Goal: Information Seeking & Learning: Learn about a topic

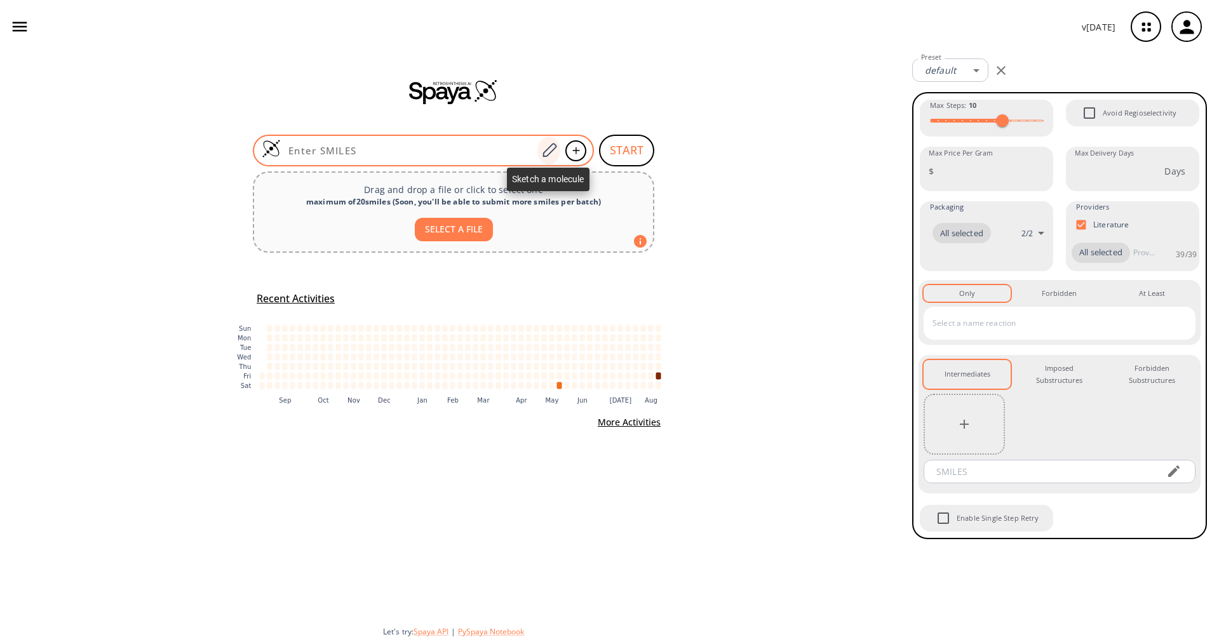
click at [542, 149] on icon at bounding box center [549, 150] width 17 height 17
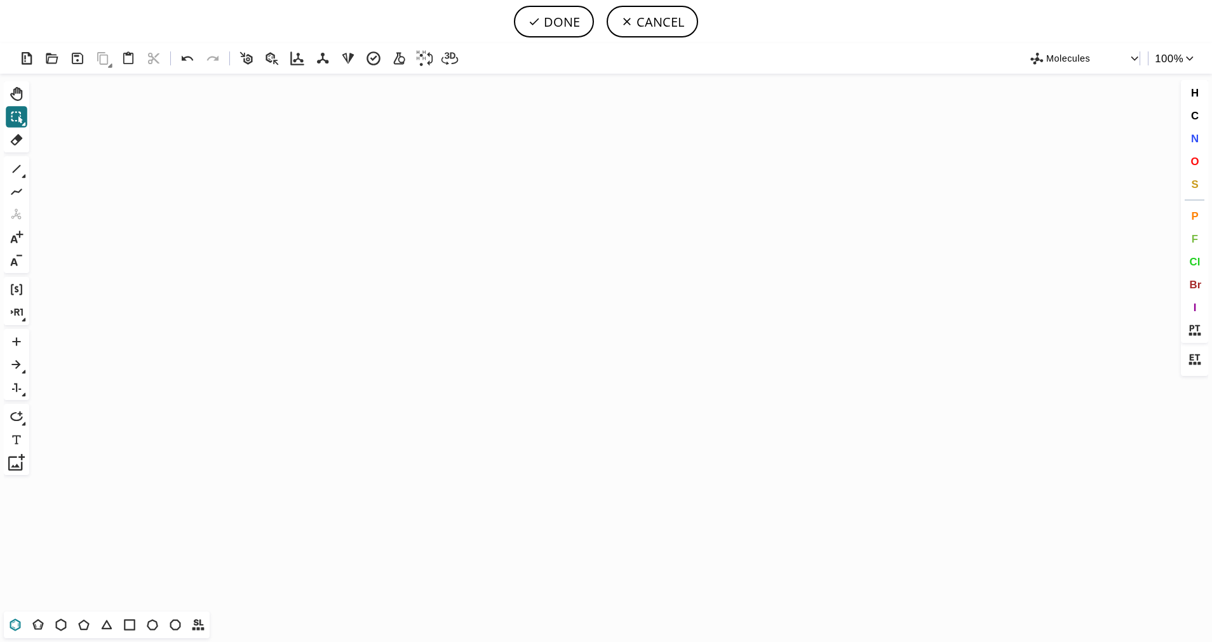
click at [22, 622] on icon at bounding box center [15, 625] width 17 height 17
click at [447, 354] on icon "Created with [PERSON_NAME] 2.3.0" at bounding box center [605, 343] width 1143 height 538
click at [41, 629] on icon at bounding box center [37, 624] width 11 height 11
click at [1195, 183] on span "S" at bounding box center [1194, 184] width 7 height 12
click at [491, 374] on tspan "S" at bounding box center [491, 374] width 6 height 10
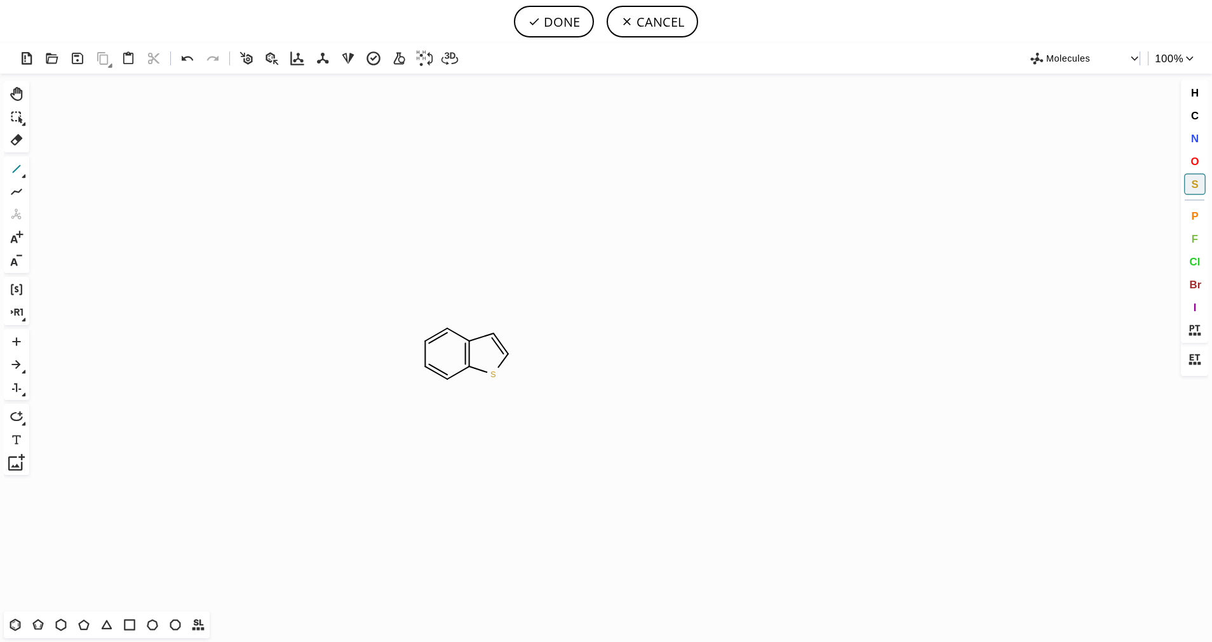
click at [13, 166] on icon at bounding box center [16, 169] width 17 height 17
click at [1199, 148] on button "N" at bounding box center [1195, 139] width 22 height 22
click at [537, 354] on tspan "N" at bounding box center [540, 355] width 6 height 10
drag, startPoint x: 1196, startPoint y: 90, endPoint x: 1177, endPoint y: 99, distance: 21.3
click at [1196, 91] on span "H" at bounding box center [1194, 92] width 8 height 12
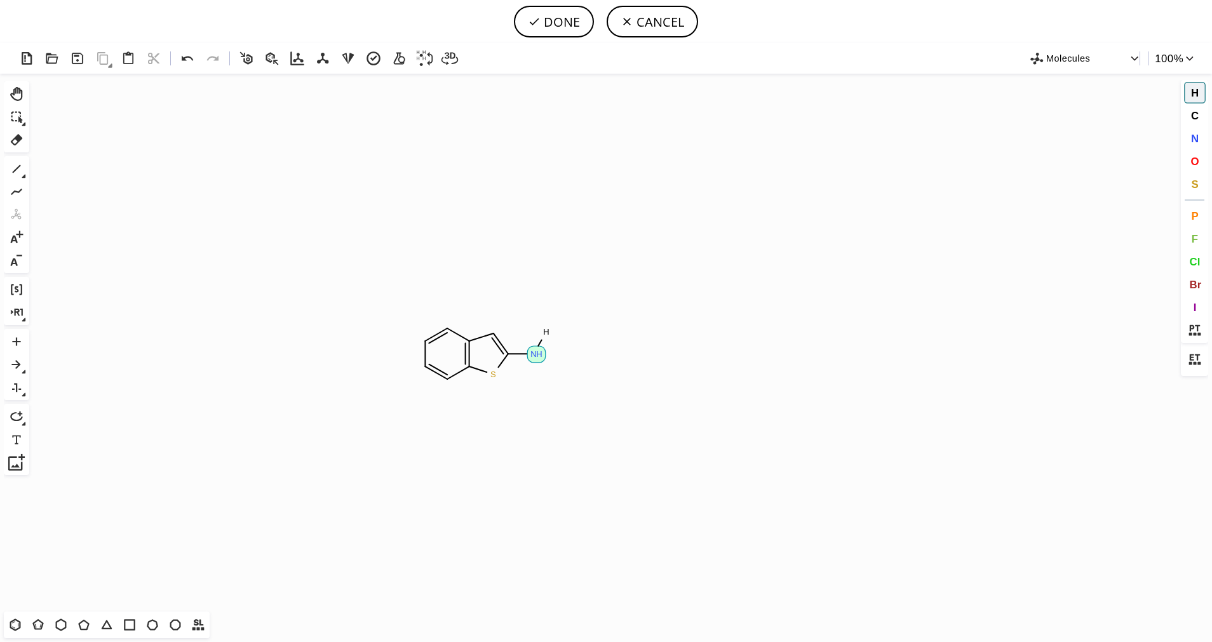
drag, startPoint x: 532, startPoint y: 352, endPoint x: 561, endPoint y: 309, distance: 52.1
click at [561, 309] on icon "Created with [PERSON_NAME] 2.3.0 N H S H H" at bounding box center [605, 343] width 1143 height 538
click at [1200, 118] on button "C" at bounding box center [1195, 116] width 22 height 22
drag, startPoint x: 535, startPoint y: 351, endPoint x: 554, endPoint y: 391, distance: 43.7
click at [554, 391] on icon "Created with [PERSON_NAME] 2.3.0 N H S C H 3 C" at bounding box center [605, 343] width 1143 height 538
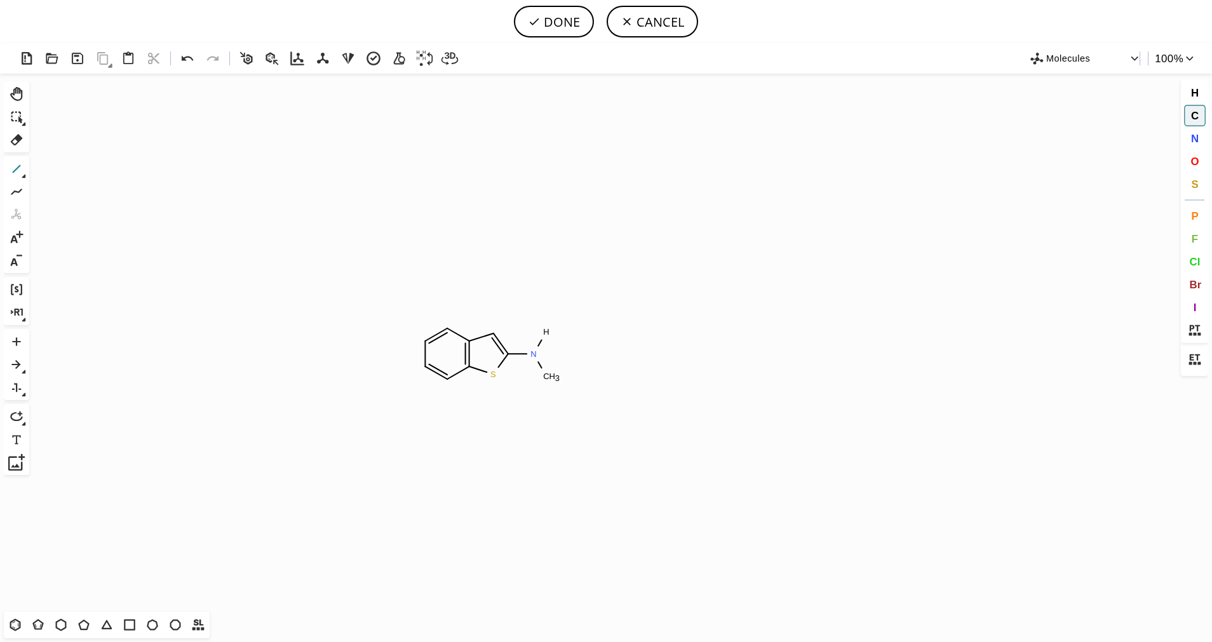
click at [19, 173] on icon at bounding box center [16, 169] width 17 height 17
click at [24, 174] on icon at bounding box center [24, 176] width 4 height 4
click at [65, 175] on icon at bounding box center [65, 170] width 14 height 14
click at [1189, 157] on button "O" at bounding box center [1195, 162] width 22 height 22
click at [534, 396] on tspan "O" at bounding box center [534, 398] width 6 height 10
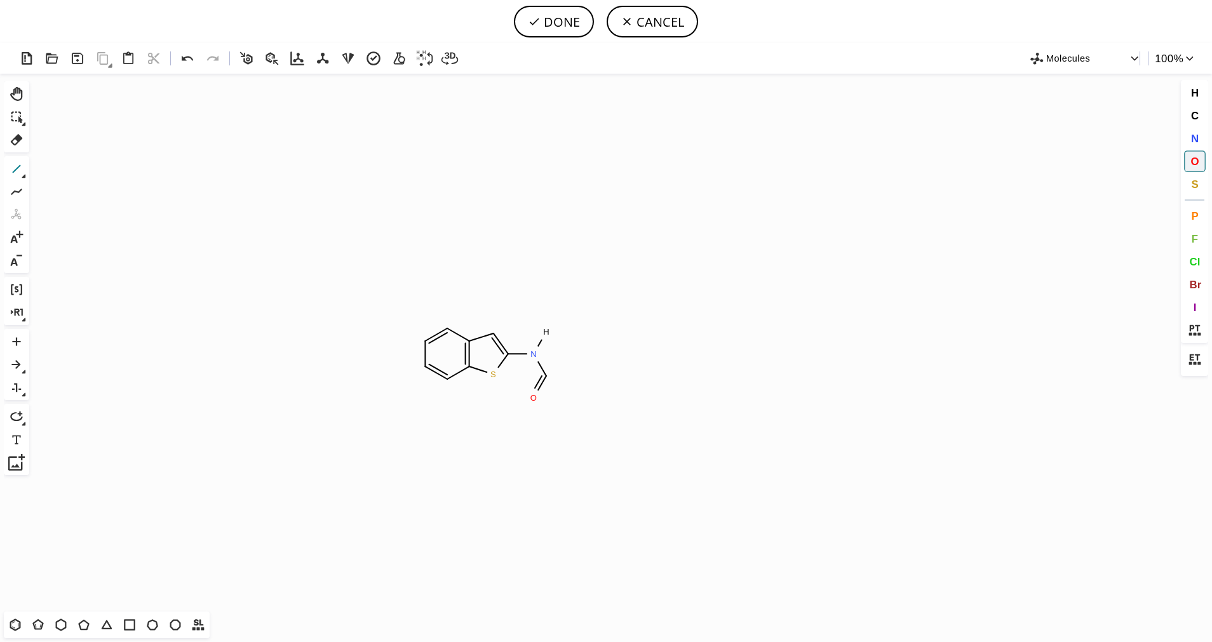
click at [8, 165] on icon at bounding box center [16, 169] width 17 height 17
click at [36, 629] on icon at bounding box center [37, 624] width 11 height 11
click at [85, 627] on icon at bounding box center [84, 625] width 17 height 17
click at [19, 172] on icon at bounding box center [16, 169] width 17 height 17
click at [20, 174] on icon at bounding box center [16, 169] width 17 height 17
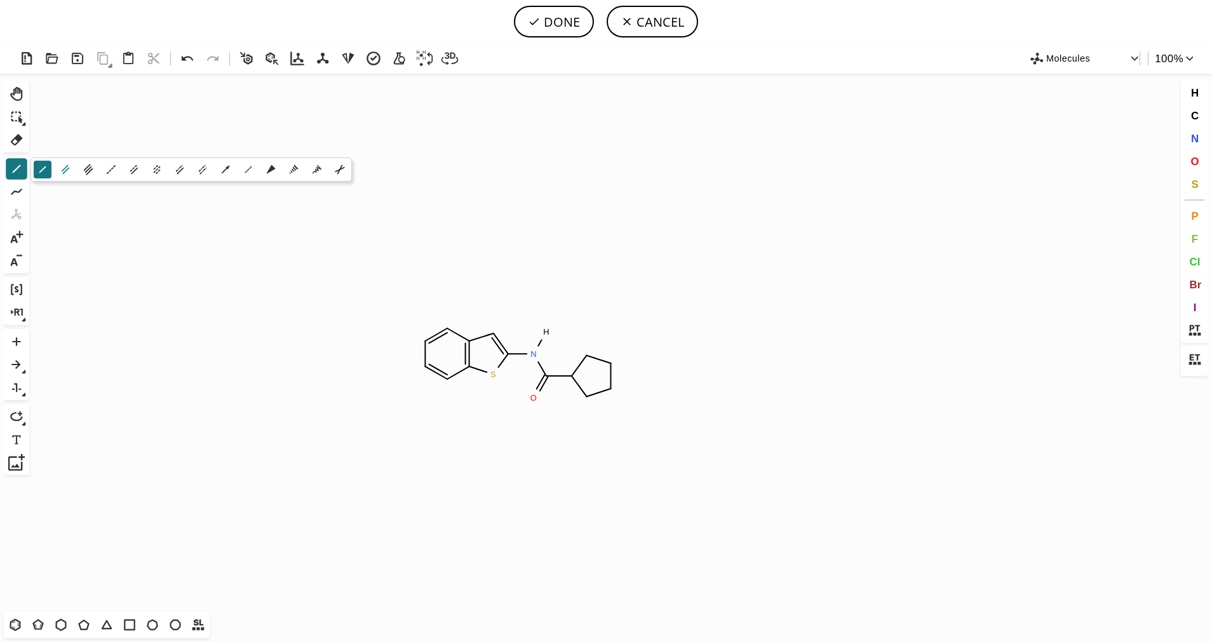
click at [66, 174] on icon at bounding box center [65, 170] width 14 height 14
click at [1192, 178] on span "S" at bounding box center [1194, 184] width 7 height 12
click at [586, 353] on tspan "S" at bounding box center [587, 353] width 6 height 10
click at [13, 168] on icon at bounding box center [16, 169] width 17 height 17
click at [24, 175] on icon at bounding box center [24, 176] width 4 height 4
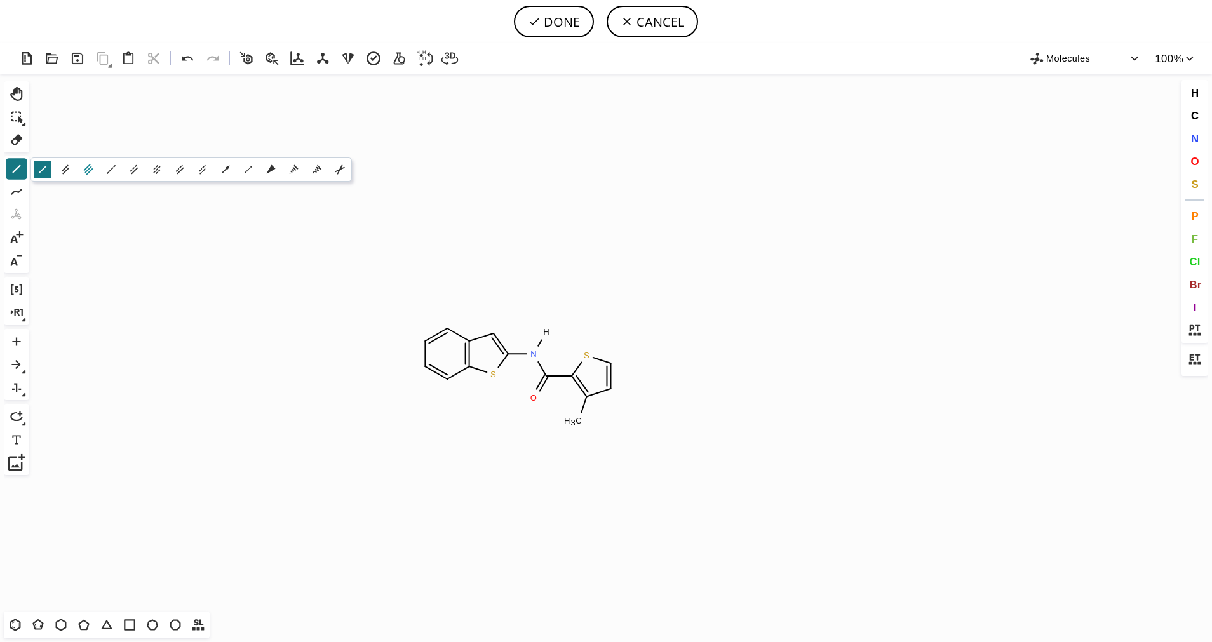
click at [85, 171] on icon at bounding box center [88, 170] width 14 height 14
click at [1197, 145] on button "N" at bounding box center [1195, 139] width 22 height 22
click at [572, 448] on tspan "N" at bounding box center [571, 449] width 6 height 10
click at [572, 22] on button "DONE" at bounding box center [554, 22] width 80 height 32
type input "C1C=CC2SC(N(C(C3SC=CC=3C#N)=O)[H])=CC=2C=1"
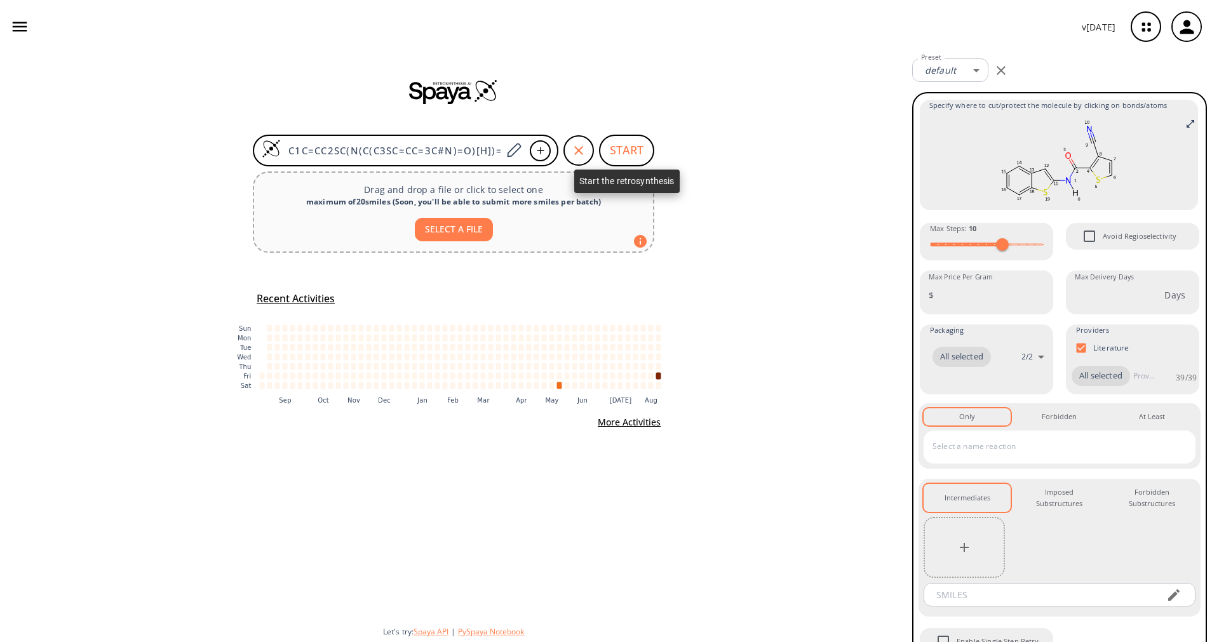
click at [622, 147] on button "START" at bounding box center [626, 151] width 55 height 32
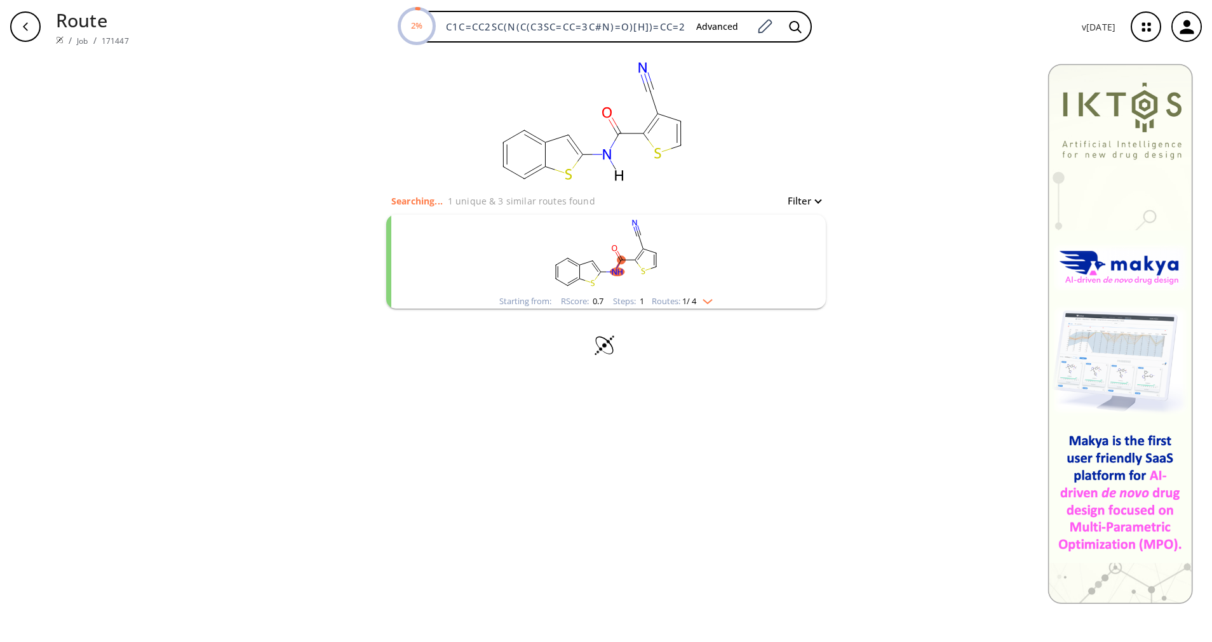
click at [710, 303] on img "clusters" at bounding box center [704, 299] width 17 height 10
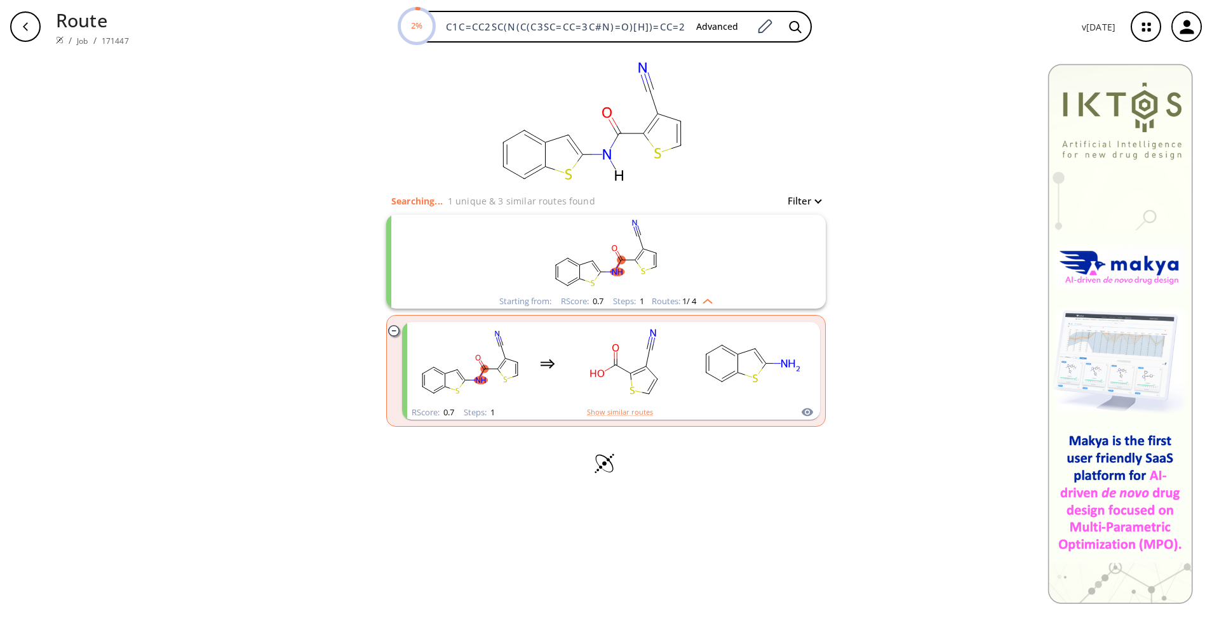
click at [710, 303] on img "clusters" at bounding box center [704, 299] width 17 height 10
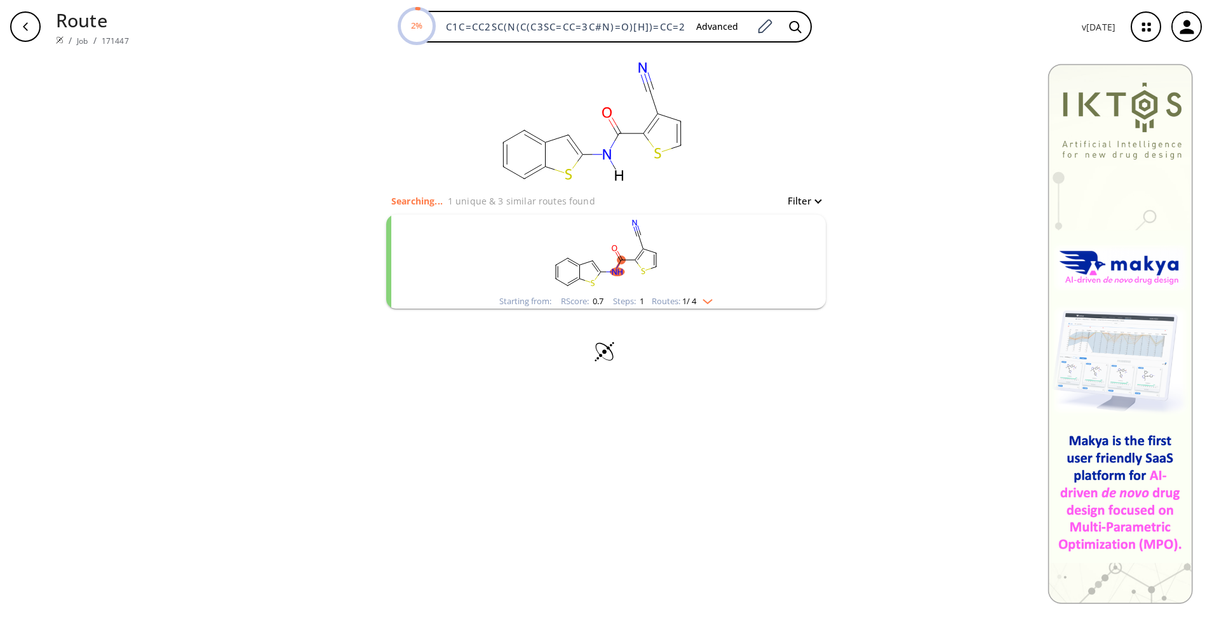
click at [710, 303] on img "clusters" at bounding box center [704, 299] width 17 height 10
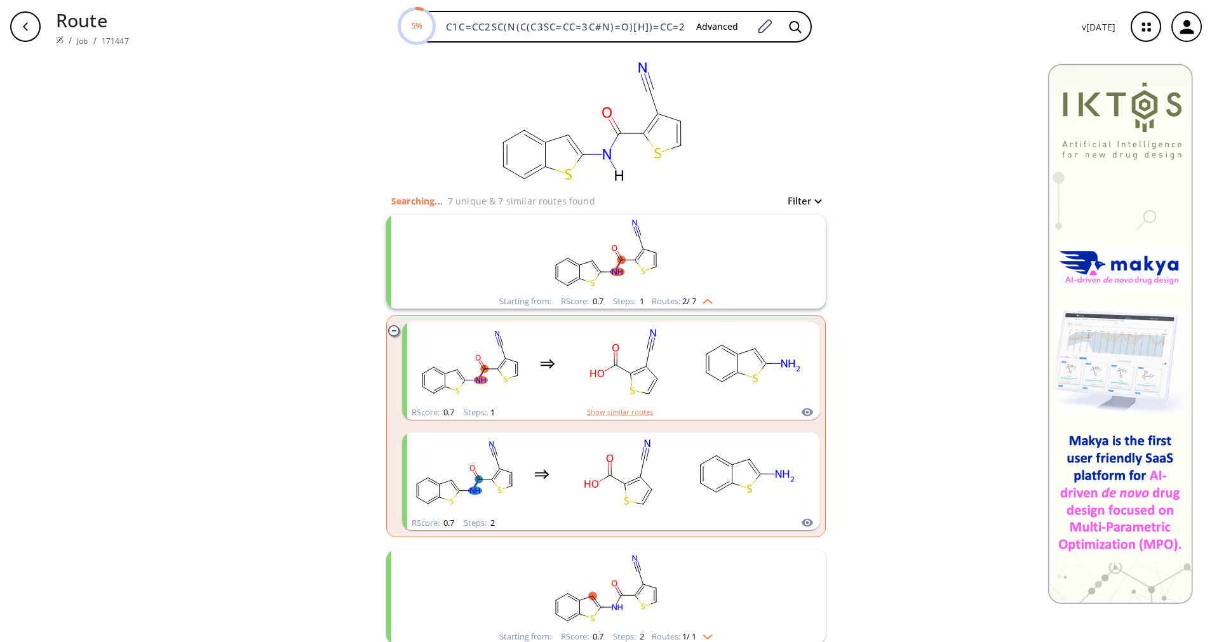
click at [710, 303] on div "Starting from: RScore : 0.7 Steps : 1 Routes: 2 / 7" at bounding box center [606, 301] width 232 height 15
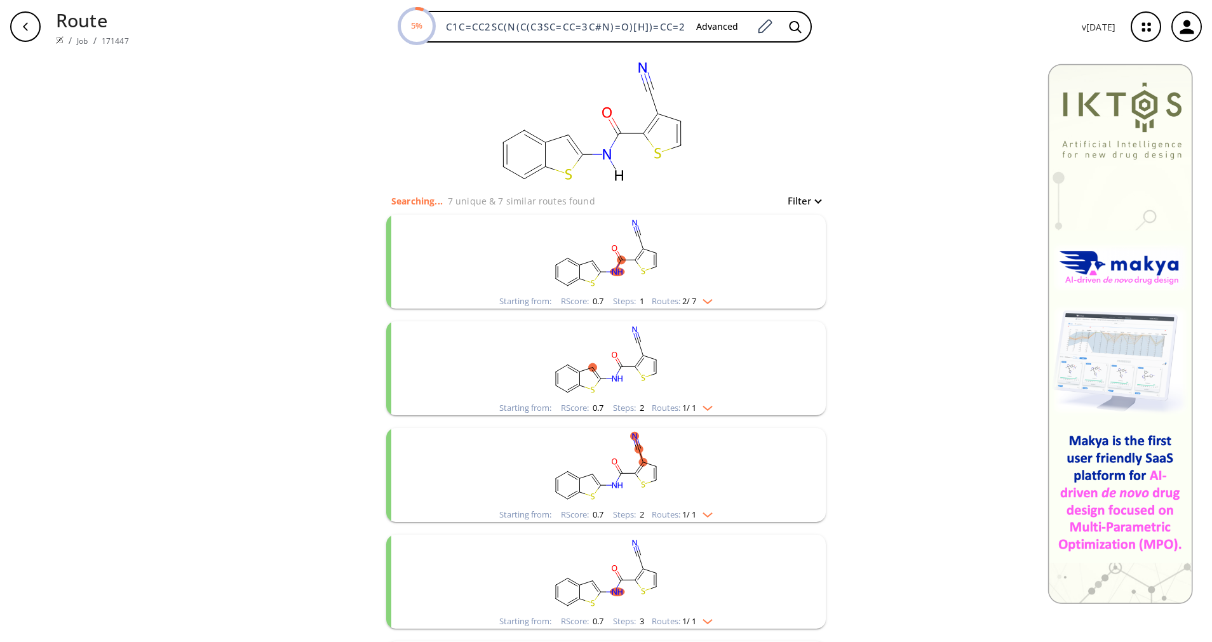
click at [710, 303] on div "Starting from: RScore : 0.7 Steps : 1 Routes: 2 / 7" at bounding box center [606, 301] width 232 height 15
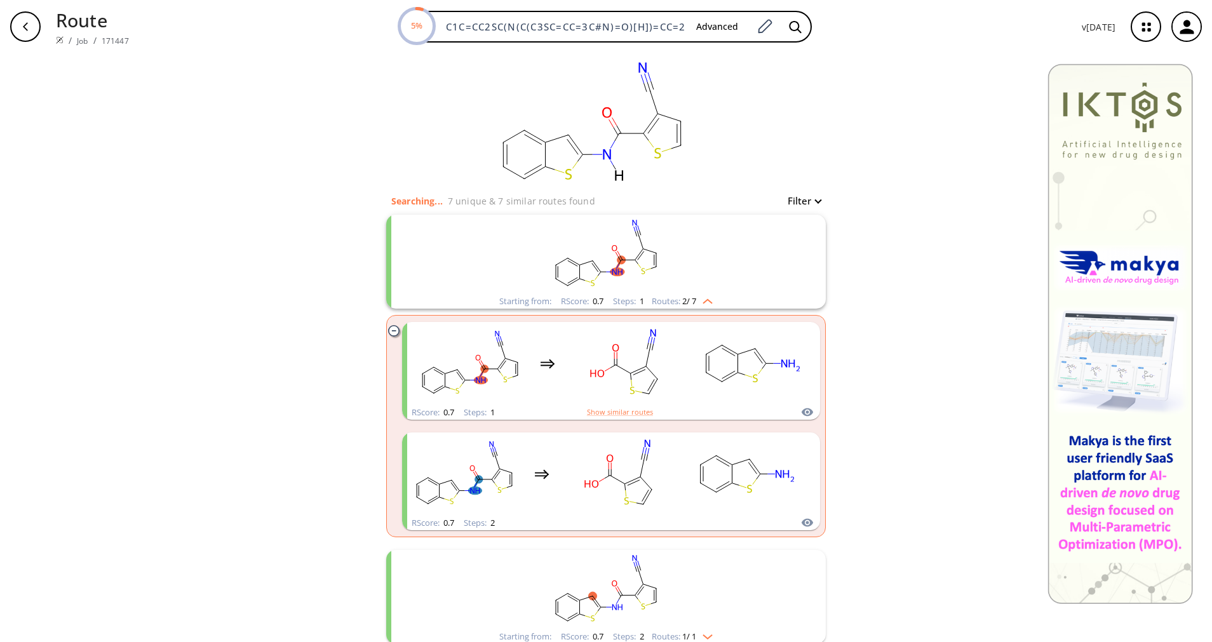
scroll to position [95, 0]
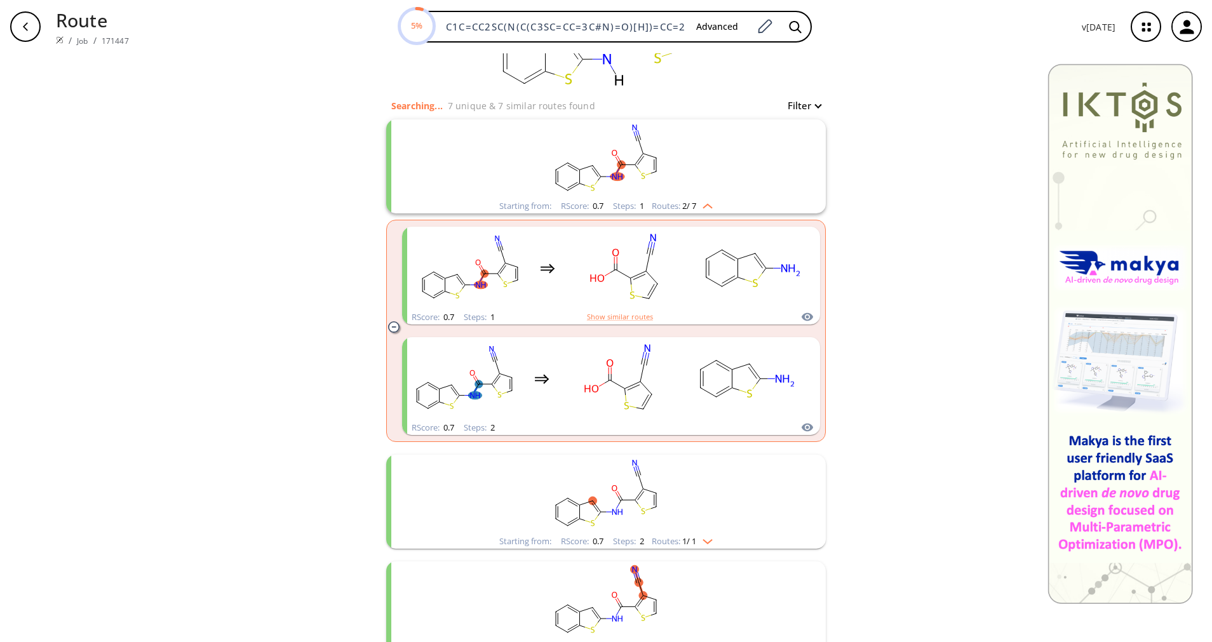
click at [694, 196] on rect "clusters" at bounding box center [606, 158] width 330 height 79
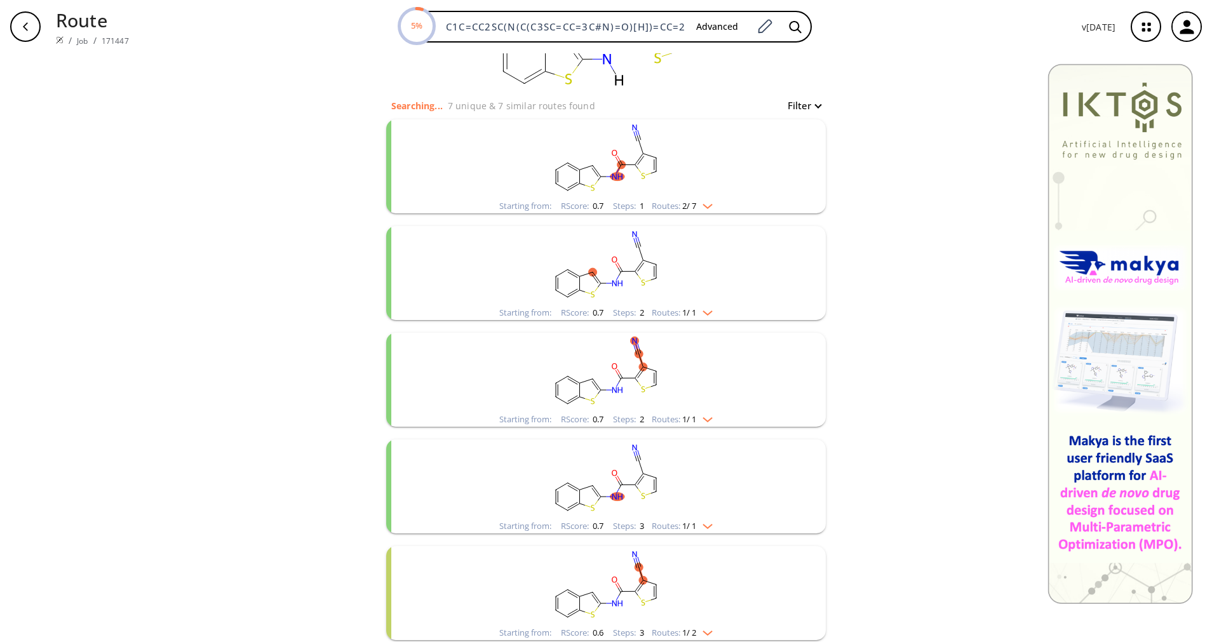
click at [687, 306] on div "clusters" at bounding box center [606, 265] width 330 height 79
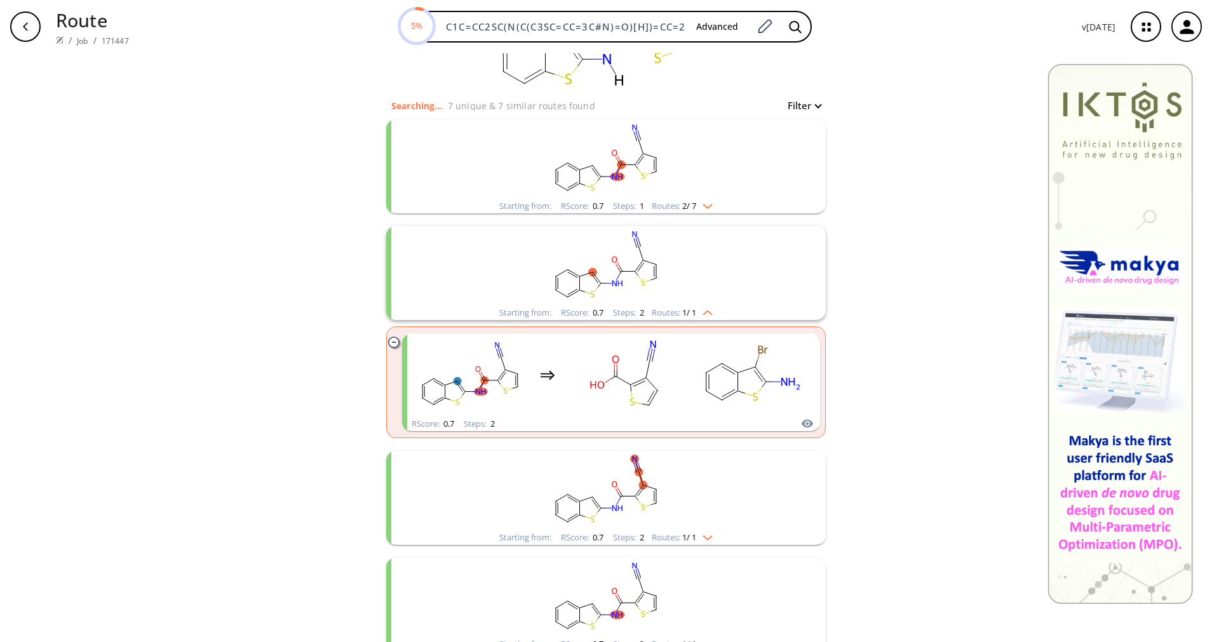
click at [687, 306] on div "clusters" at bounding box center [606, 265] width 330 height 79
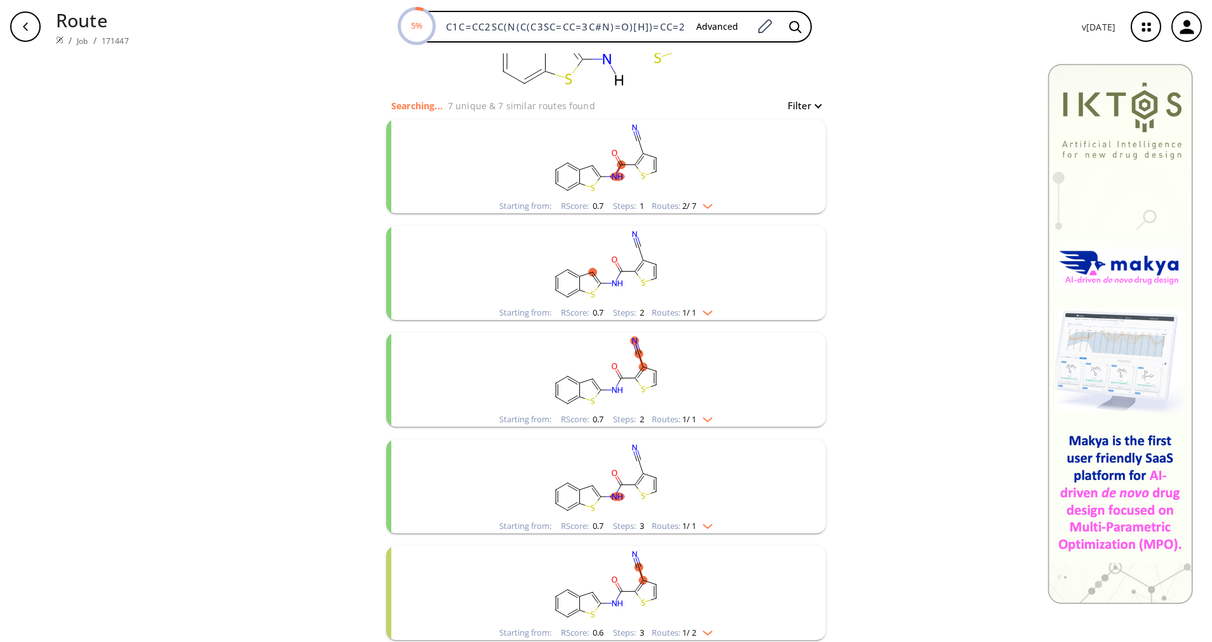
click at [690, 419] on span "1 / 1" at bounding box center [689, 419] width 14 height 8
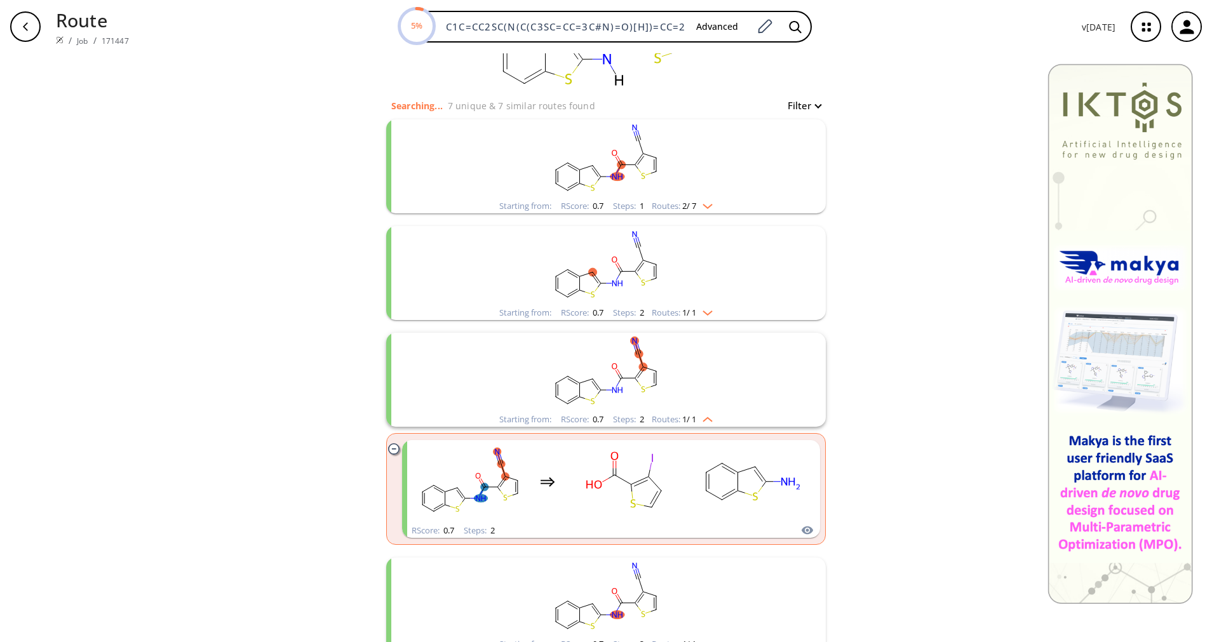
click at [690, 419] on span "1 / 1" at bounding box center [689, 419] width 14 height 8
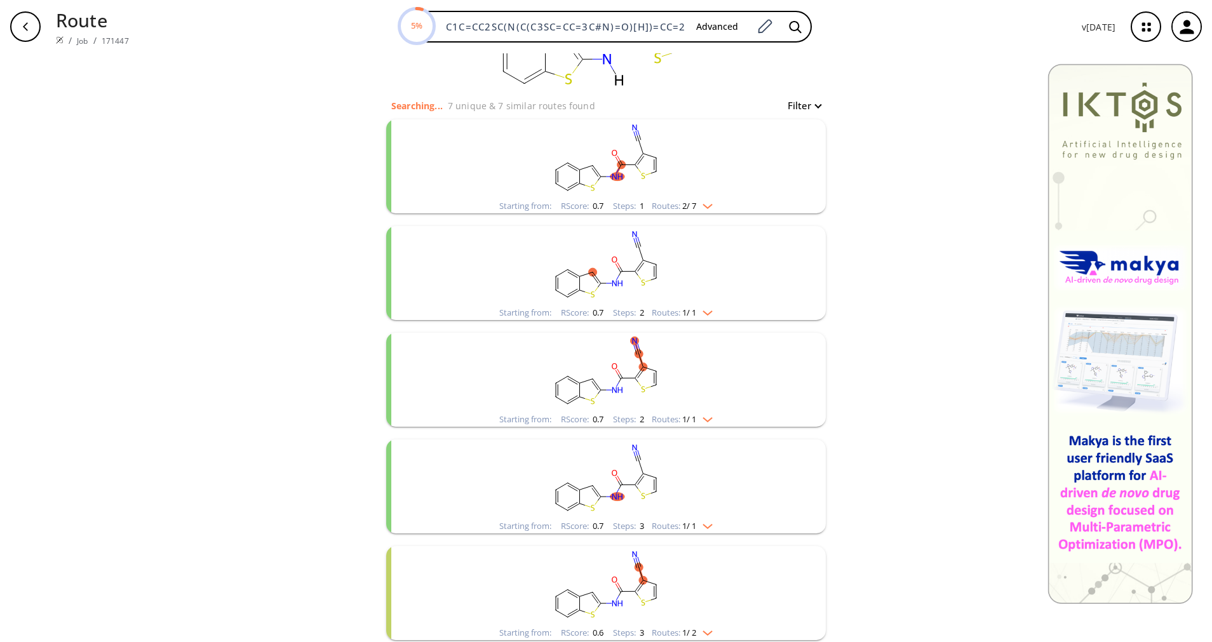
scroll to position [191, 0]
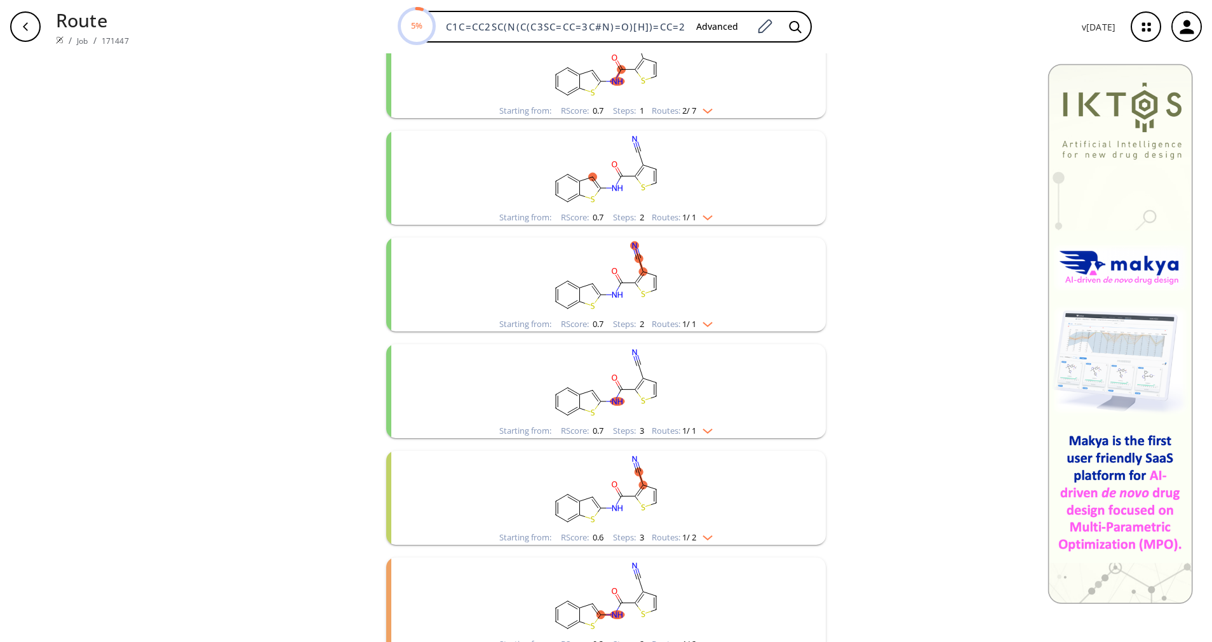
click at [689, 423] on rect "clusters" at bounding box center [606, 383] width 330 height 79
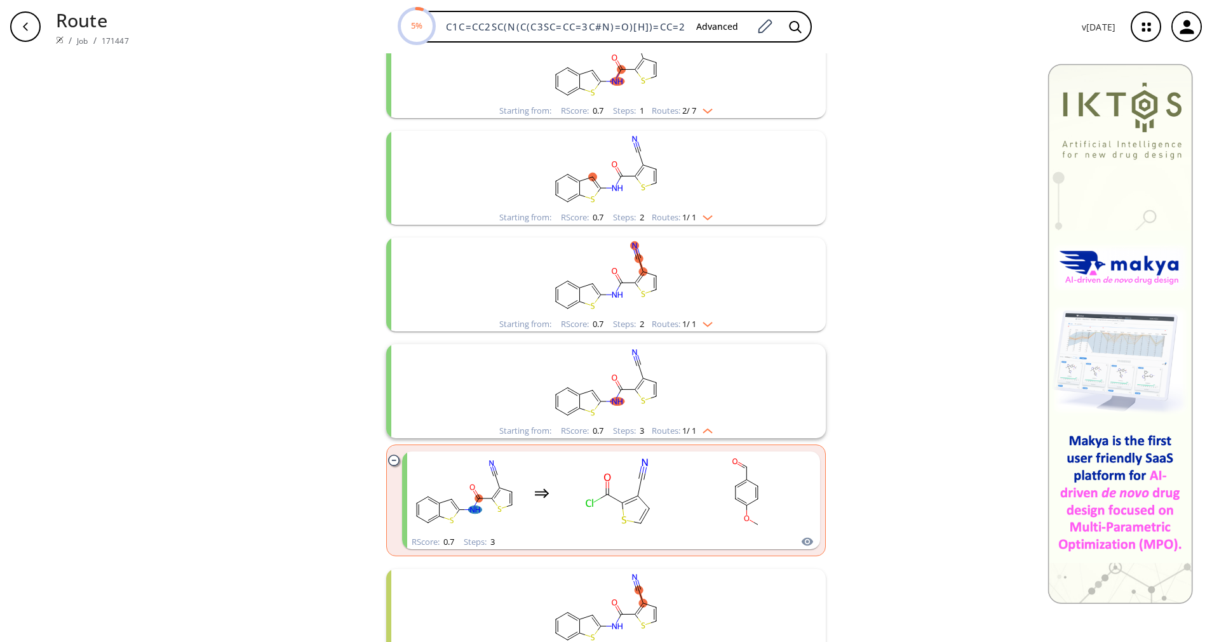
click at [689, 423] on rect "clusters" at bounding box center [606, 383] width 330 height 79
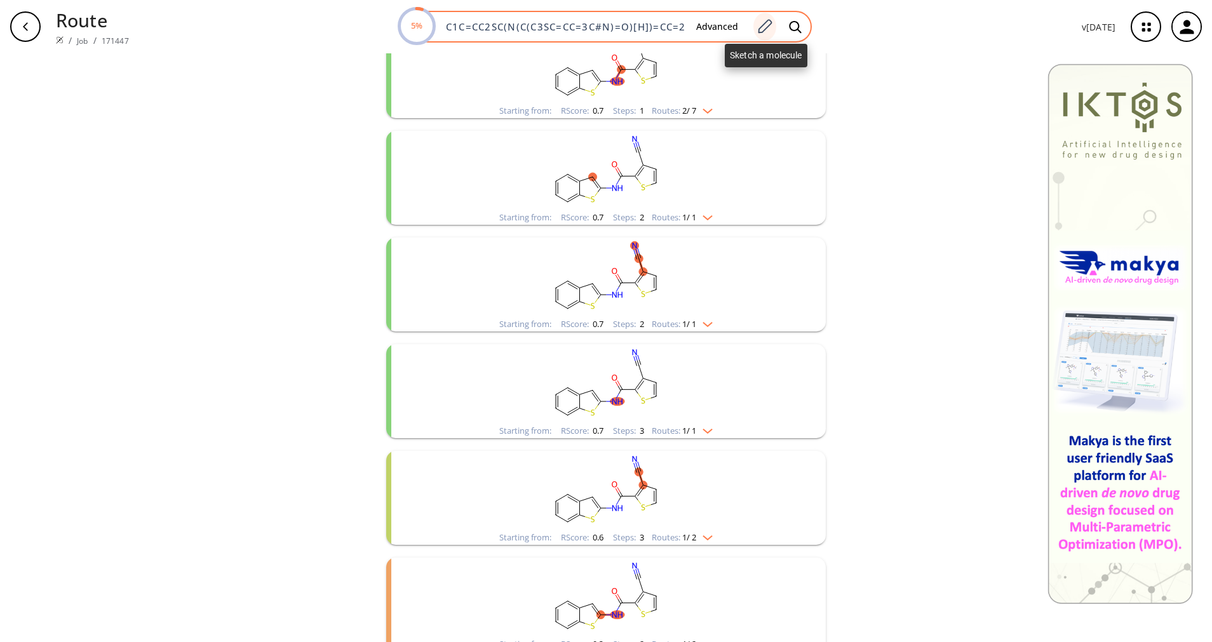
click at [762, 15] on div at bounding box center [764, 27] width 23 height 28
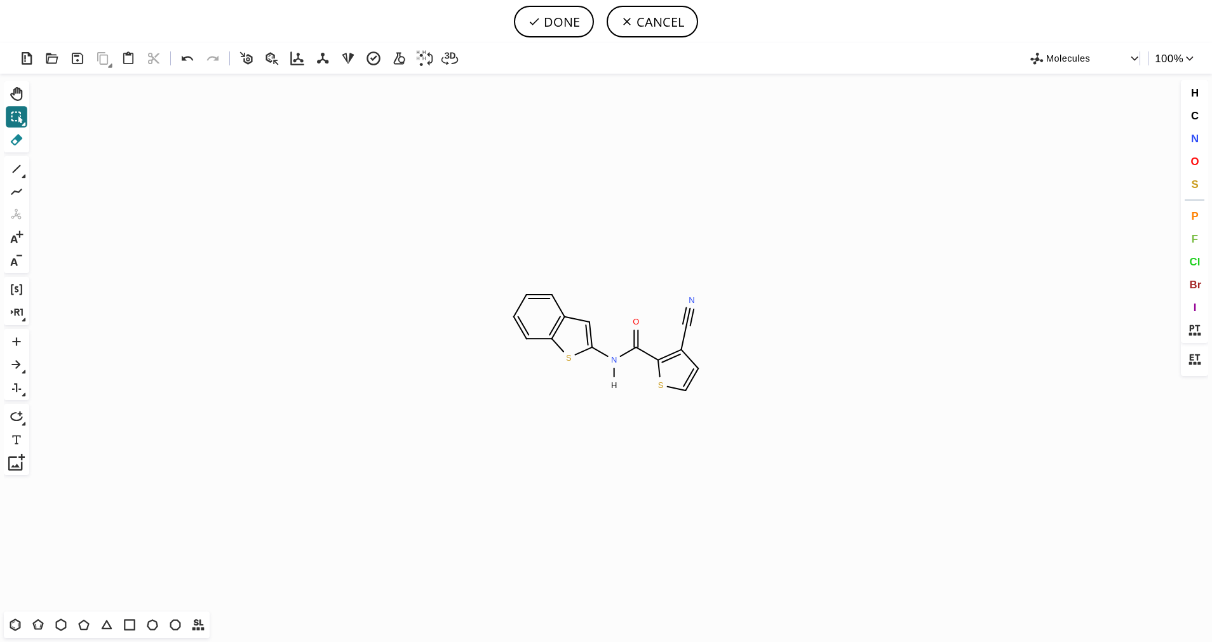
click at [18, 133] on icon at bounding box center [16, 139] width 17 height 17
click at [662, 381] on tspan "S" at bounding box center [661, 385] width 6 height 10
click at [689, 380] on icon at bounding box center [695, 375] width 20 height 23
click at [694, 361] on icon at bounding box center [687, 356] width 22 height 23
click at [690, 327] on circle at bounding box center [686, 324] width 17 height 17
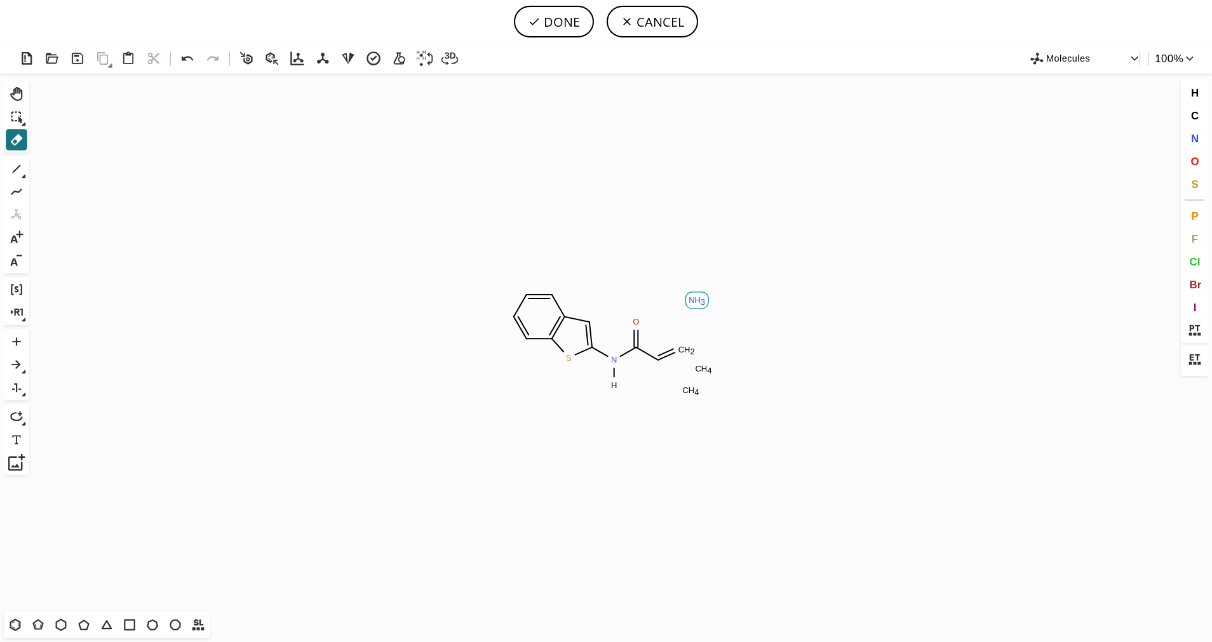
click at [690, 299] on tspan "N" at bounding box center [692, 300] width 6 height 10
click at [683, 345] on icon "Created with [PERSON_NAME] 2.3.0 C H 4 C H 4 C H 2 S N O H" at bounding box center [605, 343] width 1143 height 538
click at [699, 365] on tspan "C" at bounding box center [698, 369] width 6 height 10
click at [685, 387] on tspan "C" at bounding box center [685, 391] width 6 height 10
click at [41, 629] on icon at bounding box center [37, 624] width 11 height 11
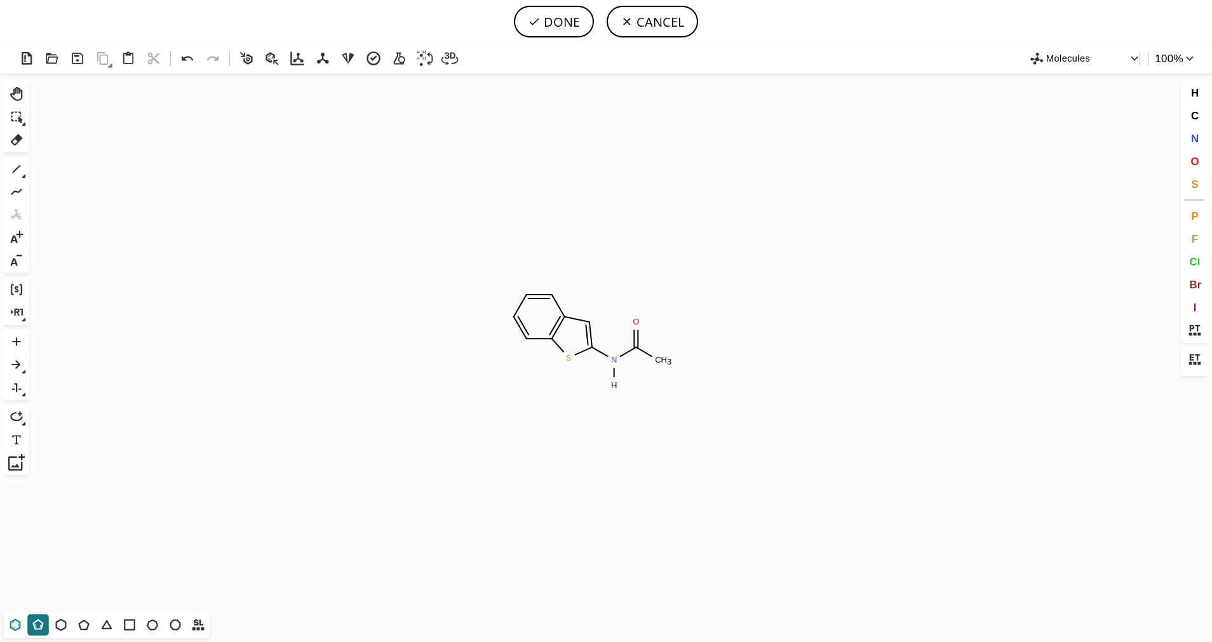
click at [20, 627] on icon at bounding box center [15, 625] width 11 height 12
click at [20, 170] on icon at bounding box center [16, 169] width 17 height 17
click at [77, 628] on icon at bounding box center [84, 625] width 17 height 17
click at [23, 171] on icon at bounding box center [16, 169] width 17 height 17
click at [24, 175] on icon at bounding box center [24, 176] width 4 height 4
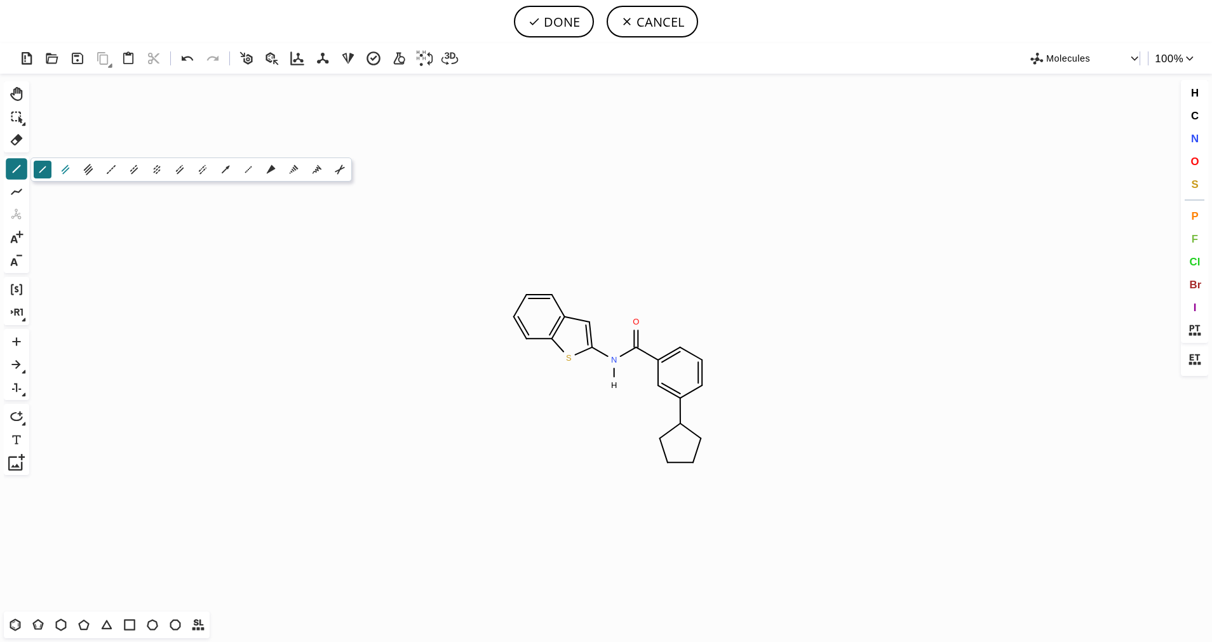
click at [72, 174] on icon at bounding box center [65, 170] width 14 height 14
click at [1201, 190] on button "S" at bounding box center [1195, 184] width 22 height 22
click at [702, 440] on tspan "S" at bounding box center [702, 440] width 6 height 10
click at [8, 116] on icon at bounding box center [16, 117] width 17 height 17
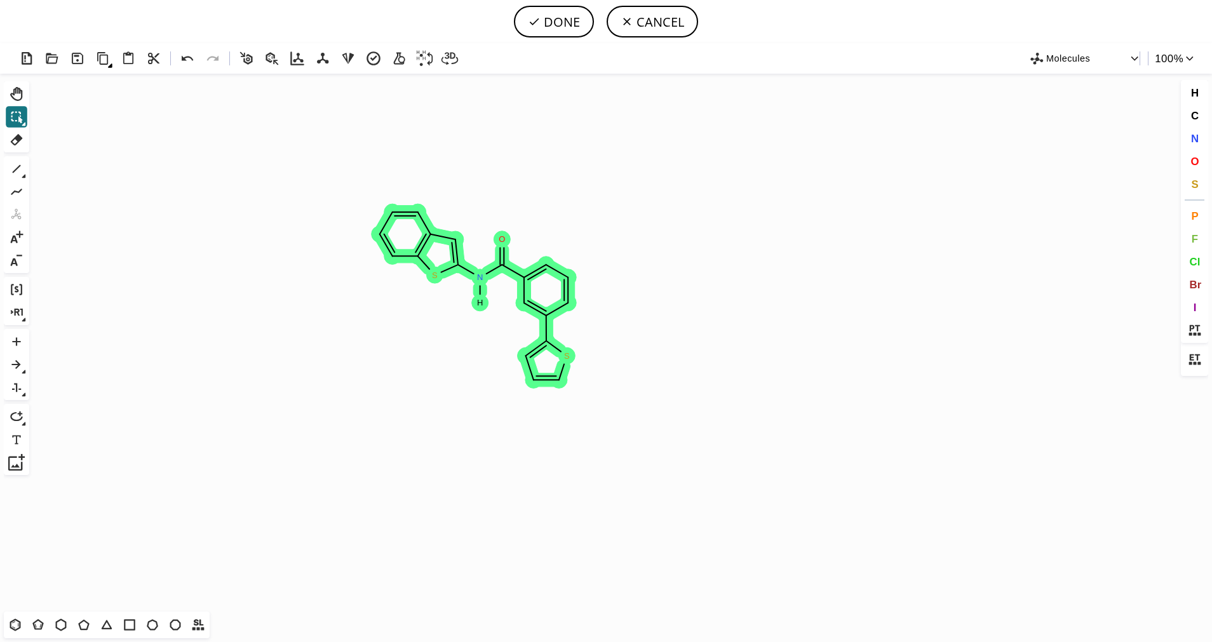
drag, startPoint x: 608, startPoint y: 357, endPoint x: 474, endPoint y: 275, distance: 156.5
click at [474, 275] on icon "Created with [PERSON_NAME] 2.3.0 S S N O H S" at bounding box center [605, 343] width 1143 height 538
click at [600, 346] on icon "Created with [PERSON_NAME] 2.3.0 S S N O H S" at bounding box center [605, 343] width 1143 height 538
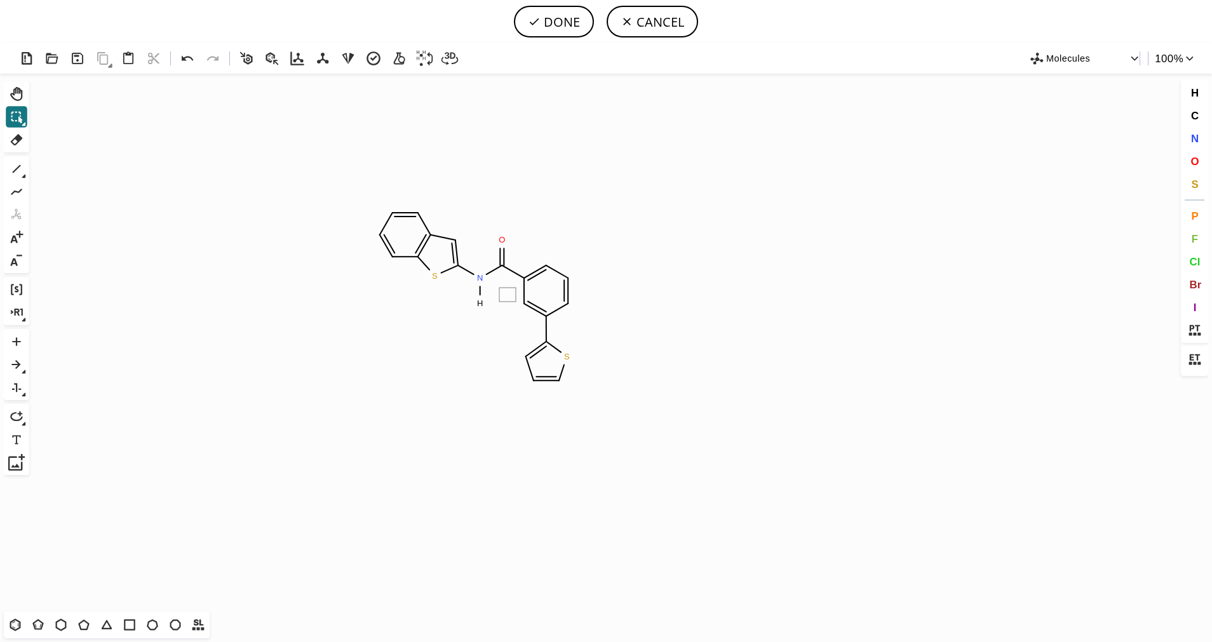
drag, startPoint x: 499, startPoint y: 288, endPoint x: 516, endPoint y: 302, distance: 21.2
click at [474, 340] on icon "Created with [PERSON_NAME] 2.3.0 S S N O H S" at bounding box center [605, 343] width 1143 height 538
click at [11, 364] on icon at bounding box center [16, 364] width 17 height 17
drag, startPoint x: 595, startPoint y: 274, endPoint x: 686, endPoint y: 274, distance: 90.8
click at [18, 116] on icon at bounding box center [16, 117] width 17 height 17
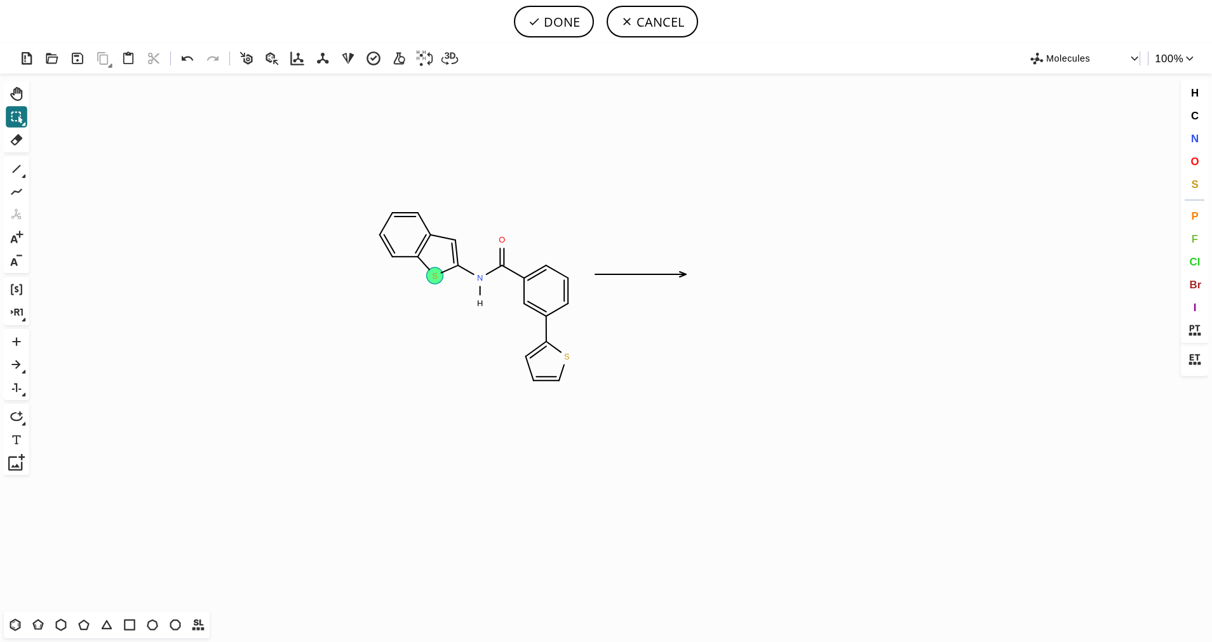
click at [436, 276] on tspan "S" at bounding box center [435, 276] width 6 height 10
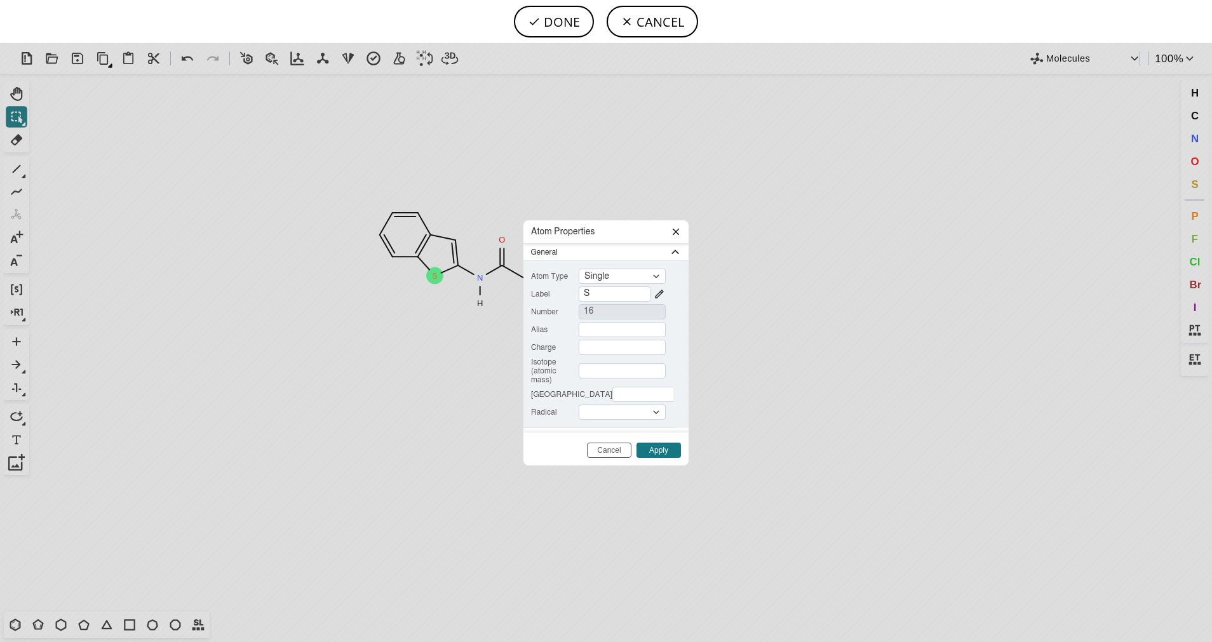
click at [671, 229] on icon at bounding box center [676, 232] width 10 height 10
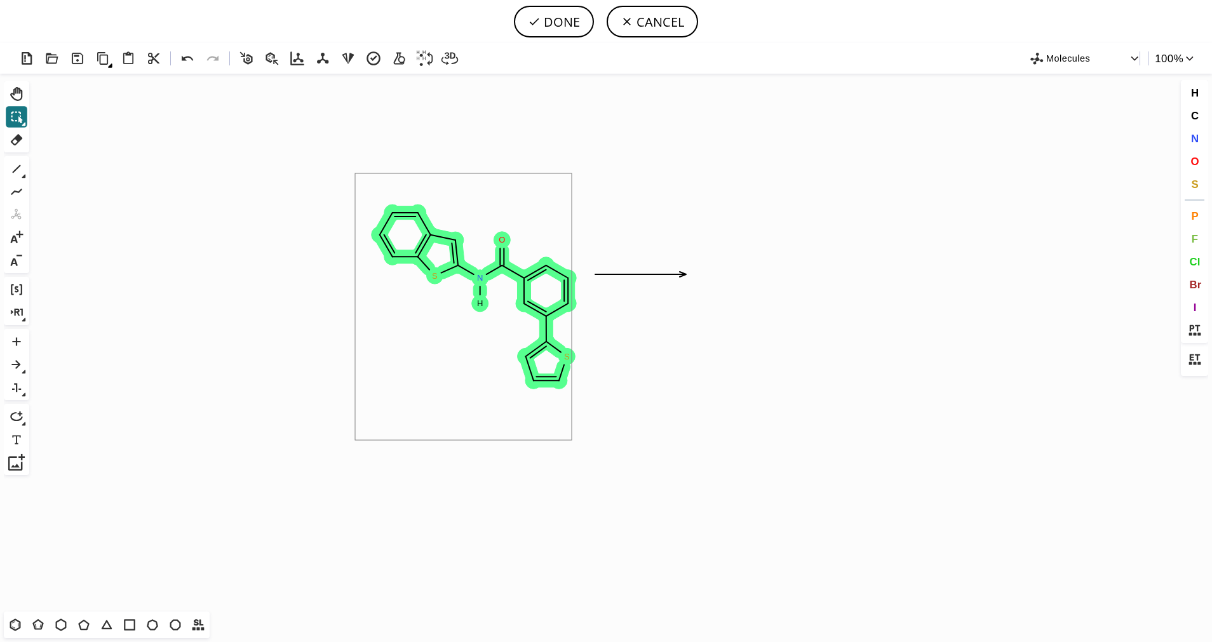
drag, startPoint x: 355, startPoint y: 174, endPoint x: 572, endPoint y: 440, distance: 343.1
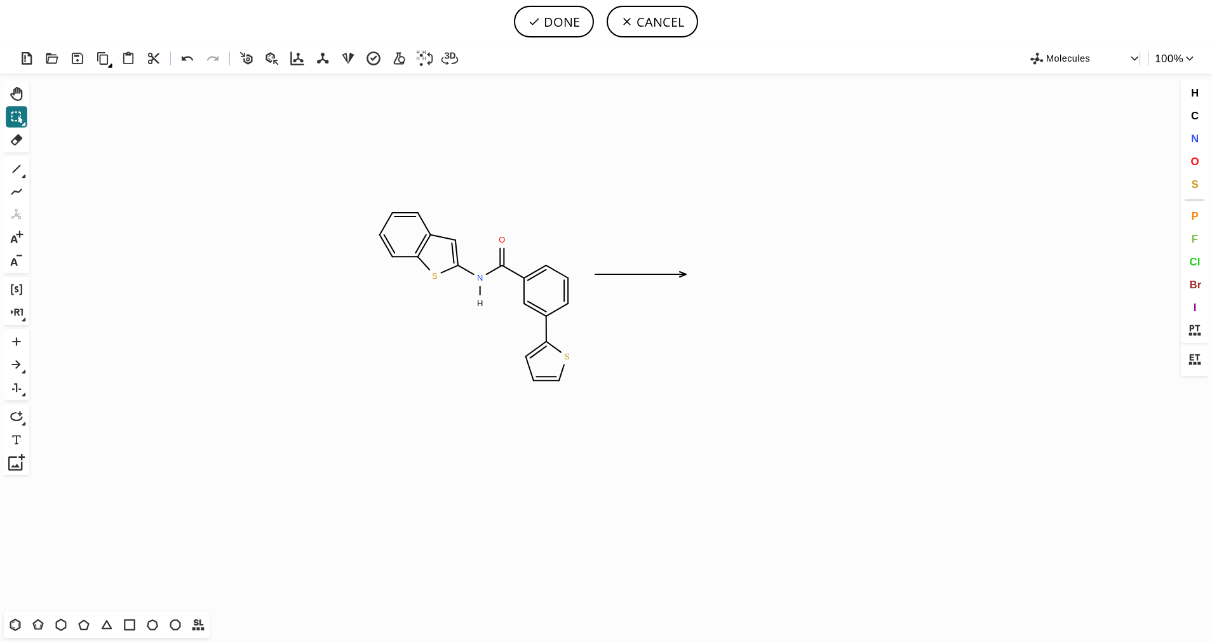
click at [299, 361] on icon "Created with [PERSON_NAME] 2.3.0 S S N O H S" at bounding box center [605, 343] width 1143 height 538
click at [479, 273] on tspan "N" at bounding box center [480, 278] width 6 height 10
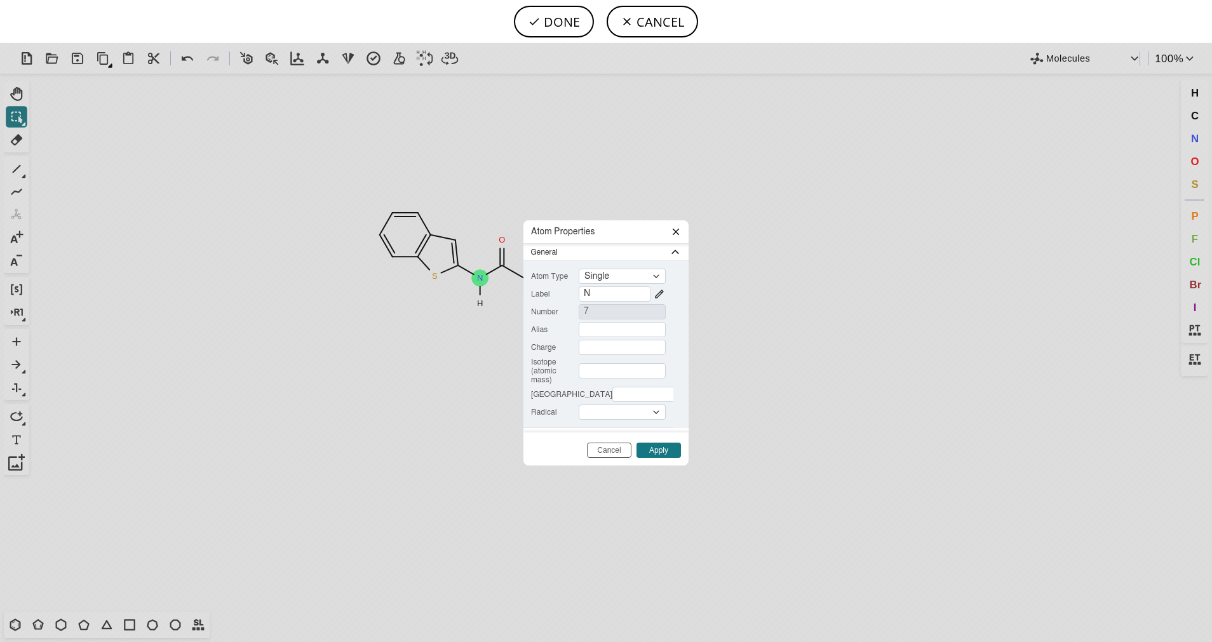
click at [676, 231] on icon at bounding box center [676, 231] width 6 height 6
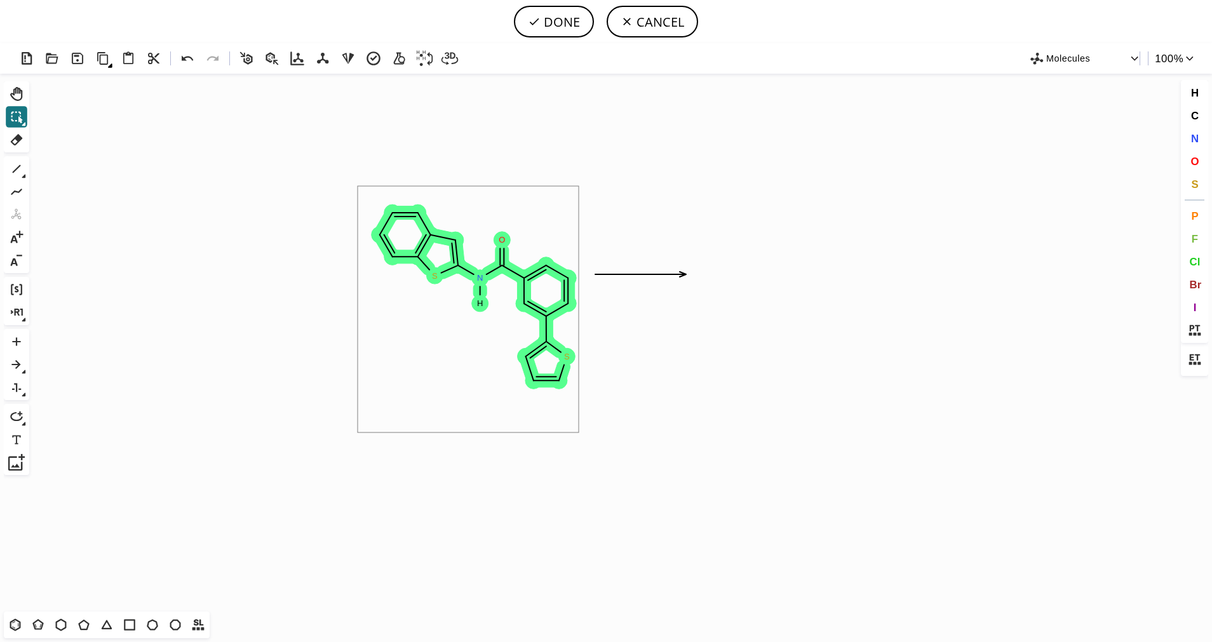
drag, startPoint x: 361, startPoint y: 188, endPoint x: 579, endPoint y: 433, distance: 327.1
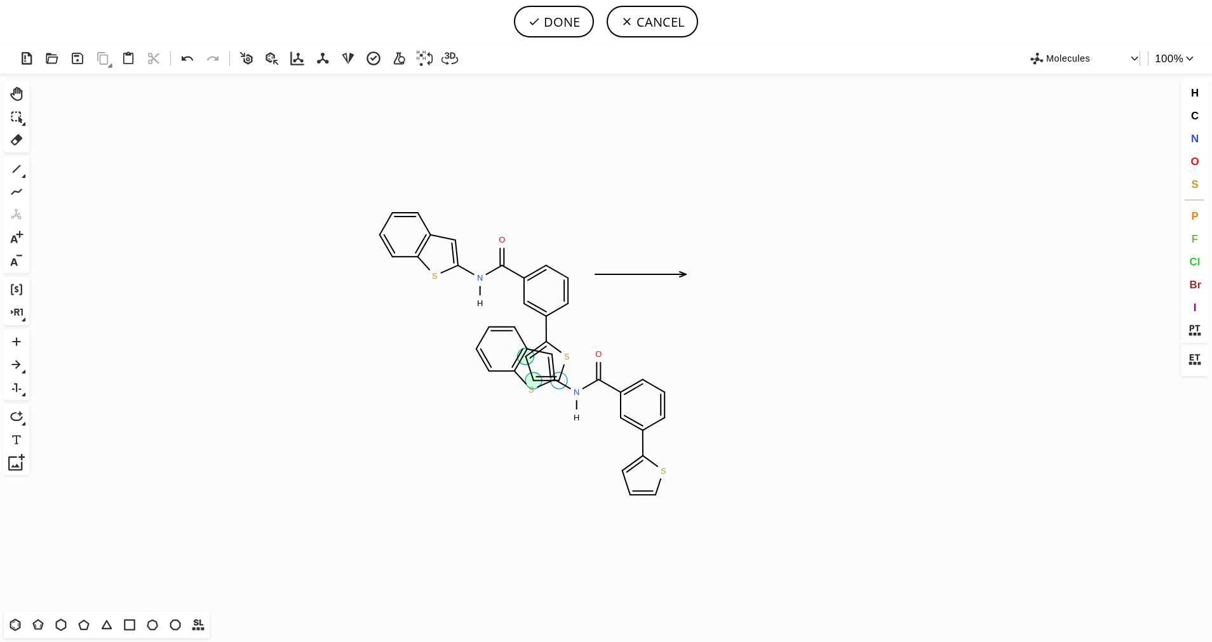
scroll to position [11341, 0]
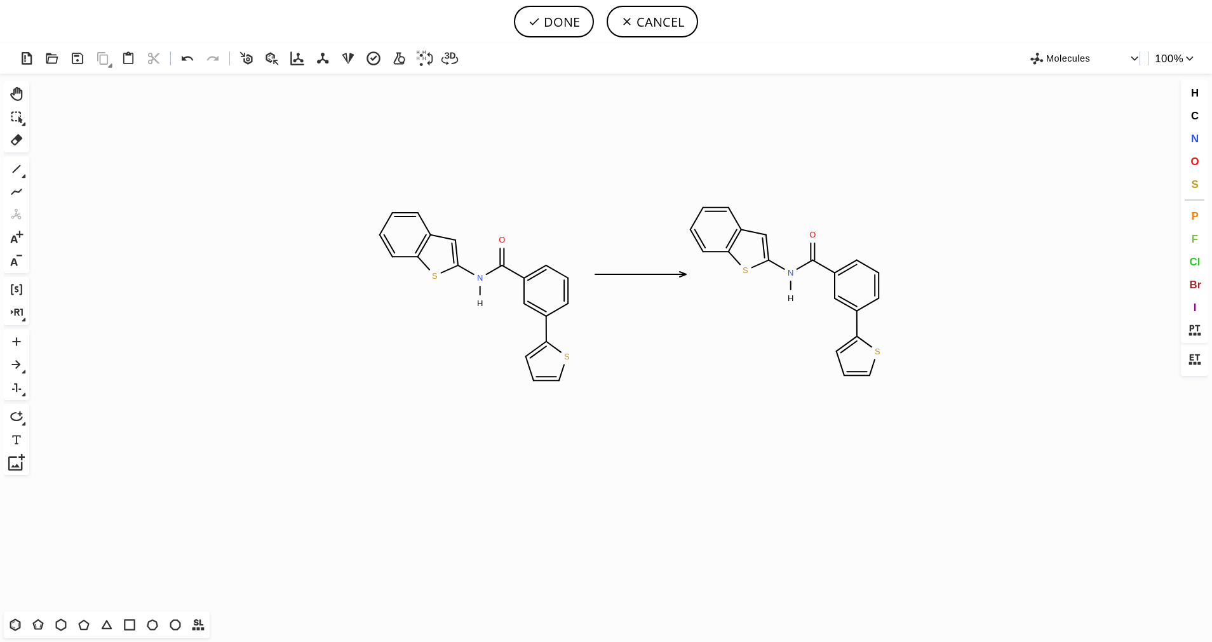
click at [784, 292] on icon "Created with [PERSON_NAME] 2.3.0 S S N O H S N O H S S" at bounding box center [605, 343] width 1143 height 538
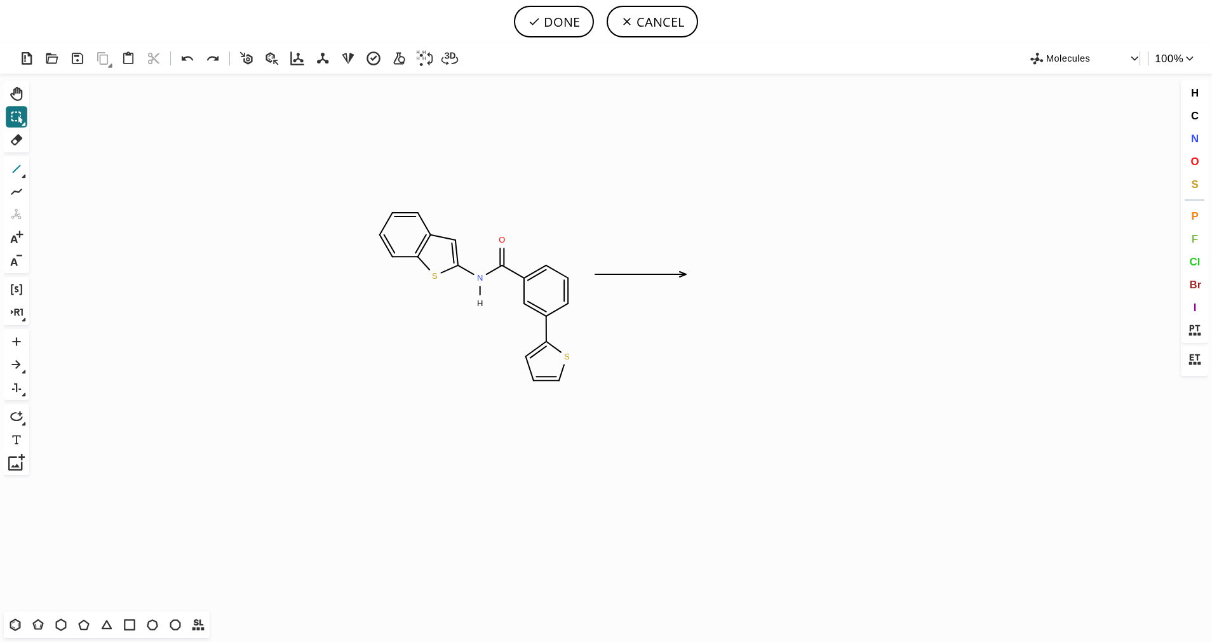
click at [14, 172] on icon at bounding box center [17, 169] width 8 height 8
click at [27, 176] on button "1" at bounding box center [17, 169] width 22 height 22
click at [86, 174] on icon at bounding box center [88, 169] width 9 height 11
click at [1200, 142] on button "N" at bounding box center [1195, 139] width 22 height 22
click at [590, 422] on tspan "N" at bounding box center [590, 422] width 6 height 10
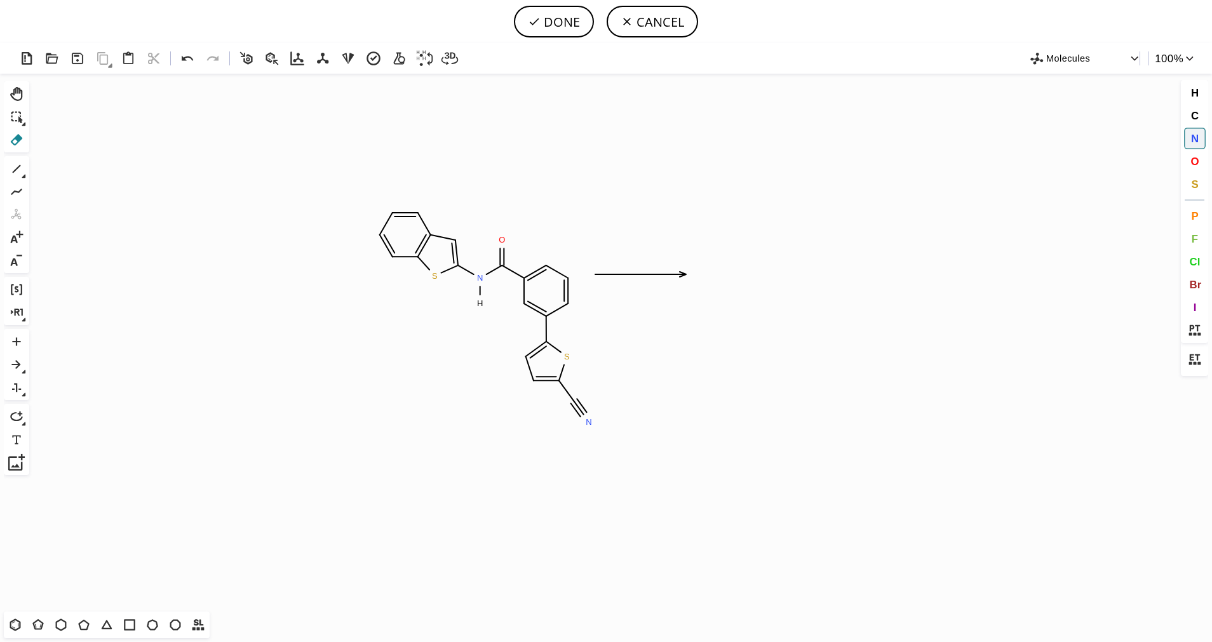
click at [18, 138] on icon at bounding box center [17, 139] width 12 height 11
click at [631, 281] on icon "Created with [PERSON_NAME] 2.3.0 N S N O H S N" at bounding box center [605, 343] width 1143 height 538
click at [563, 27] on button "DONE" at bounding box center [554, 22] width 80 height 32
type input "C1=CC2=C(SC(=C2)N([H])C(=O)C2C=C(C3SC(C#N)=CC=3)C=CC=2)C=C1"
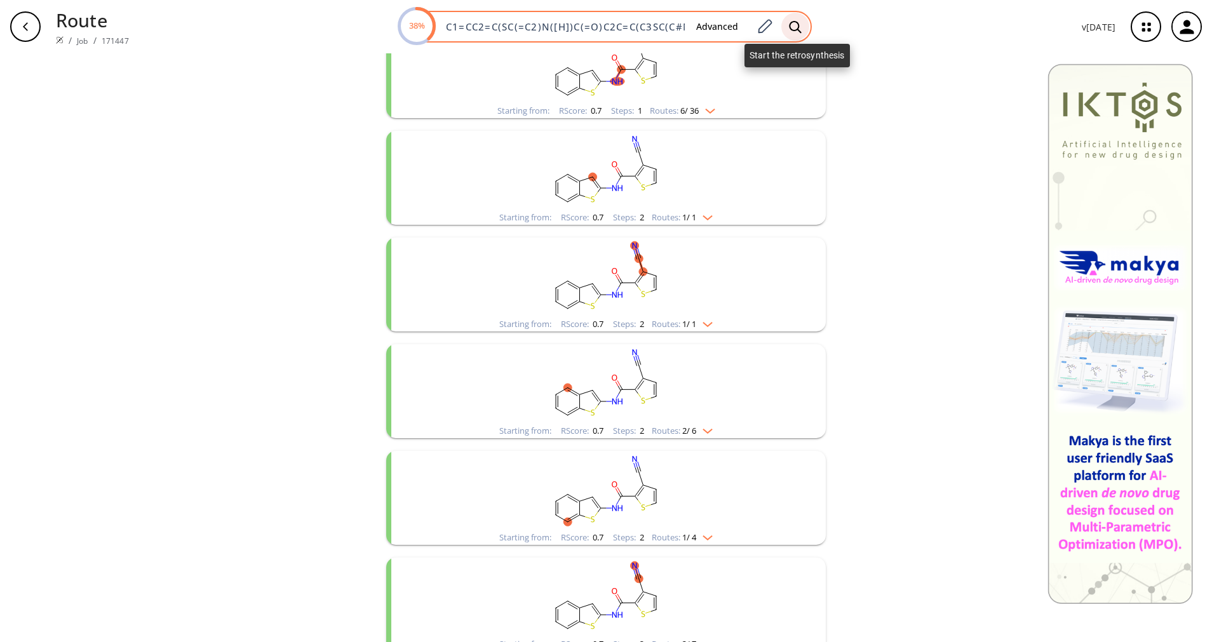
click at [795, 27] on icon at bounding box center [795, 26] width 13 height 13
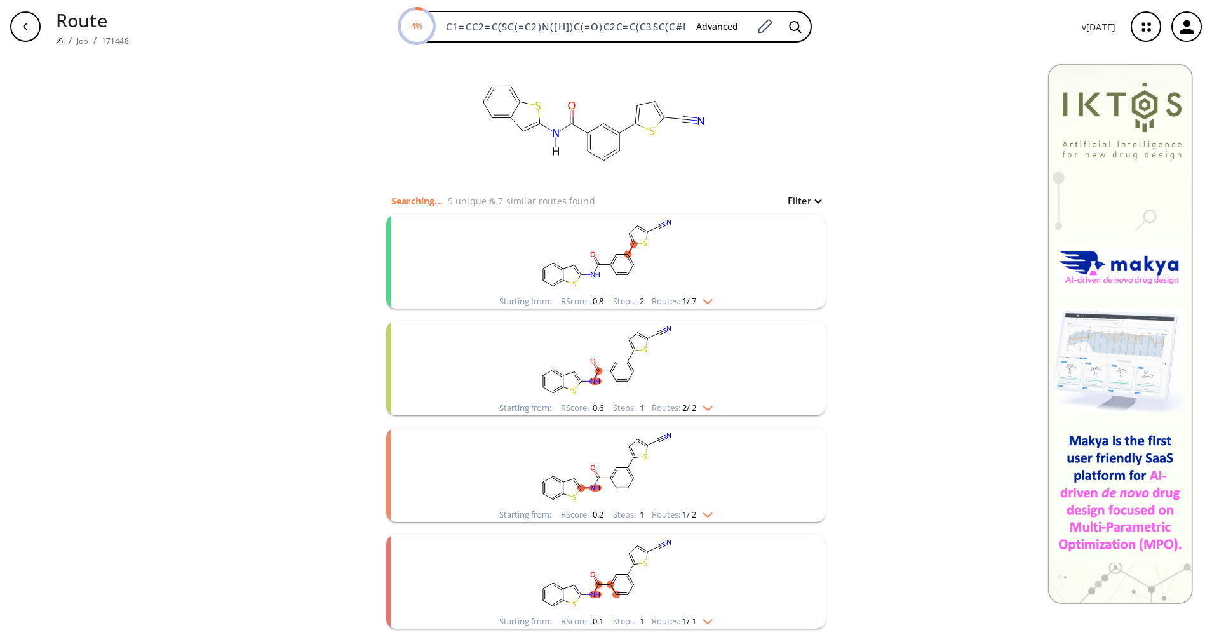
click at [643, 309] on li "Starting from: RScore : 0.8 Steps : 2 Routes: 1 / 7" at bounding box center [606, 261] width 440 height 107
click at [652, 300] on div "Routes: 1 / 7" at bounding box center [682, 301] width 61 height 8
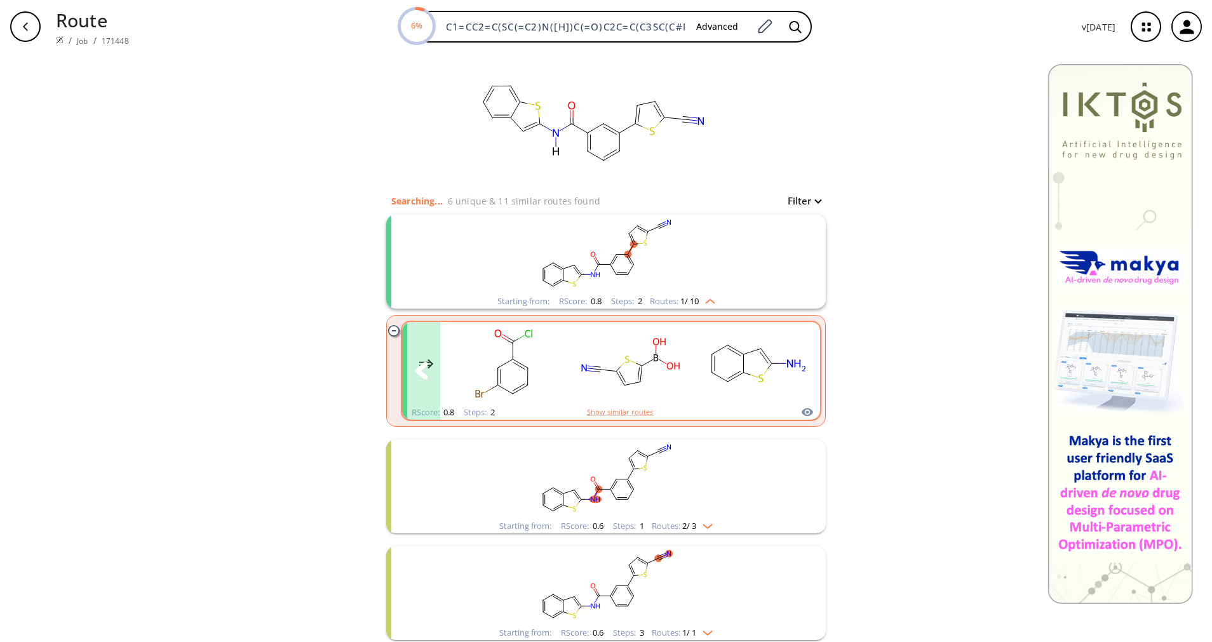
click at [664, 377] on rect "clusters" at bounding box center [631, 363] width 114 height 79
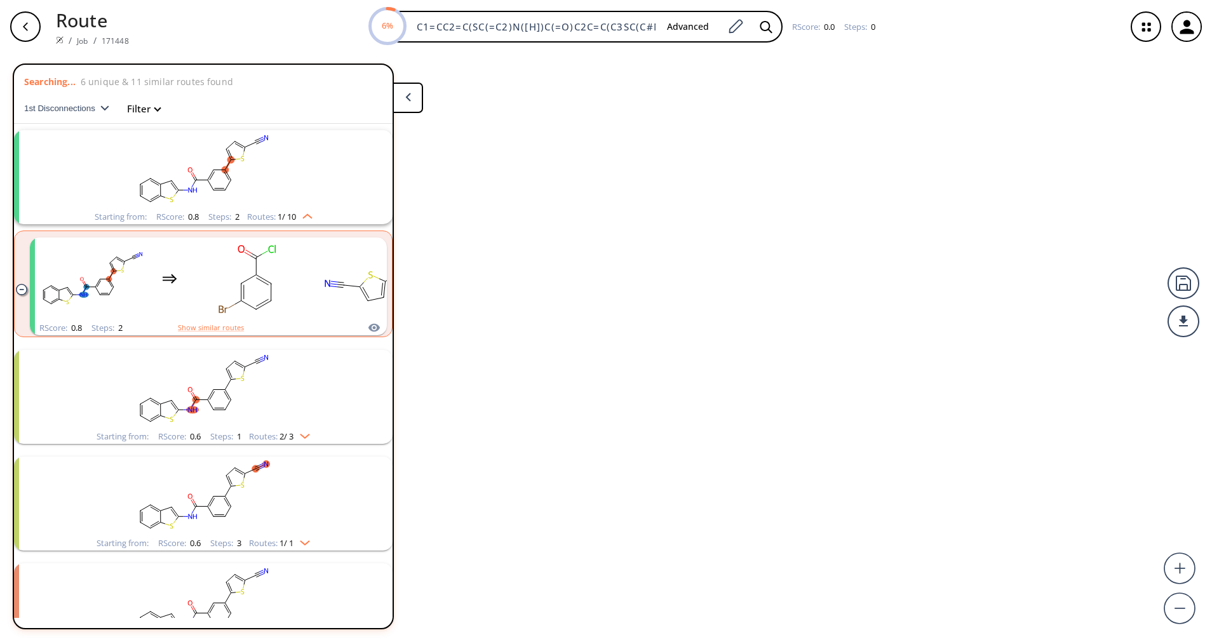
scroll to position [29, 0]
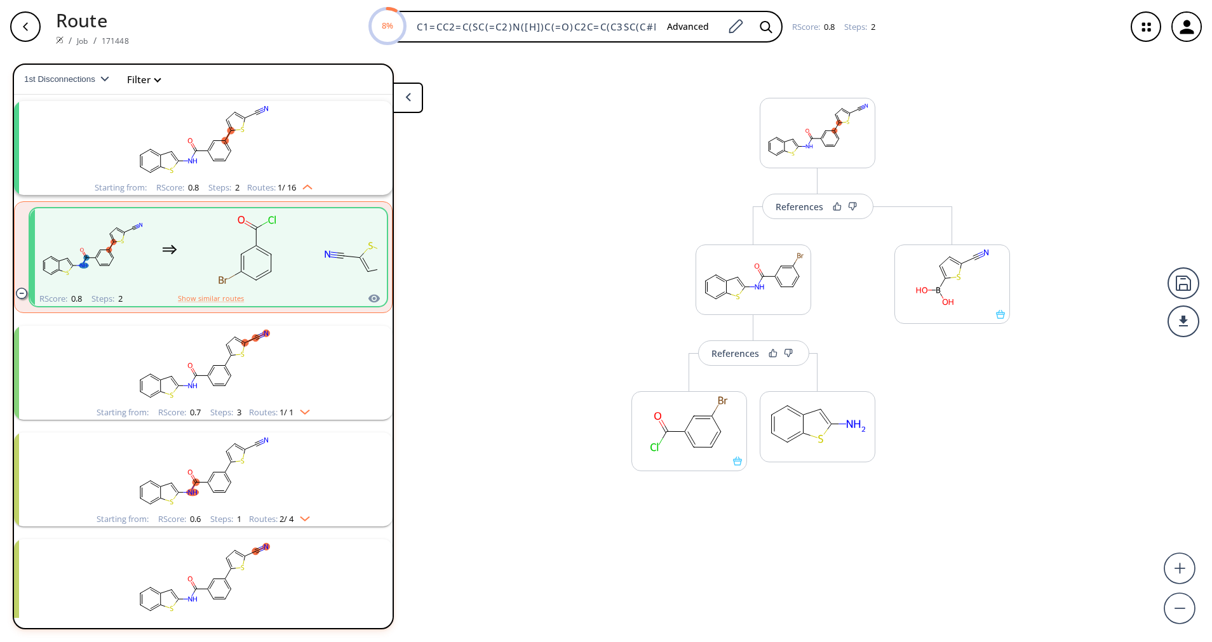
click at [819, 227] on div "More routes from here References More routes from here More routes from here" at bounding box center [753, 363] width 269 height 315
click at [816, 210] on div "References" at bounding box center [800, 207] width 48 height 8
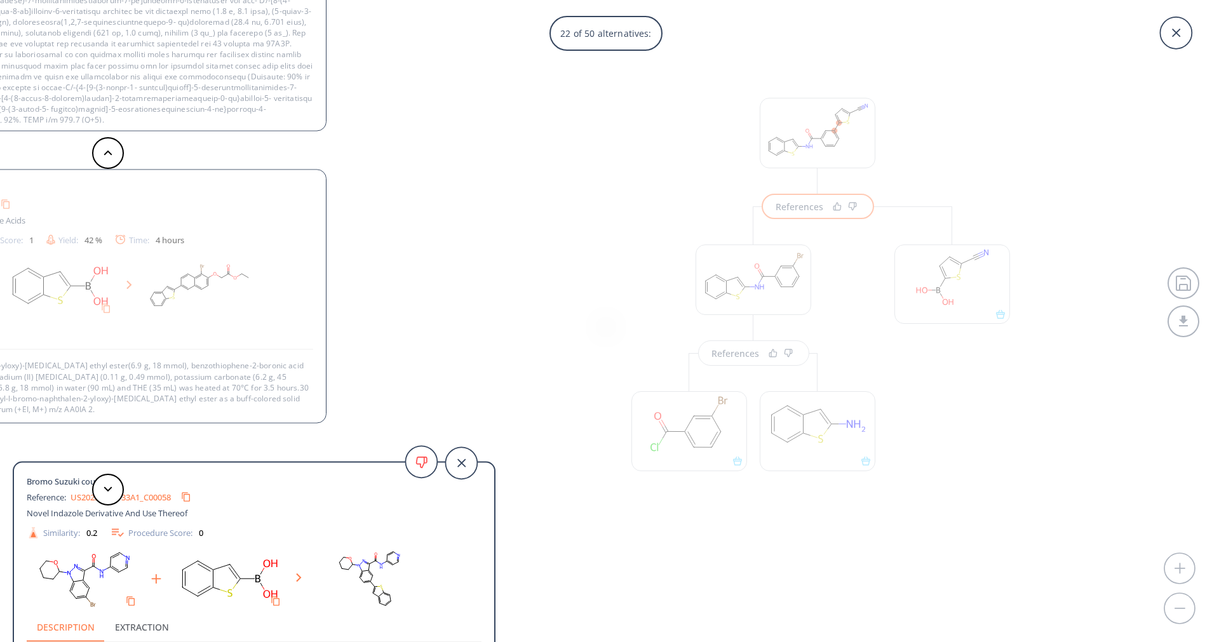
scroll to position [2, 0]
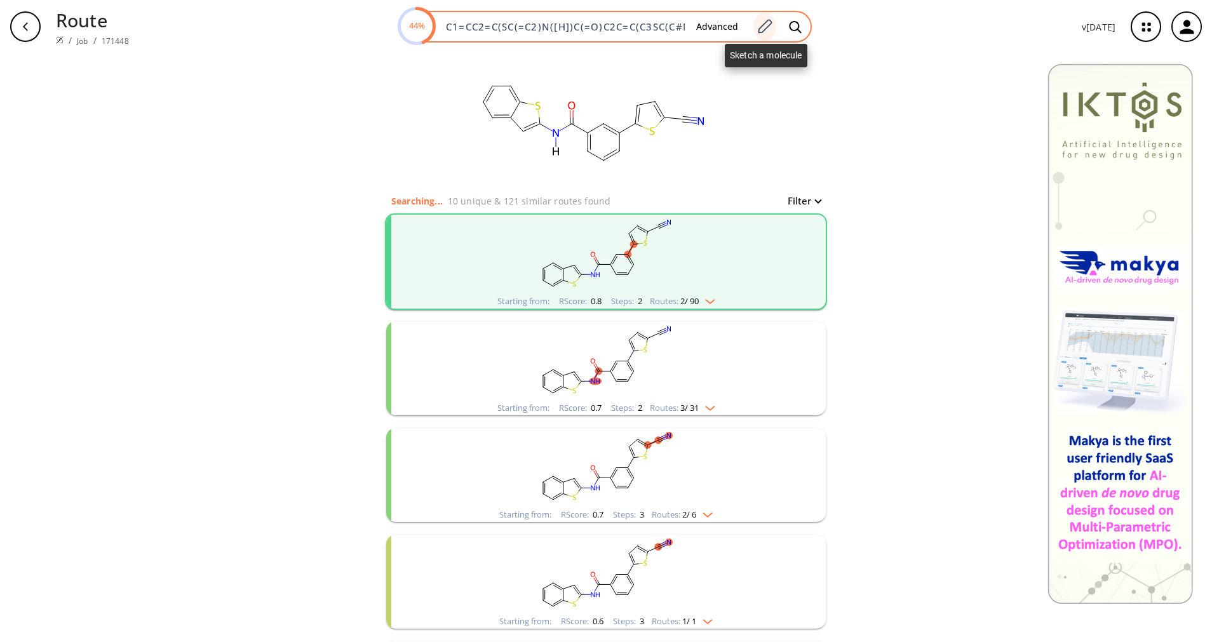
click at [773, 26] on icon at bounding box center [764, 26] width 17 height 17
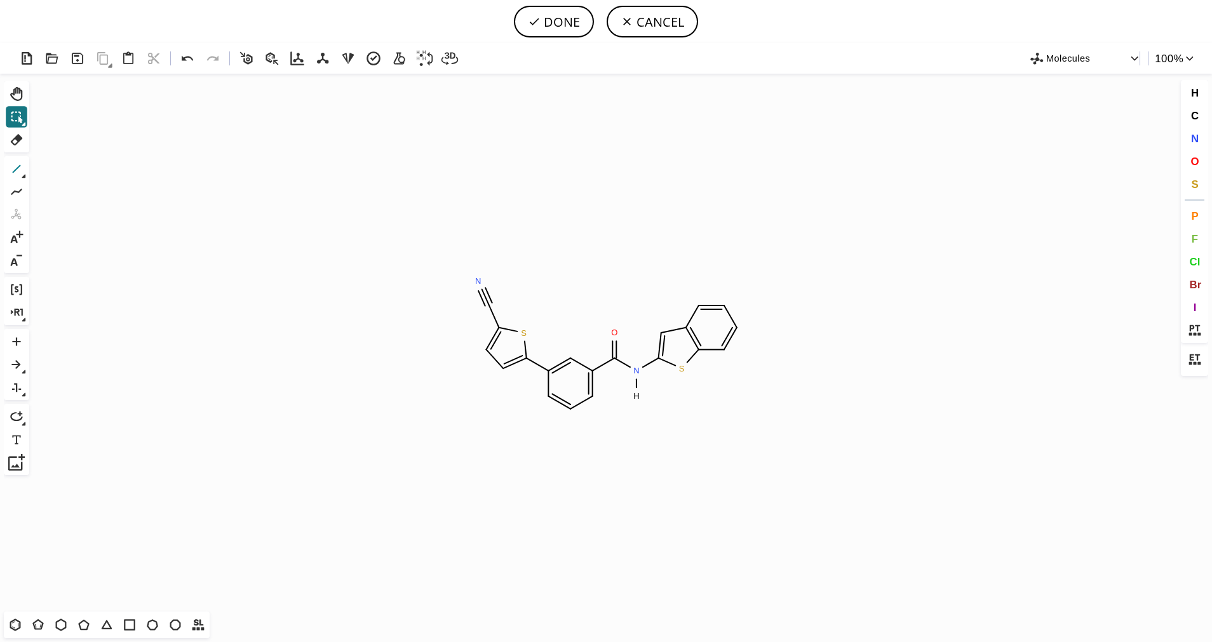
click at [17, 170] on icon at bounding box center [16, 169] width 17 height 17
click at [556, 8] on button "DONE" at bounding box center [554, 22] width 80 height 32
type input "C1C=CC2SC(N(C(C3=CC=CC(C4=CC=C(C#N)S4)=C3)=O)[H])=C(C)C=2C=1"
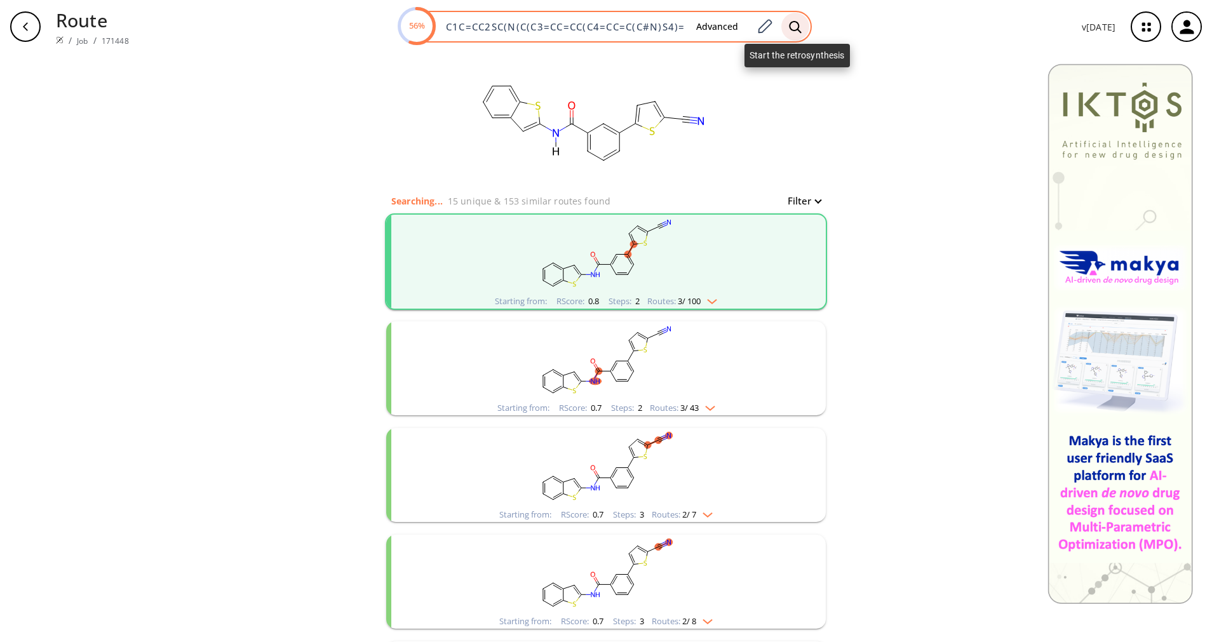
click at [797, 22] on icon at bounding box center [795, 26] width 12 height 12
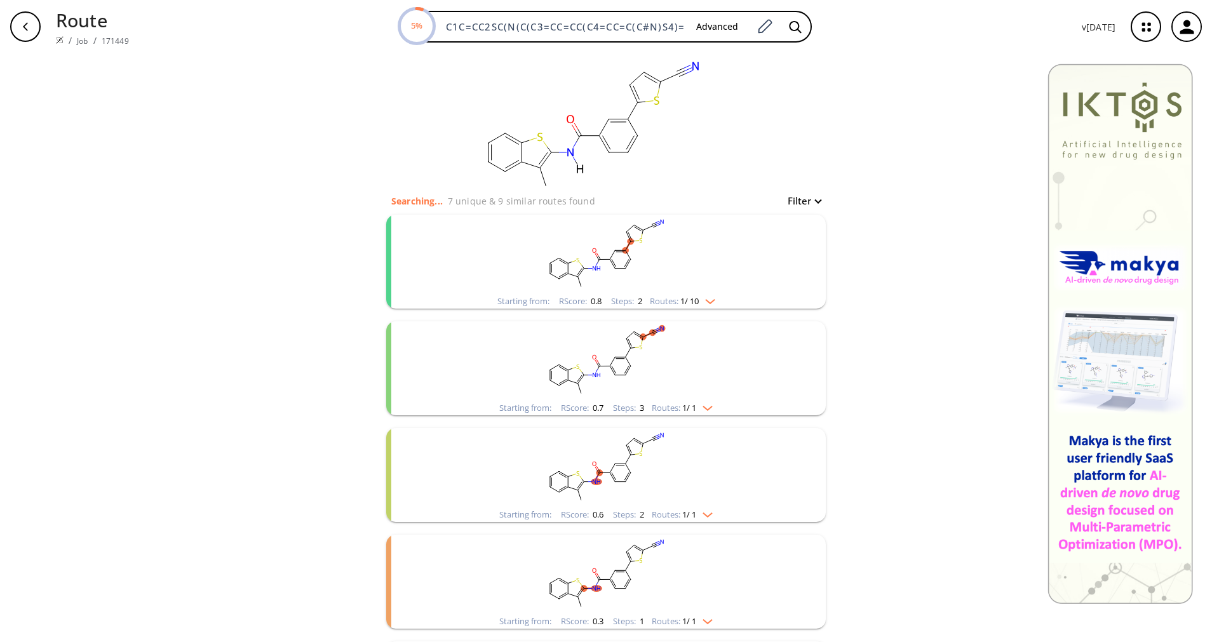
click at [559, 303] on div "RScore : 0.8" at bounding box center [580, 301] width 43 height 8
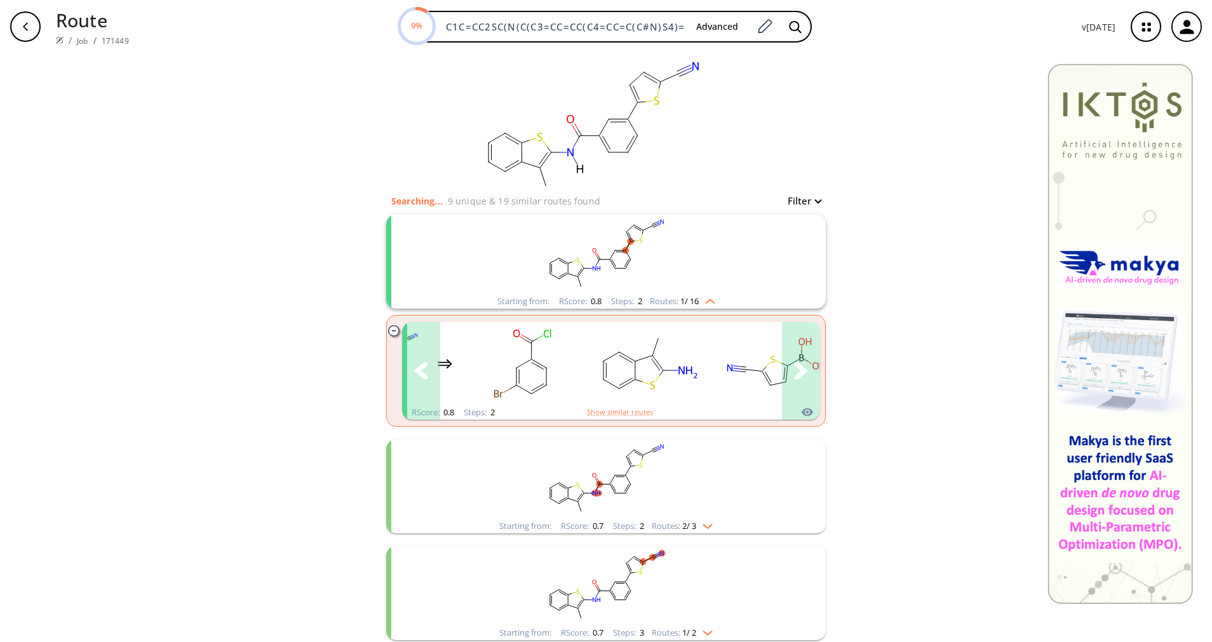
click at [801, 373] on button "clusters" at bounding box center [801, 371] width 38 height 98
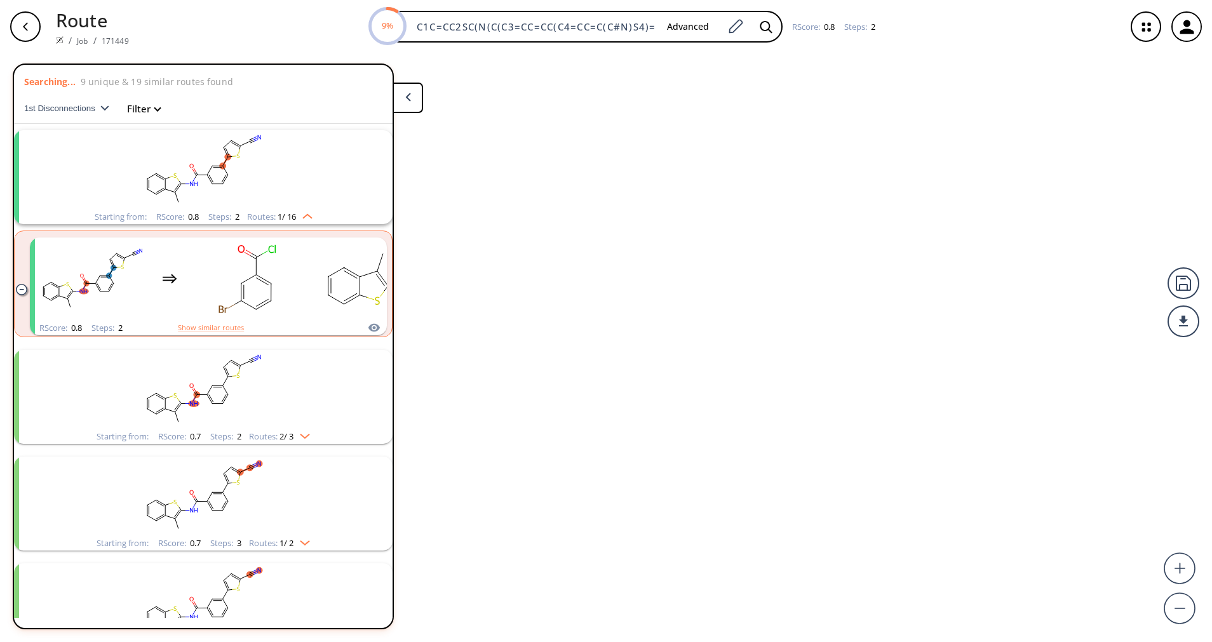
scroll to position [29, 0]
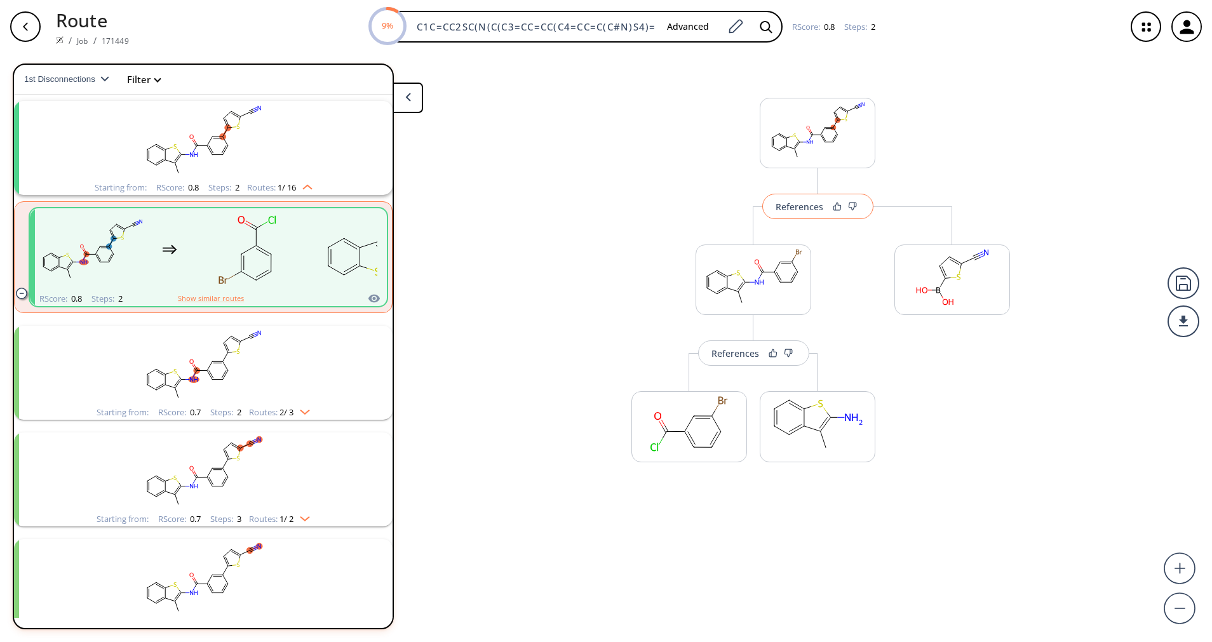
click at [821, 215] on button "References" at bounding box center [817, 206] width 111 height 25
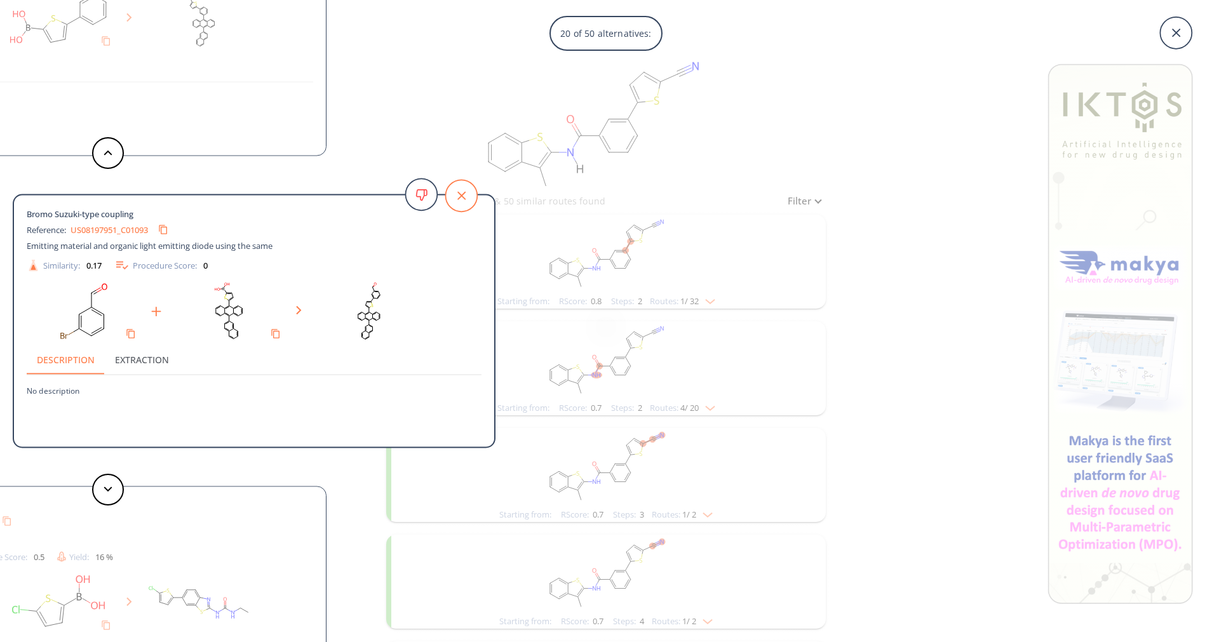
click at [464, 195] on icon at bounding box center [461, 196] width 32 height 32
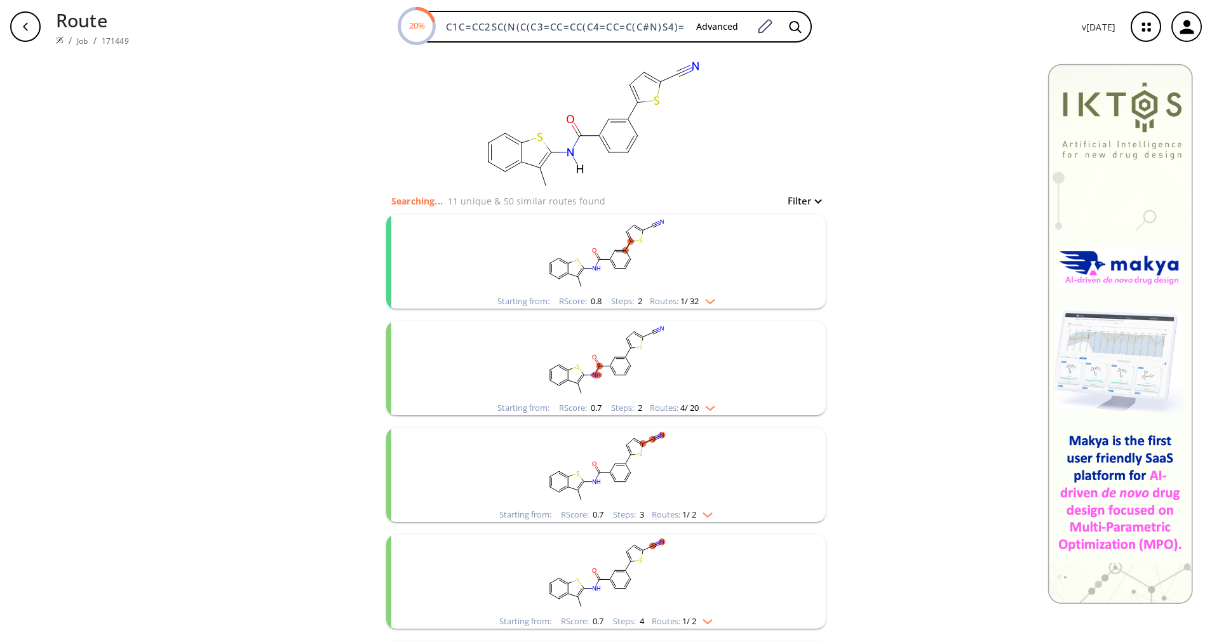
click at [666, 396] on rect "clusters" at bounding box center [606, 360] width 330 height 79
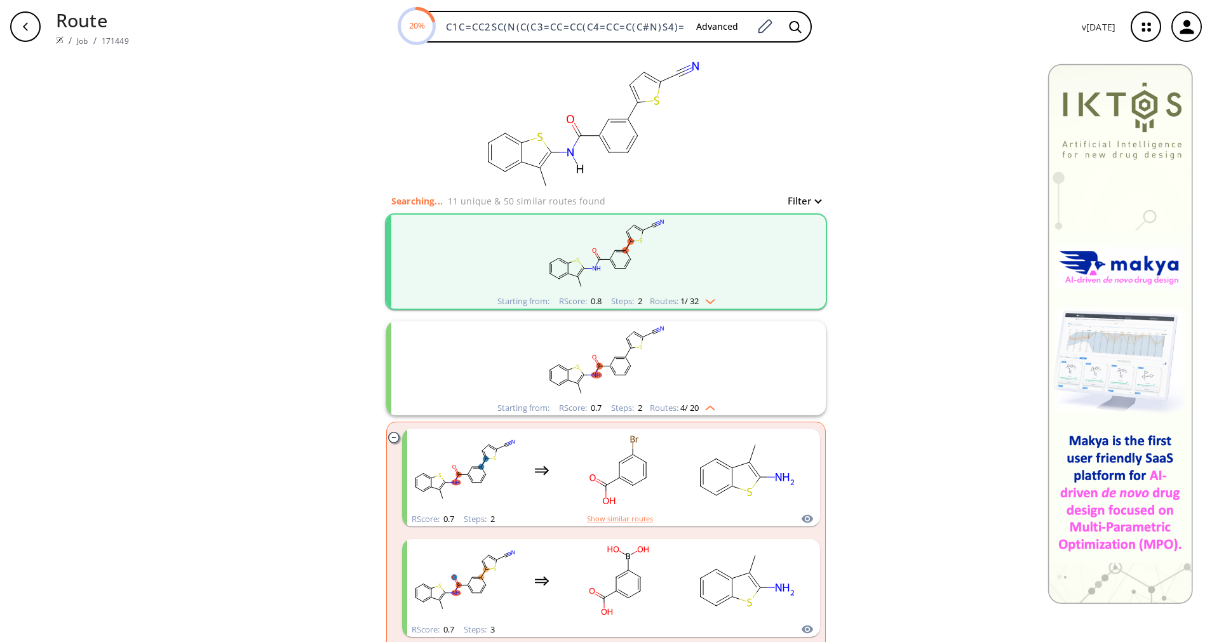
click at [666, 396] on rect "clusters" at bounding box center [606, 360] width 330 height 79
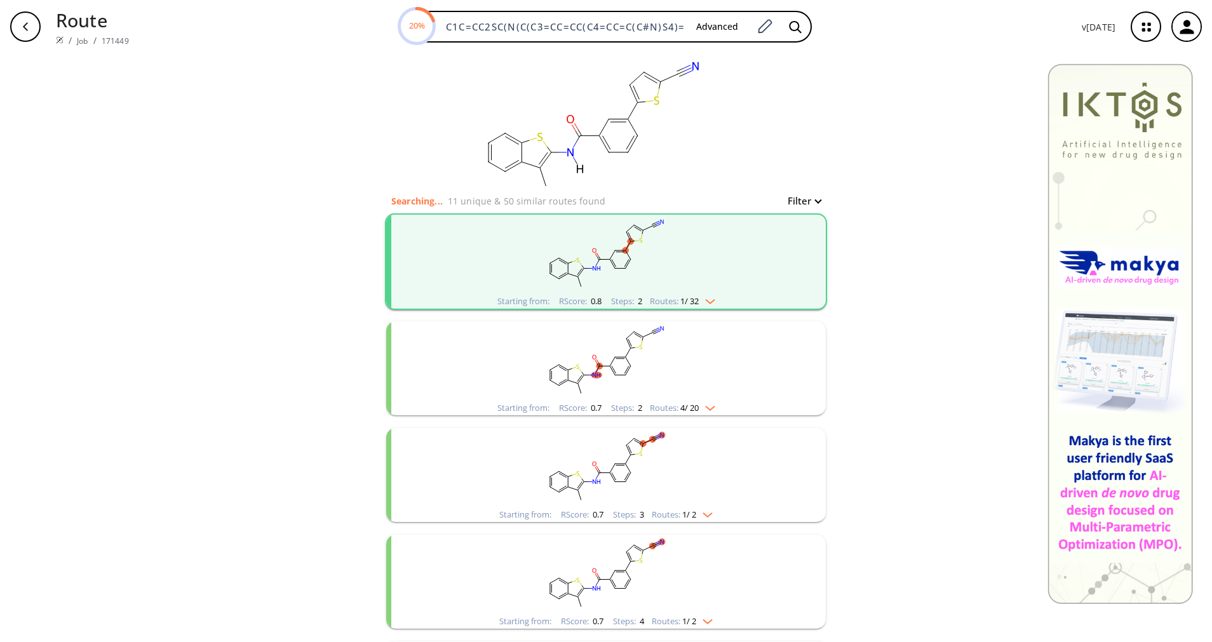
scroll to position [95, 0]
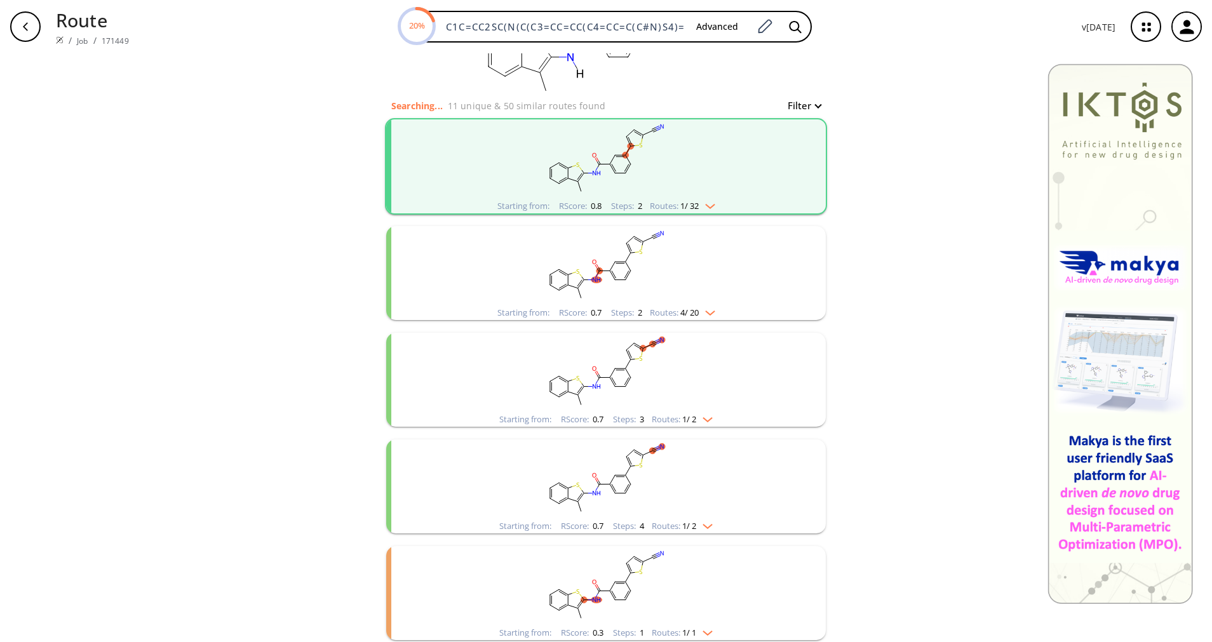
click at [667, 415] on div "Routes: 1 / 2" at bounding box center [682, 419] width 61 height 8
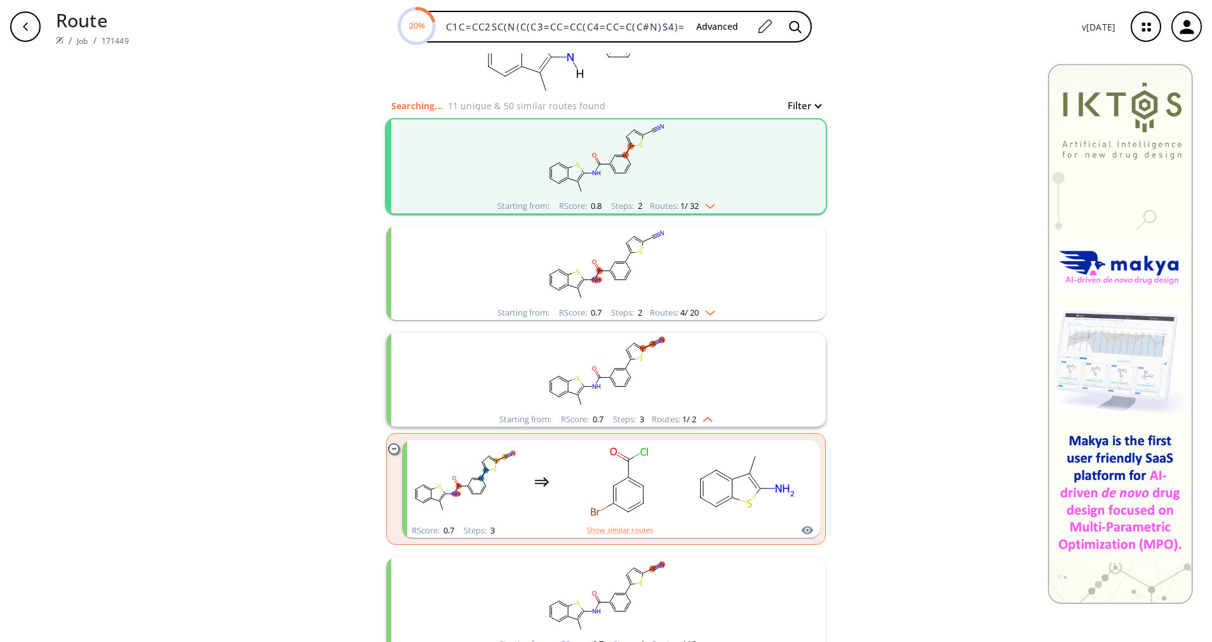
click at [667, 415] on div "Routes: 1 / 2" at bounding box center [682, 419] width 61 height 8
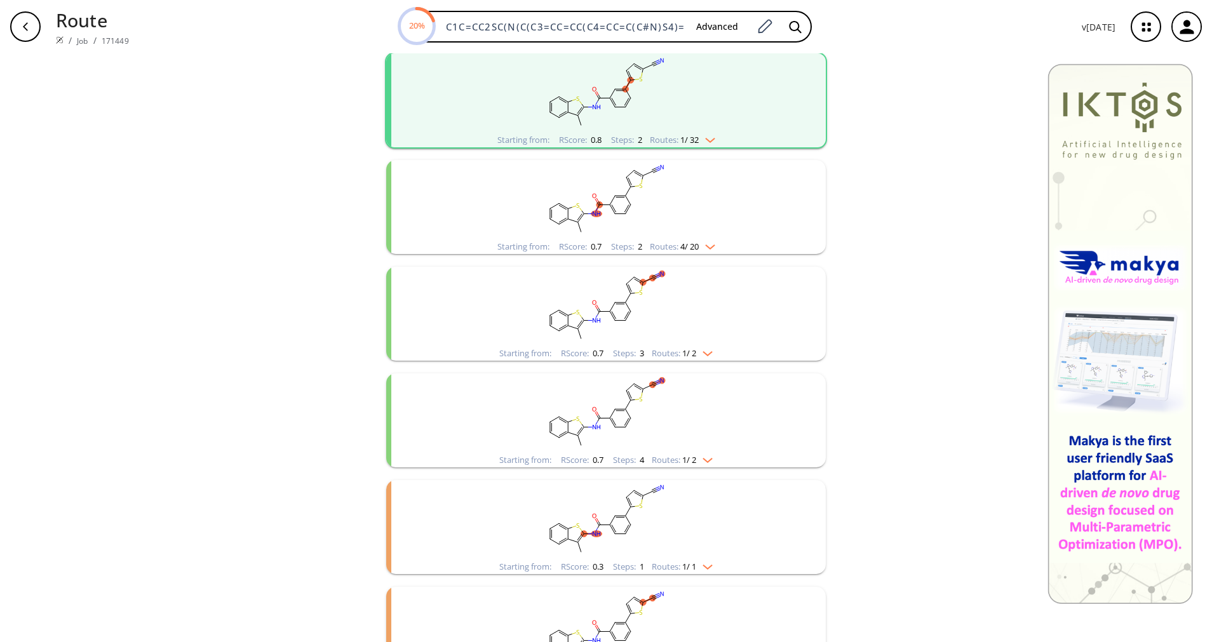
scroll to position [191, 0]
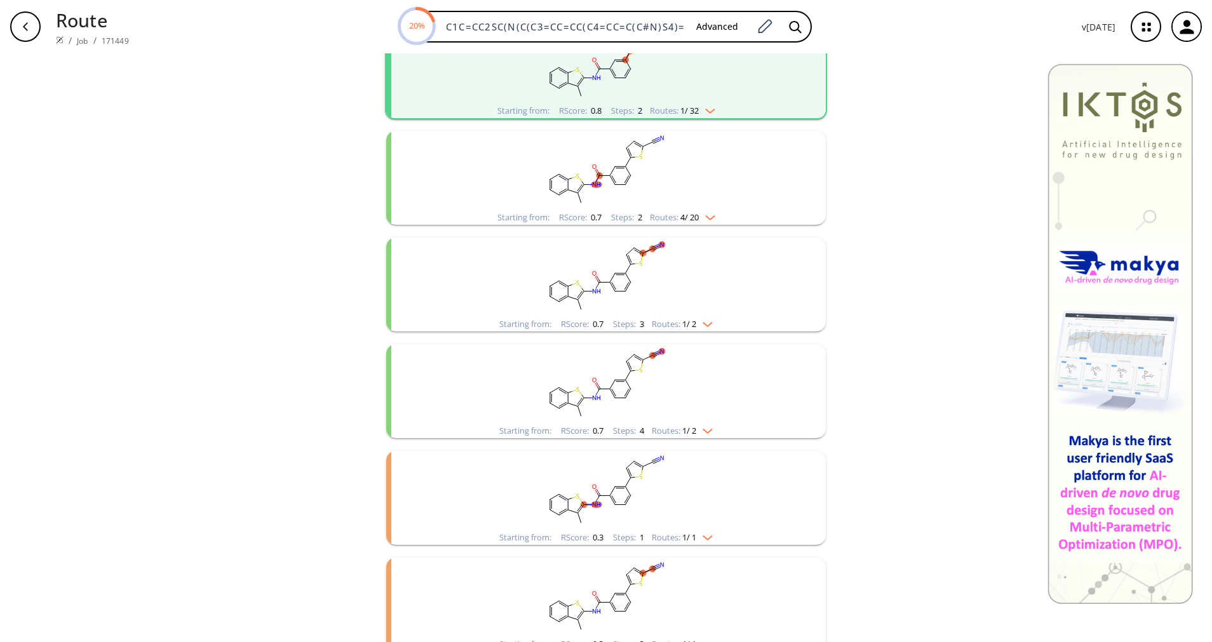
click at [659, 434] on div "Routes: 1 / 2" at bounding box center [682, 431] width 61 height 8
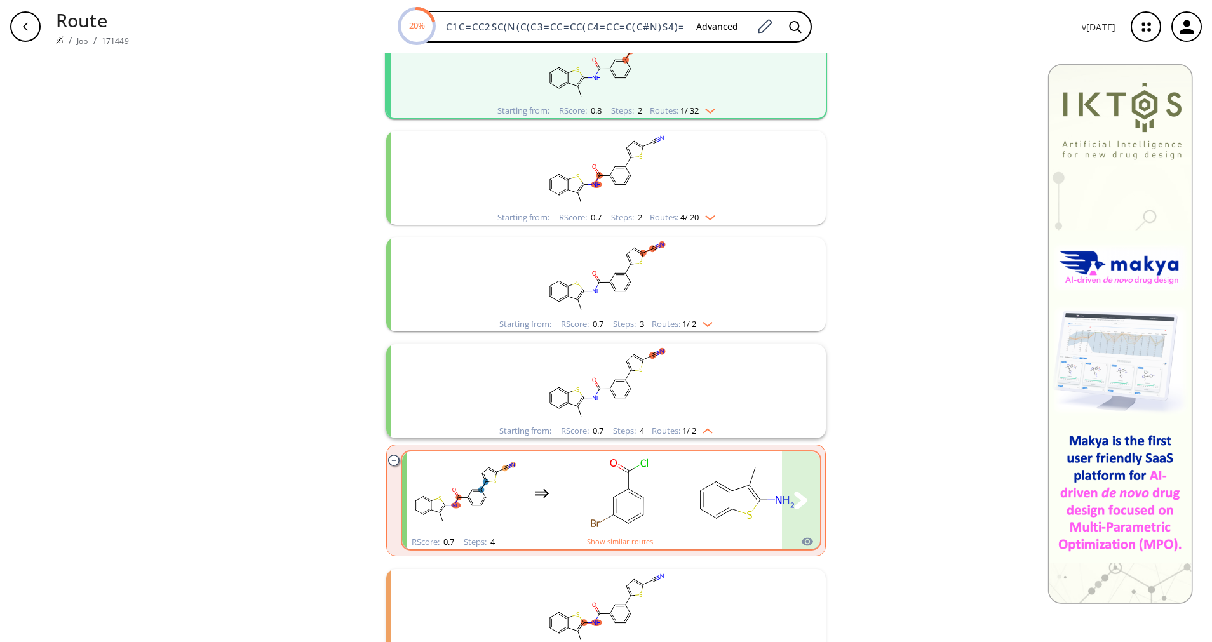
click at [772, 503] on ellipse "clusters" at bounding box center [785, 502] width 26 height 17
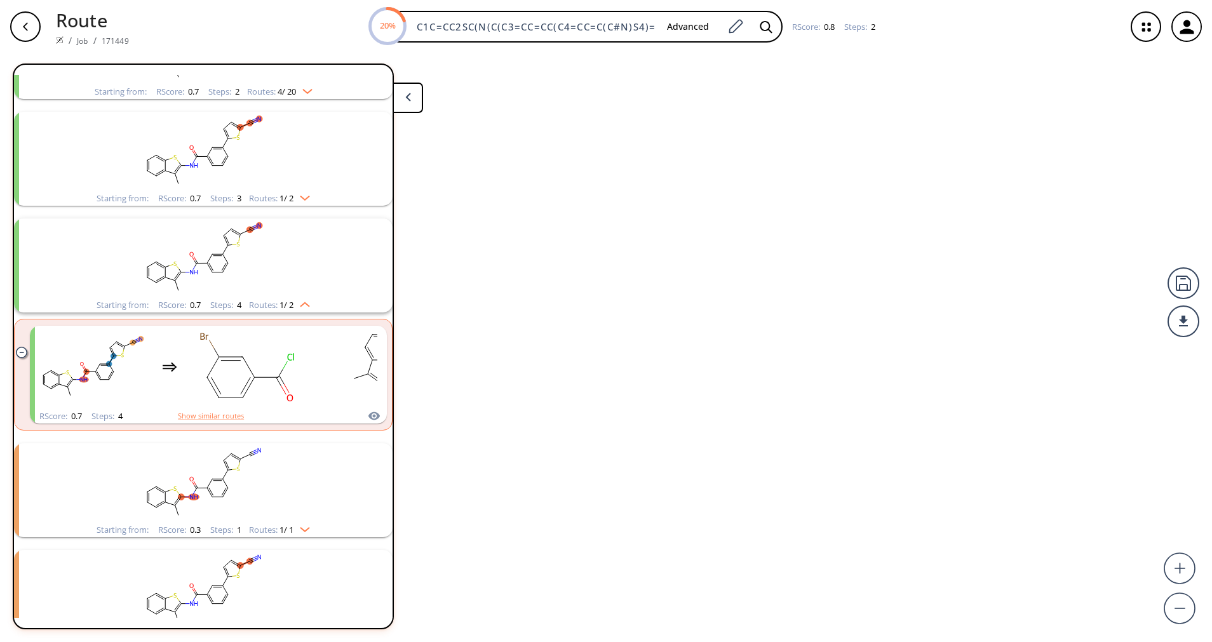
scroll to position [349, 0]
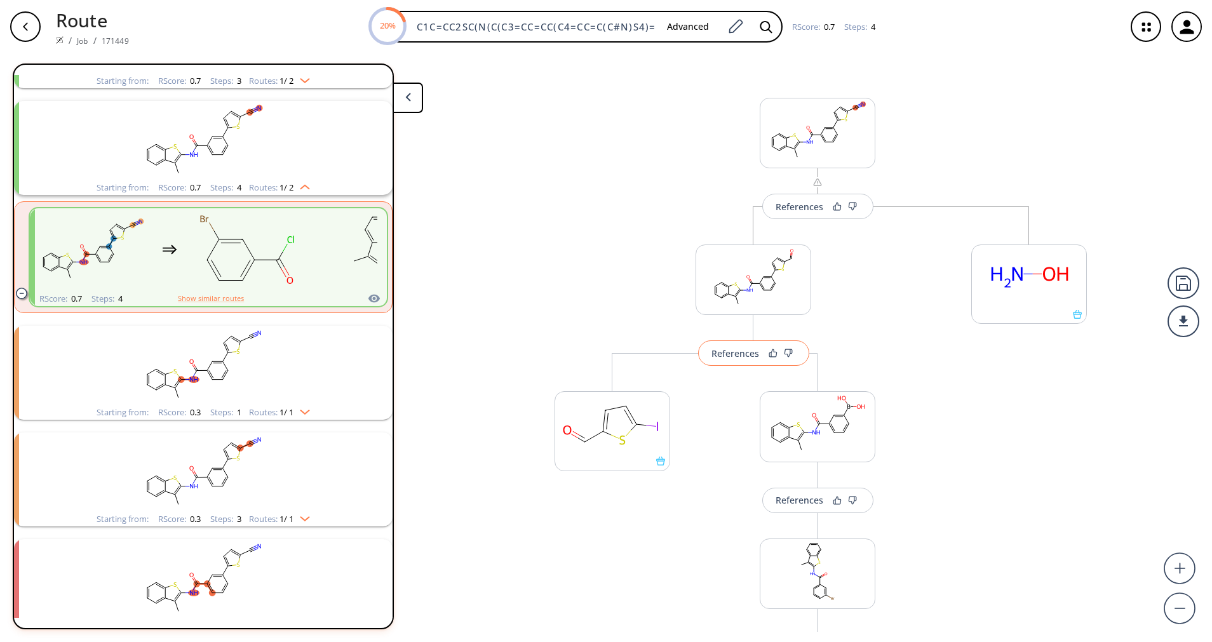
click at [733, 346] on button "References" at bounding box center [753, 352] width 111 height 25
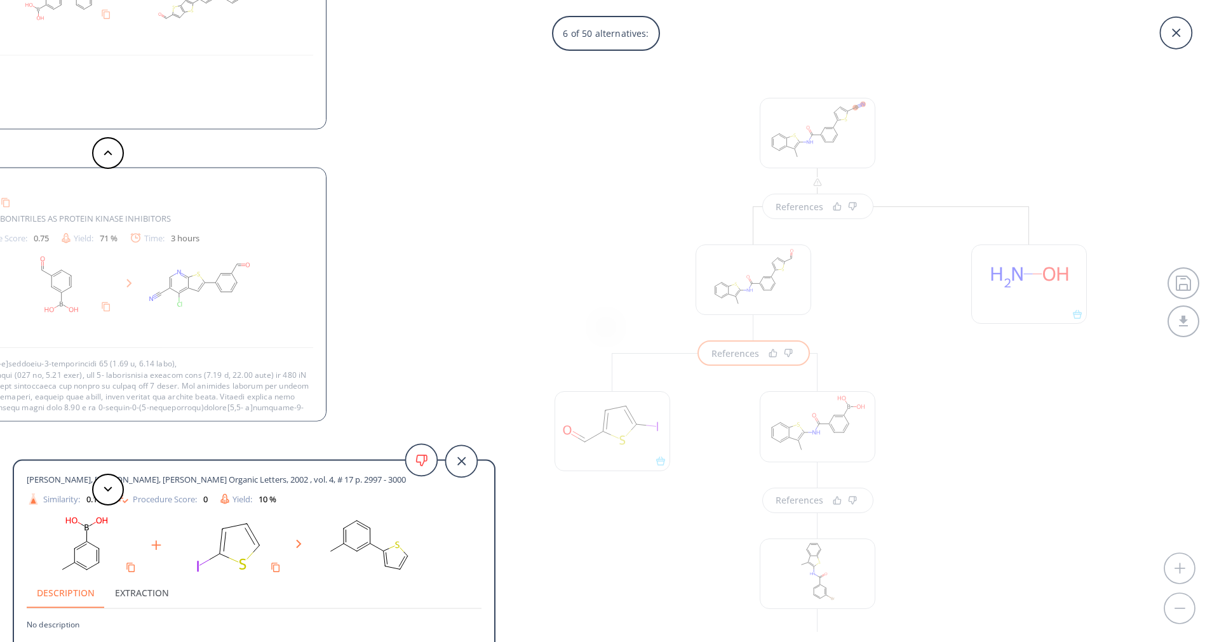
scroll to position [95, 0]
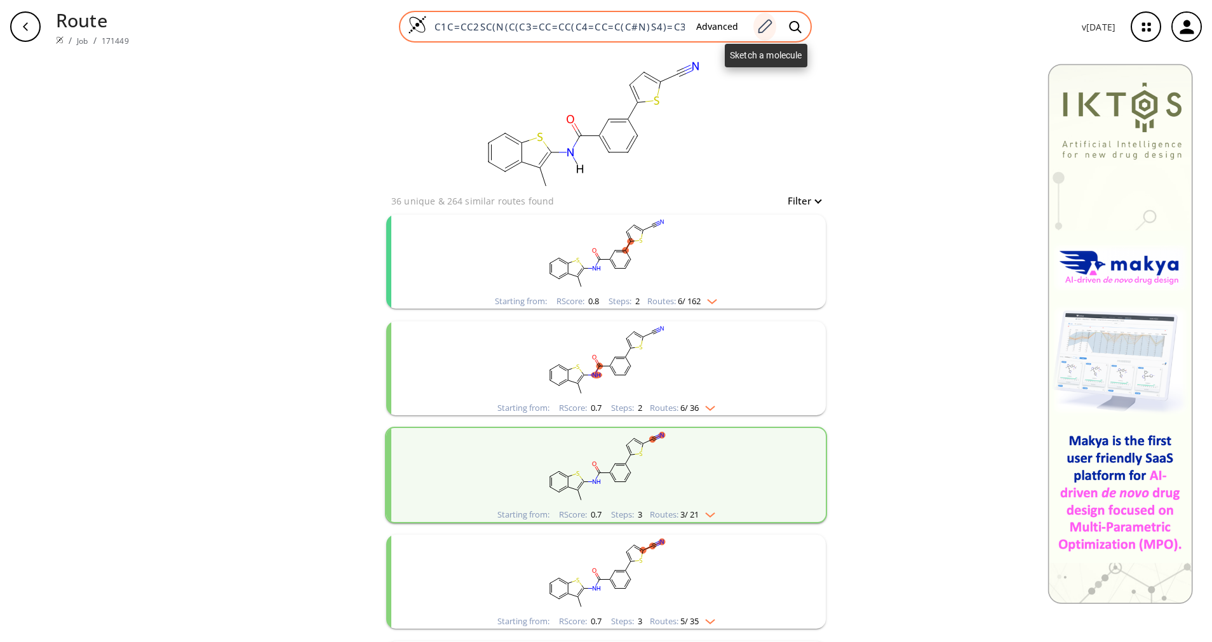
click at [765, 27] on icon at bounding box center [764, 26] width 17 height 17
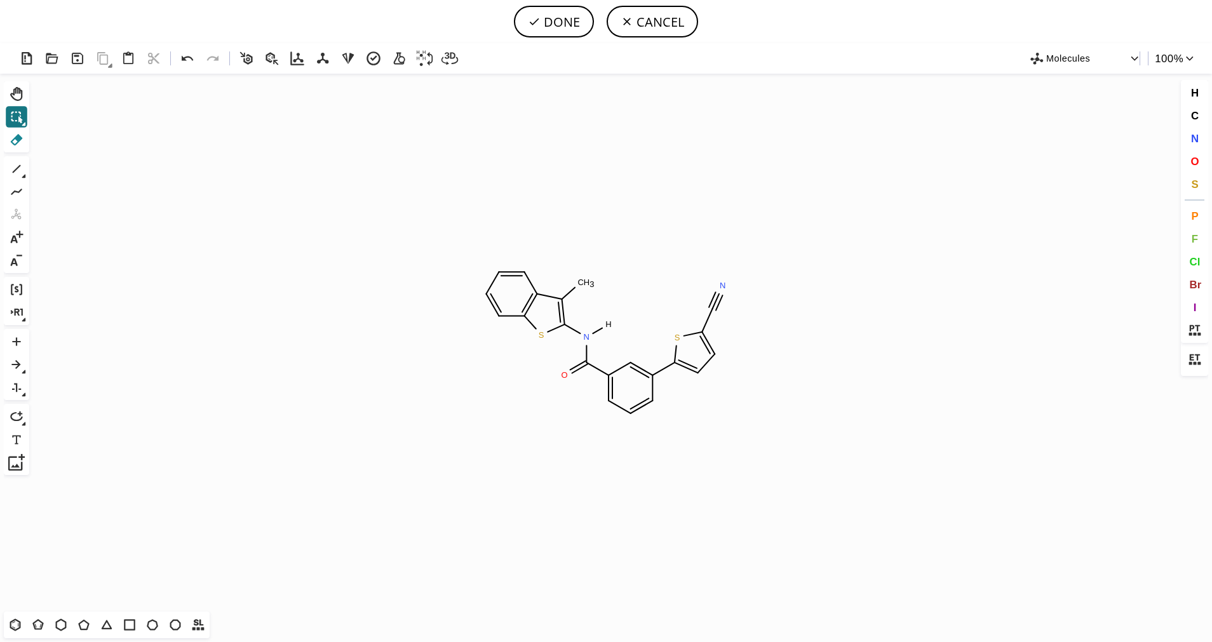
click at [14, 140] on icon at bounding box center [16, 139] width 17 height 17
click at [586, 276] on rect at bounding box center [586, 282] width 23 height 17
click at [13, 170] on icon at bounding box center [16, 169] width 17 height 17
click at [109, 635] on button "T" at bounding box center [107, 625] width 22 height 22
click at [21, 142] on icon at bounding box center [16, 139] width 17 height 17
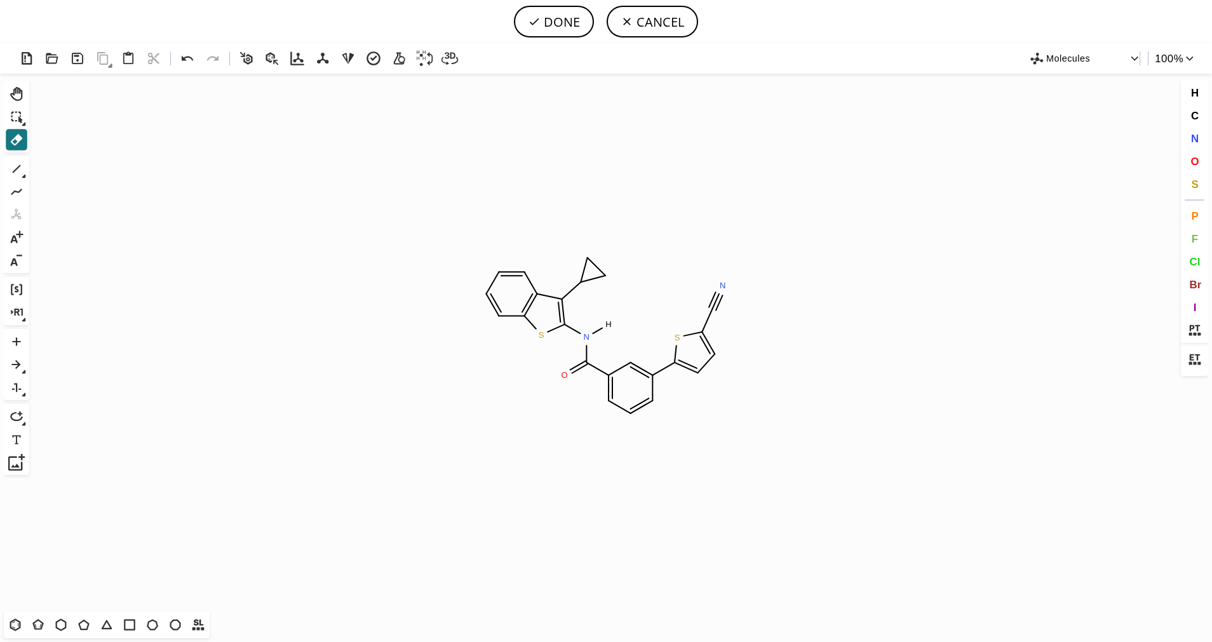
click at [687, 356] on icon "Created with [PERSON_NAME] 2.3.0 S N N S O H" at bounding box center [605, 343] width 1143 height 538
click at [690, 365] on icon at bounding box center [687, 366] width 24 height 13
click at [702, 366] on icon at bounding box center [709, 360] width 22 height 22
click at [702, 366] on icon "Created with [PERSON_NAME] 2.3.0 C H 4 C H 2 S N N S O H" at bounding box center [605, 343] width 1143 height 538
click at [702, 366] on icon "Created with [PERSON_NAME] 2.3.0 C H 2 S N N S O H" at bounding box center [605, 343] width 1143 height 538
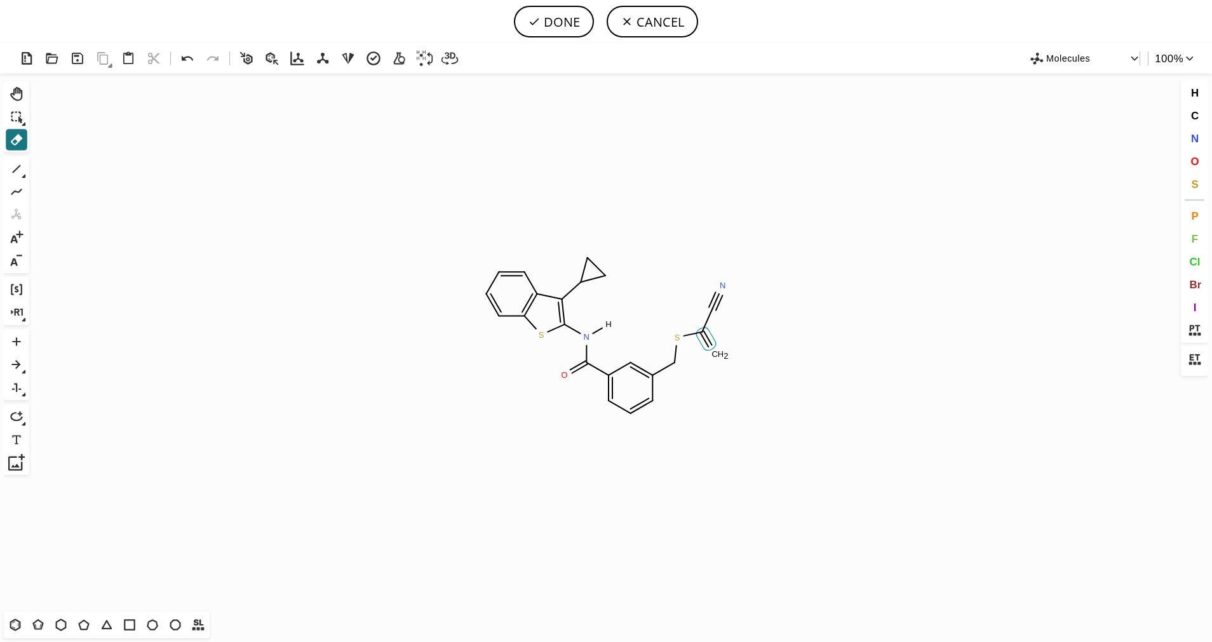
click at [712, 344] on icon at bounding box center [706, 339] width 20 height 23
click at [718, 354] on tspan "H" at bounding box center [721, 354] width 6 height 10
click at [685, 335] on icon at bounding box center [693, 334] width 18 height 4
click at [680, 335] on tspan "H" at bounding box center [683, 338] width 6 height 10
click at [691, 326] on icon "Created with [PERSON_NAME] 2.3.0 C H 3 N C H 3 S N O H" at bounding box center [605, 343] width 1143 height 538
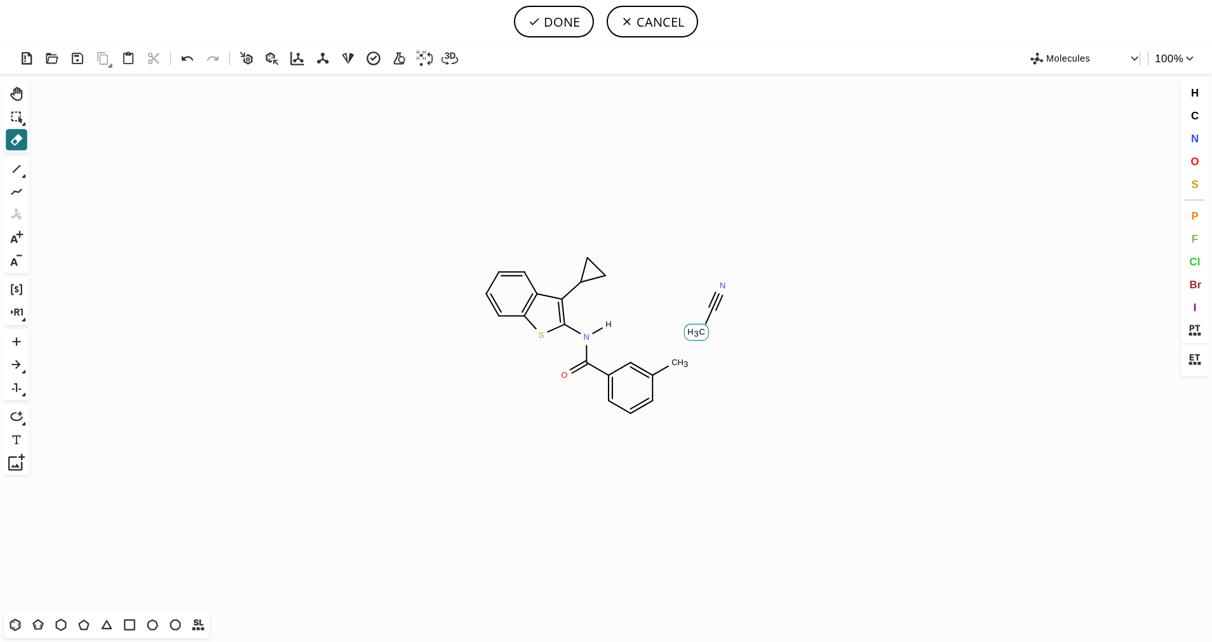
click at [699, 323] on icon "Created with [PERSON_NAME] 2.3.0 C H 3 N C H 3 S N O H" at bounding box center [605, 343] width 1143 height 538
click at [715, 296] on icon at bounding box center [718, 297] width 10 height 10
click at [721, 285] on tspan "N" at bounding box center [723, 286] width 6 height 10
click at [716, 308] on tspan "H" at bounding box center [718, 309] width 6 height 10
click at [671, 364] on tspan "C" at bounding box center [674, 363] width 6 height 10
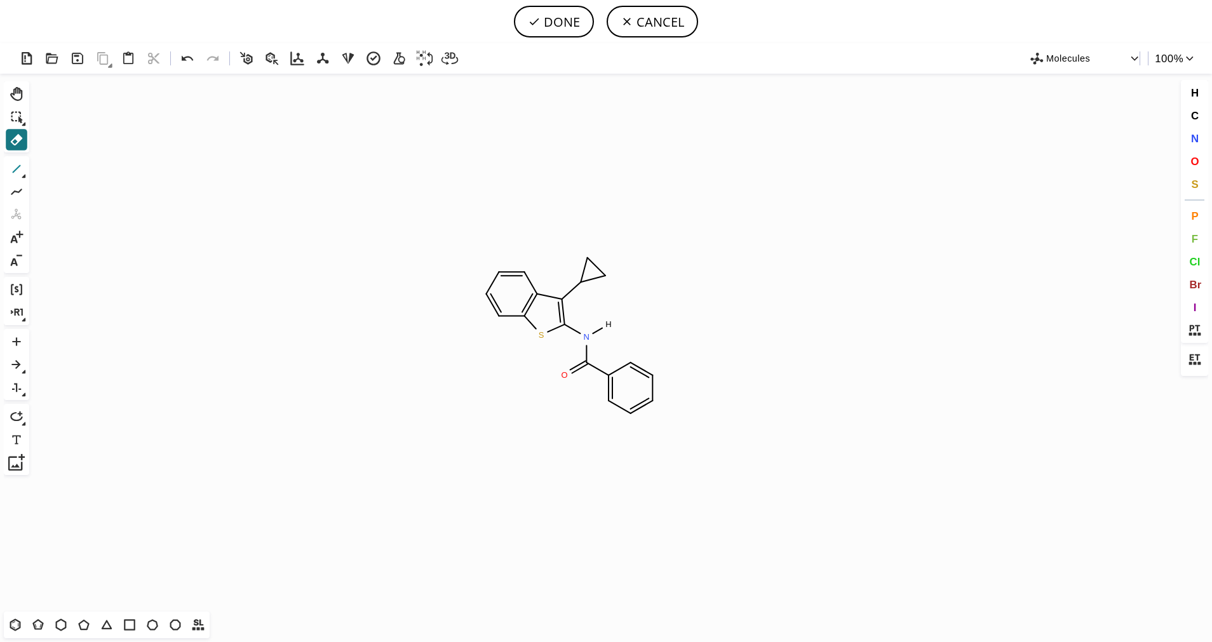
click at [15, 170] on icon at bounding box center [16, 169] width 17 height 17
click at [34, 629] on icon at bounding box center [38, 625] width 17 height 17
click at [91, 626] on icon at bounding box center [84, 625] width 17 height 17
click at [22, 175] on icon at bounding box center [24, 176] width 4 height 4
click at [70, 170] on icon at bounding box center [65, 170] width 14 height 14
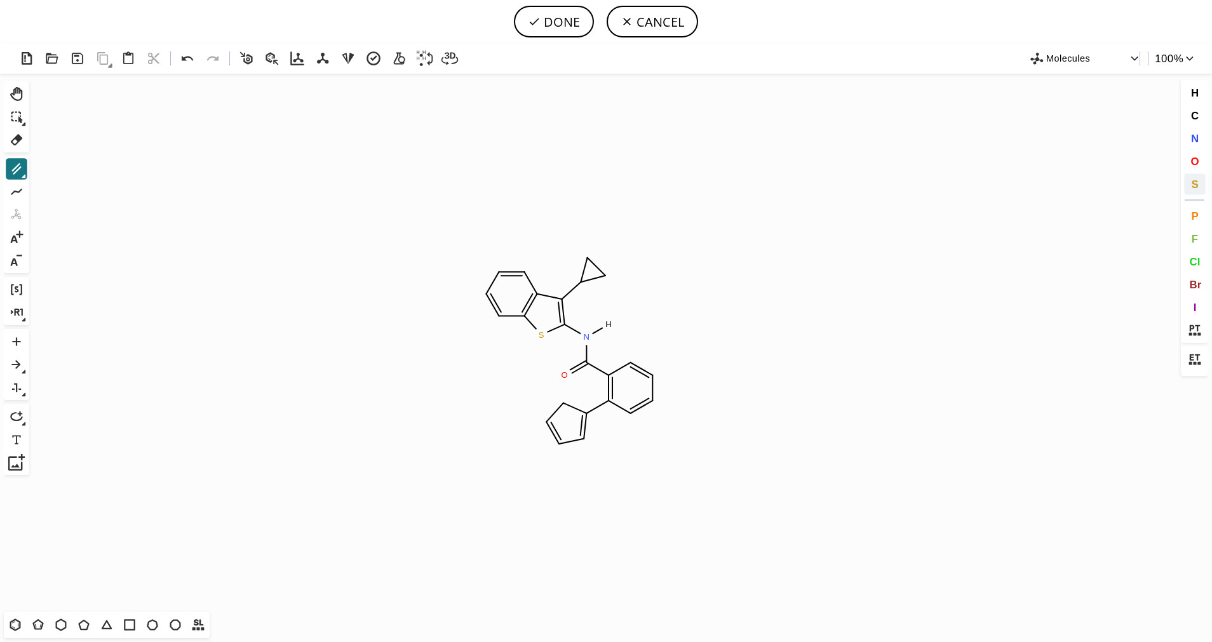
click at [1193, 185] on span "S" at bounding box center [1194, 184] width 7 height 12
click at [564, 401] on tspan "S" at bounding box center [565, 402] width 6 height 10
click at [16, 168] on icon at bounding box center [16, 169] width 17 height 17
click at [25, 164] on button "1" at bounding box center [17, 169] width 22 height 22
click at [91, 173] on icon at bounding box center [88, 170] width 14 height 14
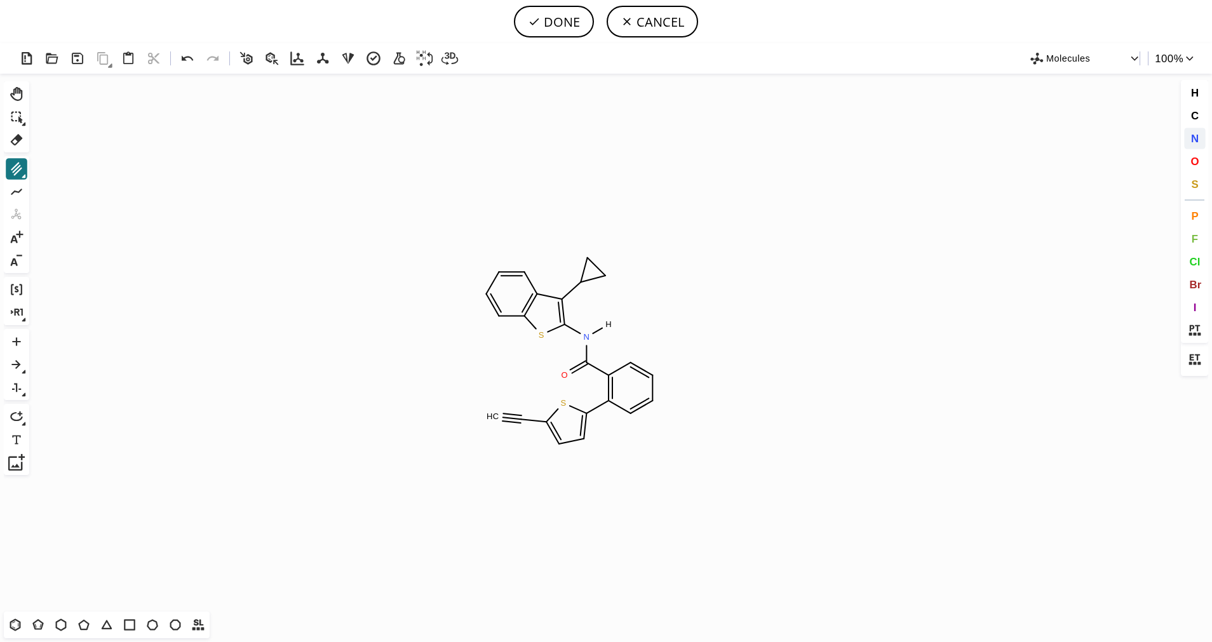
click at [1195, 143] on span "N" at bounding box center [1194, 138] width 8 height 12
click at [493, 411] on tspan "N" at bounding box center [493, 411] width 6 height 10
click at [558, 28] on button "DONE" at bounding box center [554, 22] width 80 height 32
type input "C1=CC2=C(SC(=C2C2CC2)N([H])C(=O)C2C=CC=CC=2C2=CC=C(C#N)S2)C=C1"
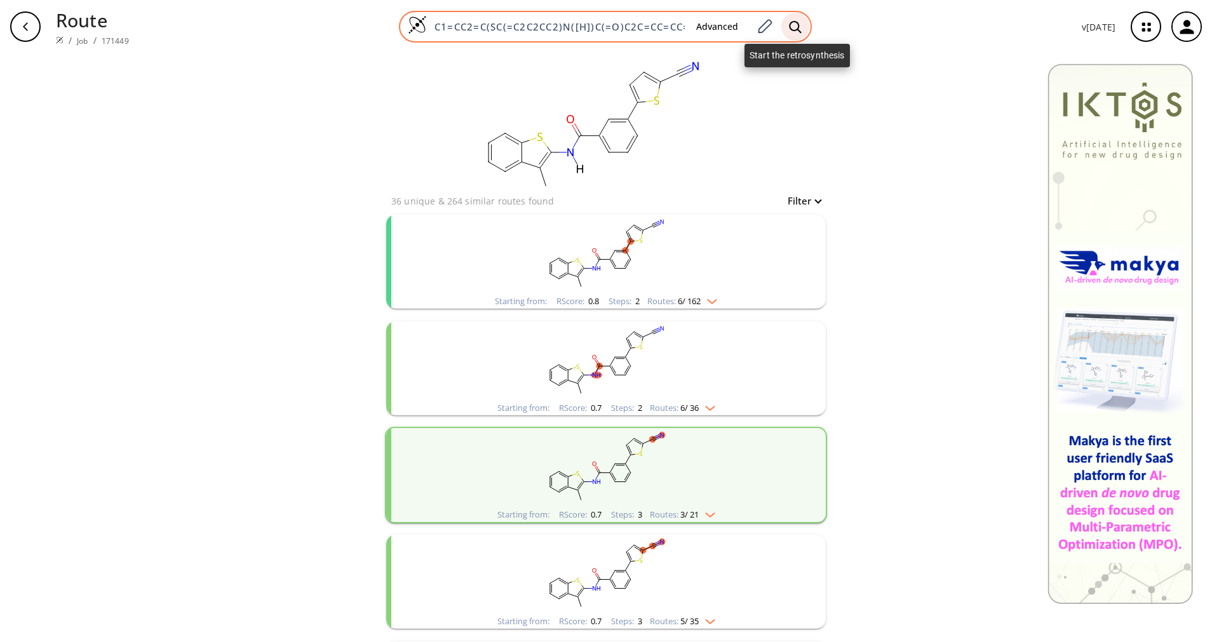
click at [798, 24] on icon at bounding box center [795, 26] width 13 height 13
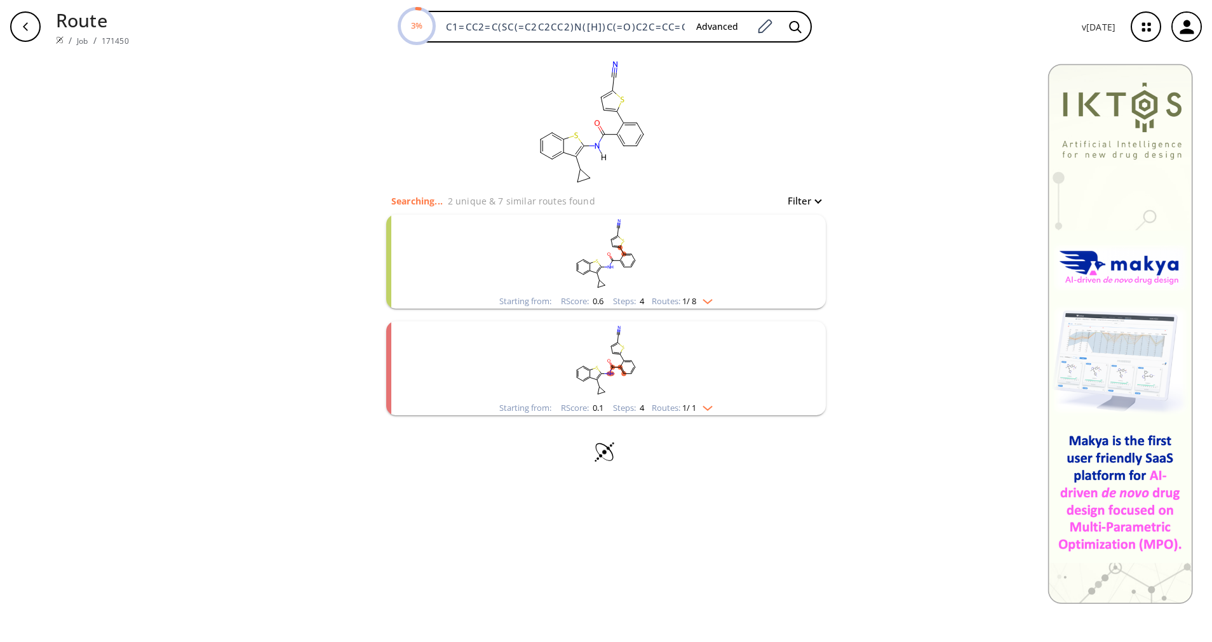
click at [689, 300] on span "1 / 8" at bounding box center [689, 301] width 14 height 8
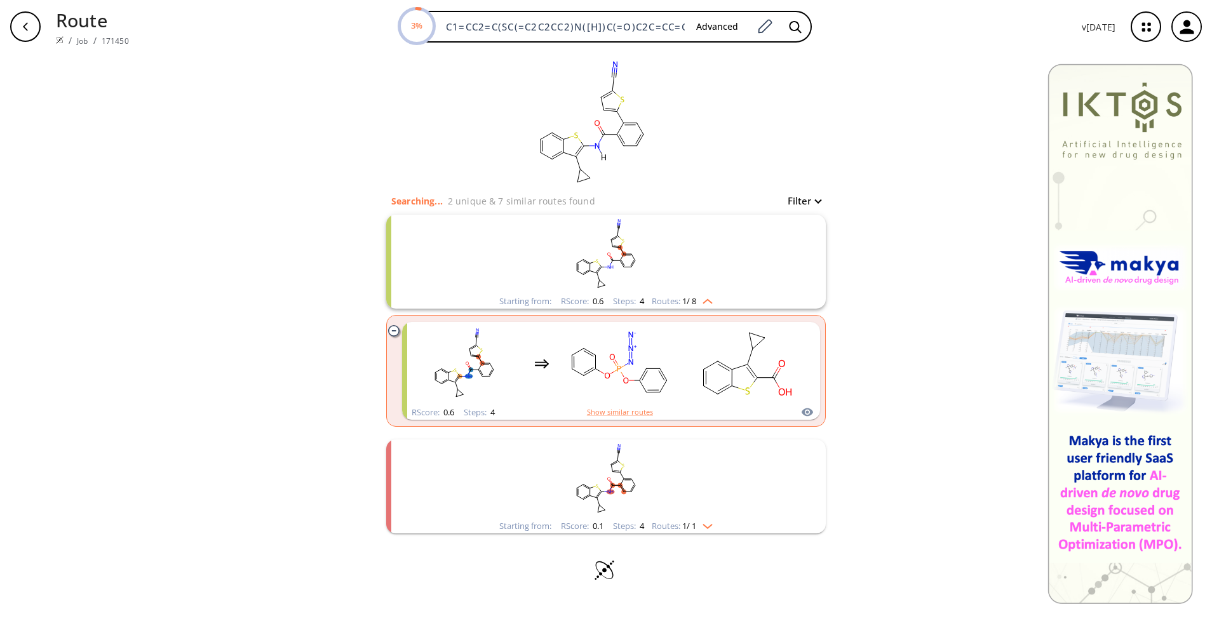
click at [689, 300] on span "1 / 8" at bounding box center [689, 301] width 14 height 8
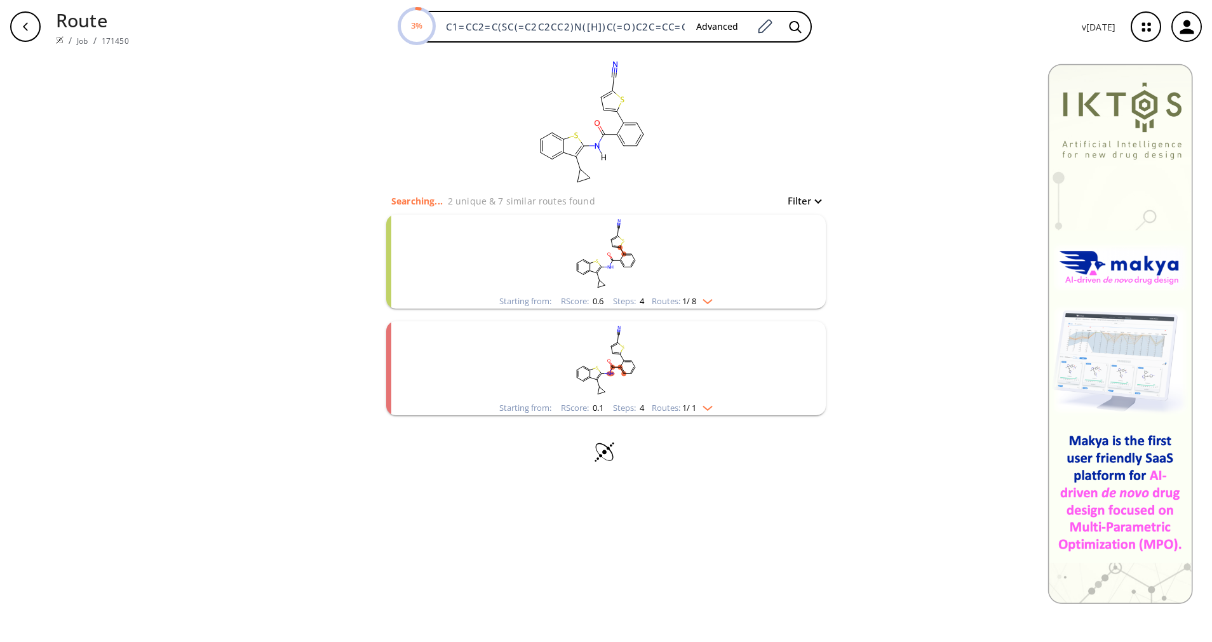
click at [675, 409] on div "Routes: 1 / 1" at bounding box center [682, 408] width 61 height 8
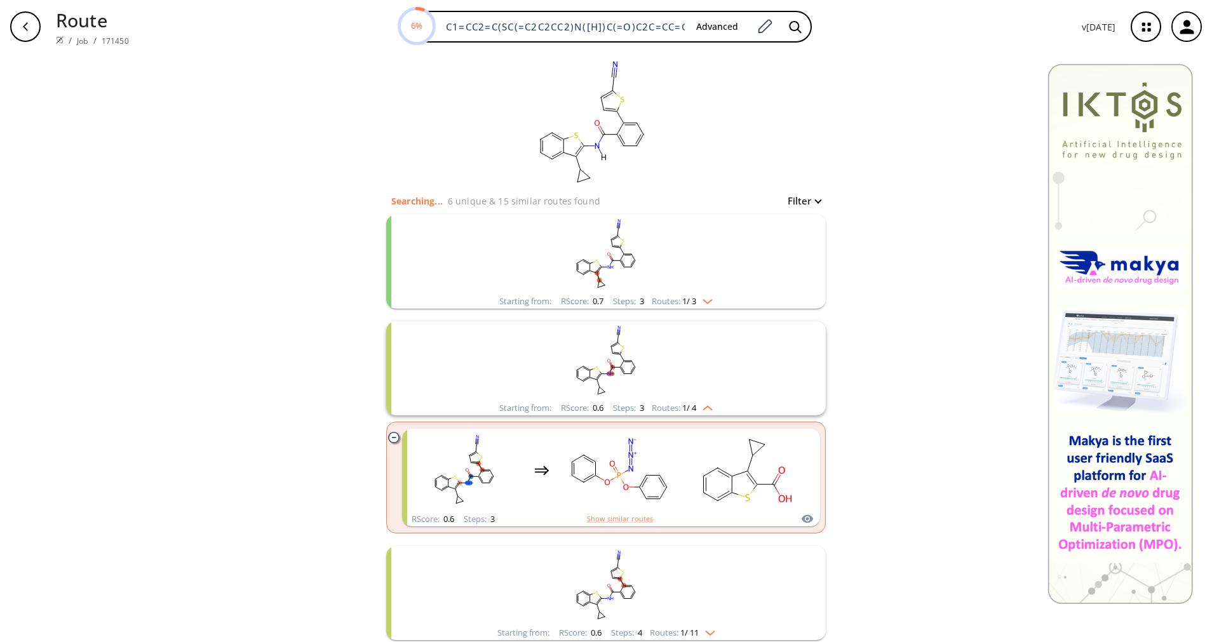
click at [675, 409] on div "Routes: 1 / 4" at bounding box center [682, 408] width 61 height 8
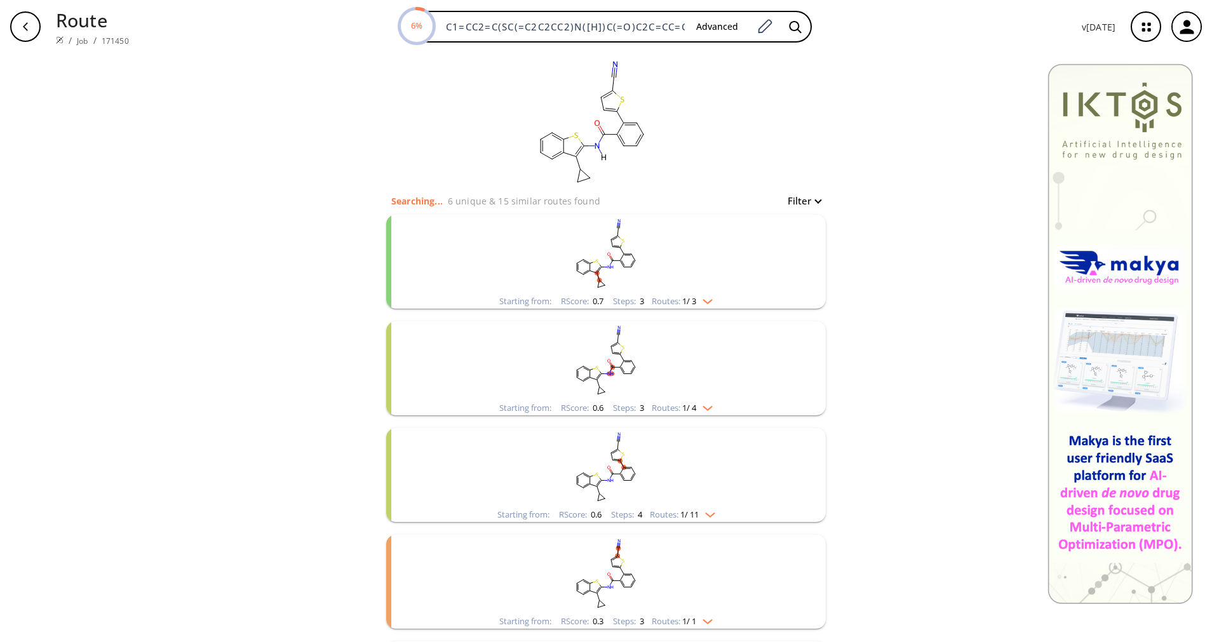
click at [693, 507] on rect "clusters" at bounding box center [606, 467] width 330 height 79
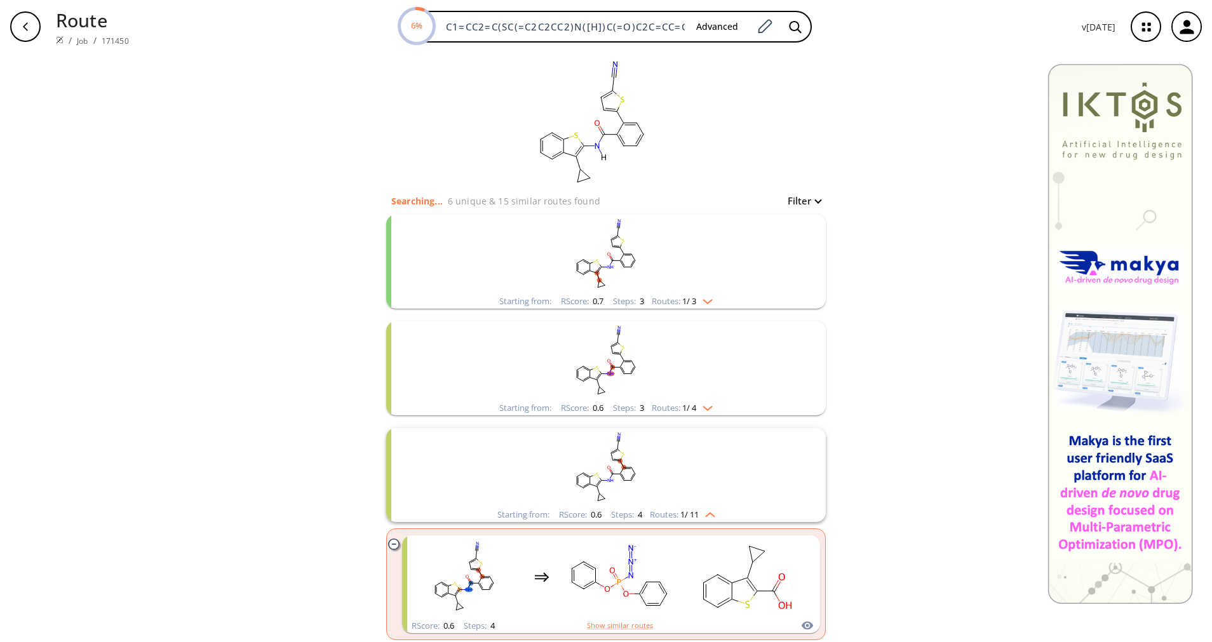
click at [694, 507] on rect "clusters" at bounding box center [606, 467] width 330 height 79
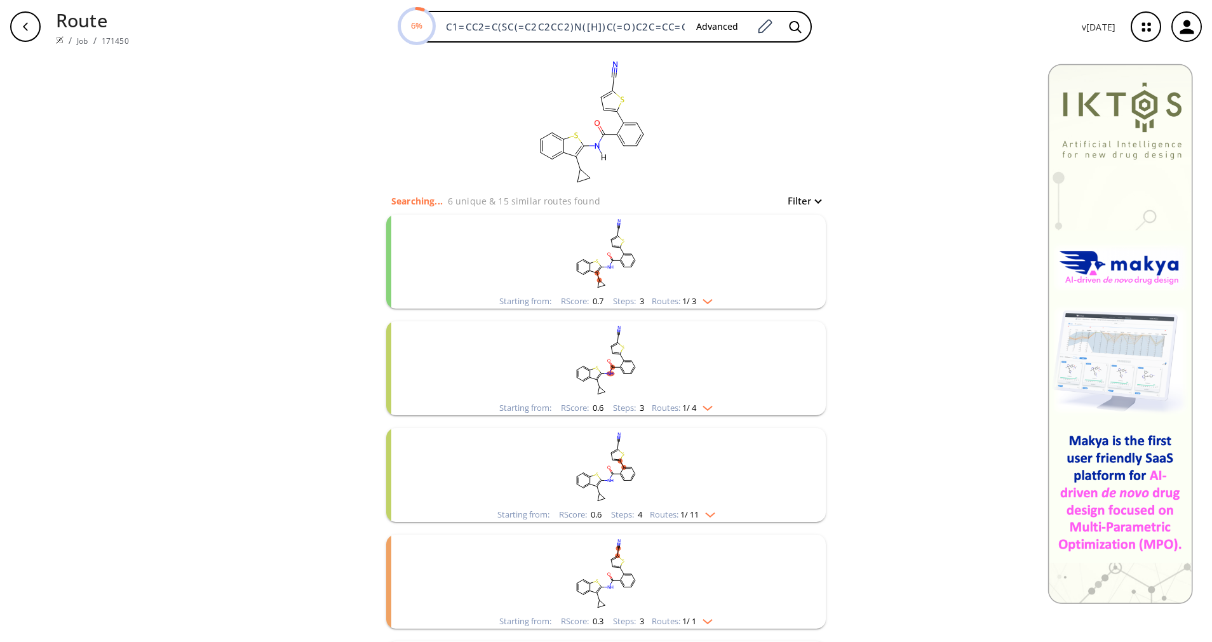
scroll to position [95, 0]
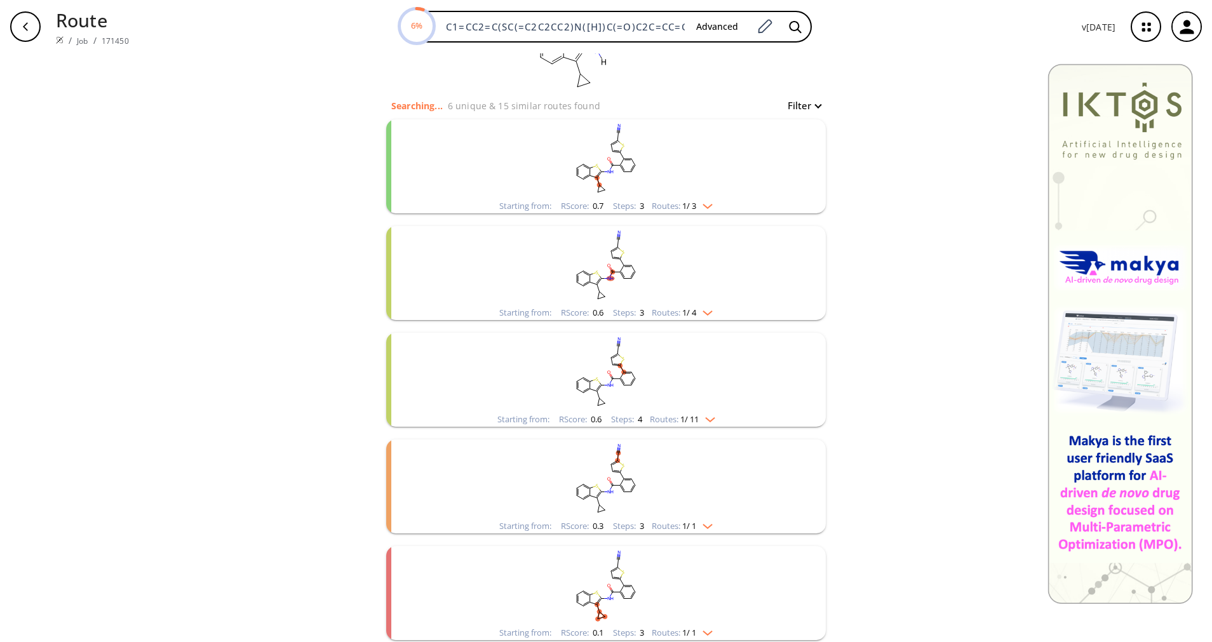
click at [696, 527] on img "clusters" at bounding box center [704, 524] width 17 height 10
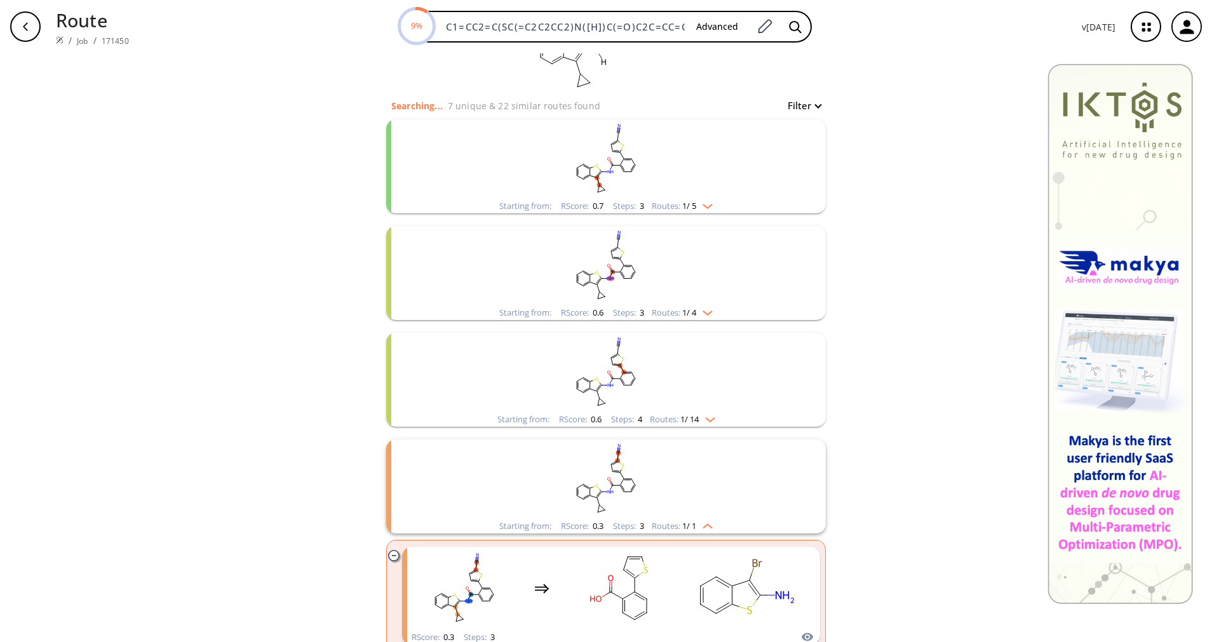
click at [696, 521] on img "clusters" at bounding box center [704, 524] width 17 height 10
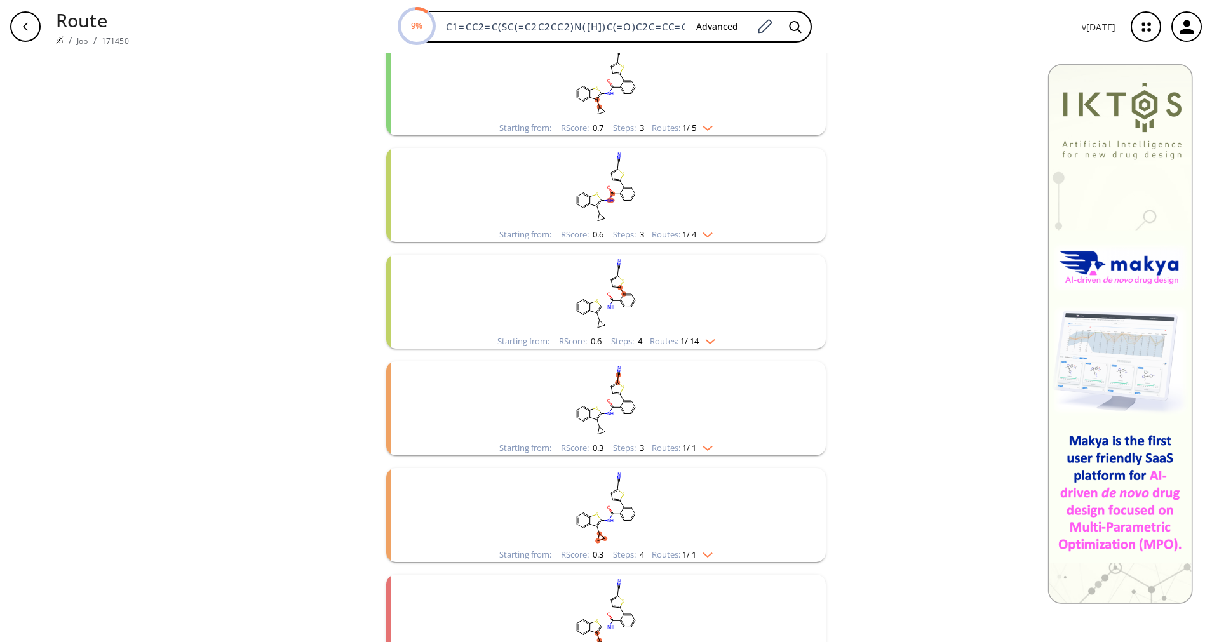
scroll to position [191, 0]
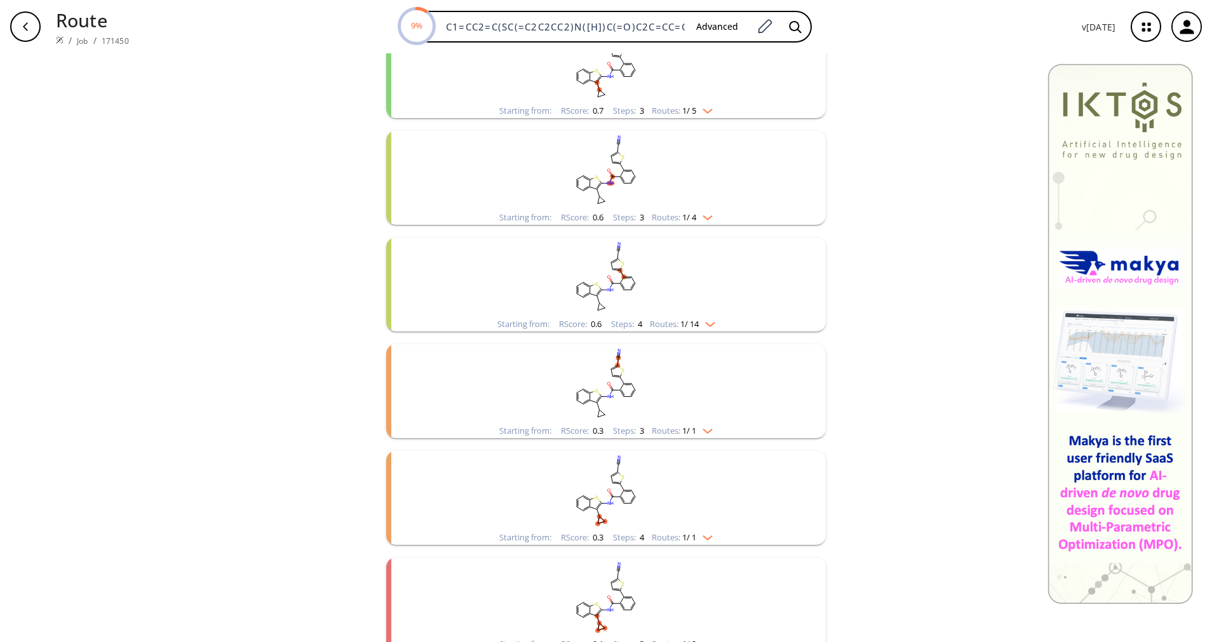
click at [694, 521] on rect "clusters" at bounding box center [606, 490] width 330 height 79
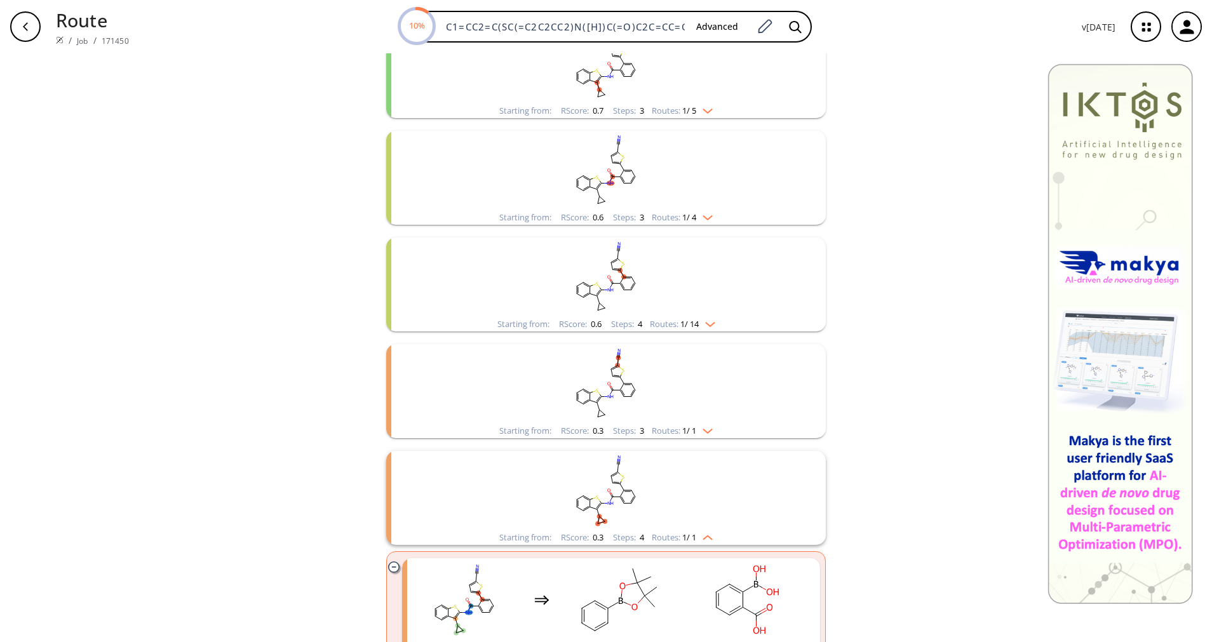
click at [694, 521] on rect "clusters" at bounding box center [606, 490] width 330 height 79
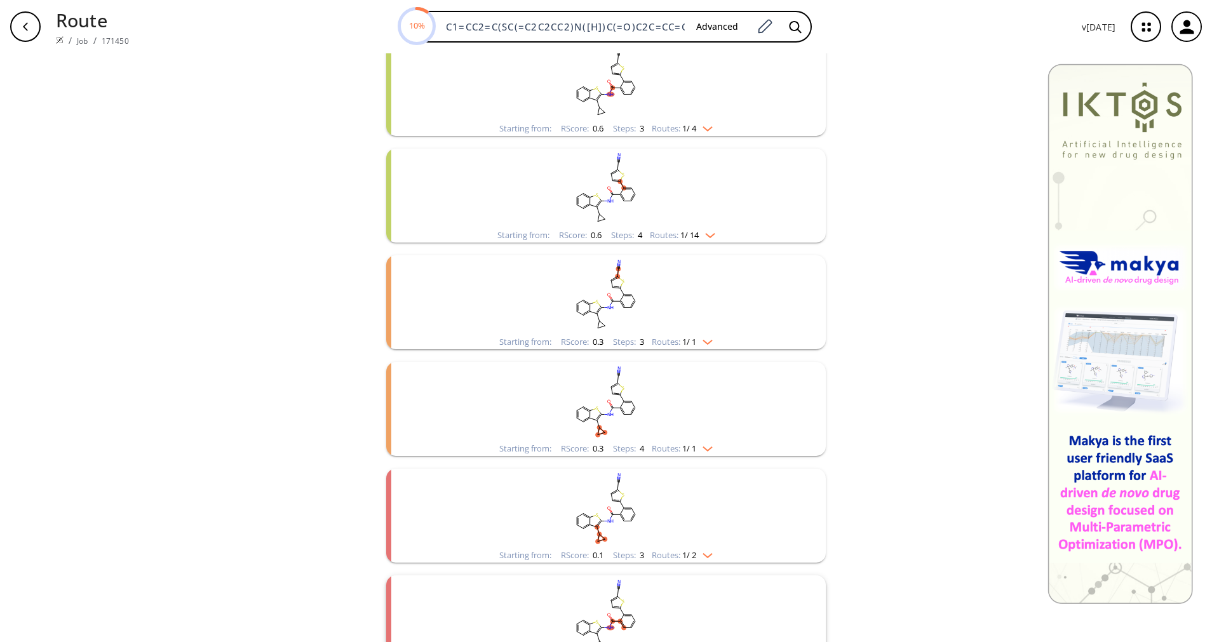
scroll to position [381, 0]
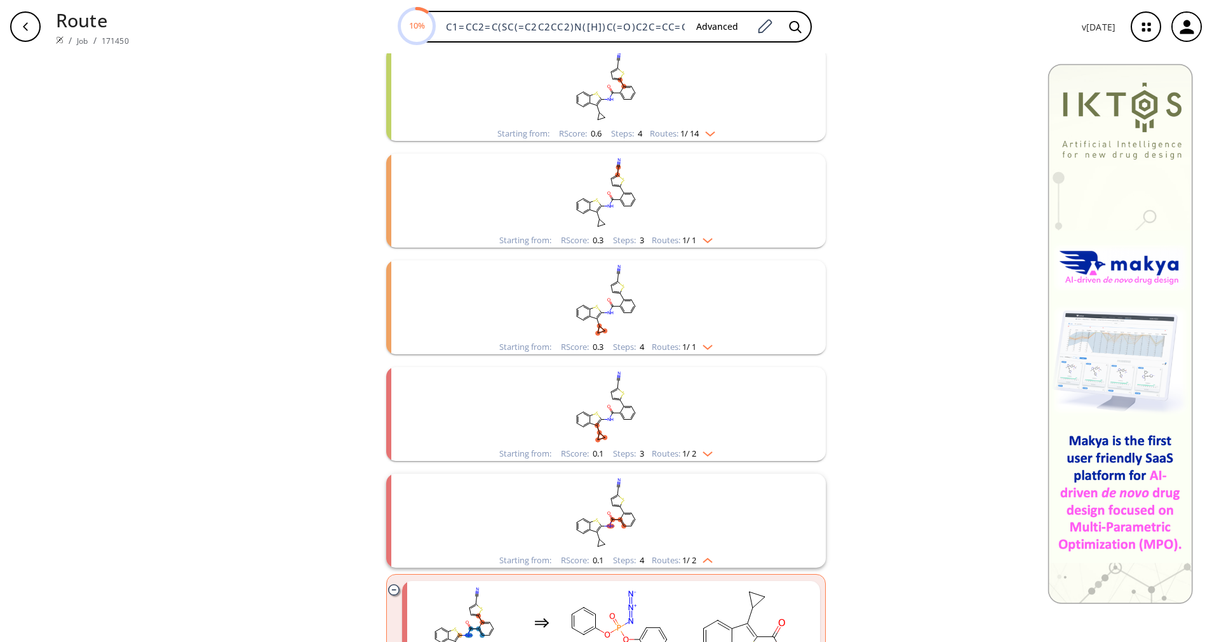
click at [690, 450] on span "1 / 2" at bounding box center [689, 454] width 14 height 8
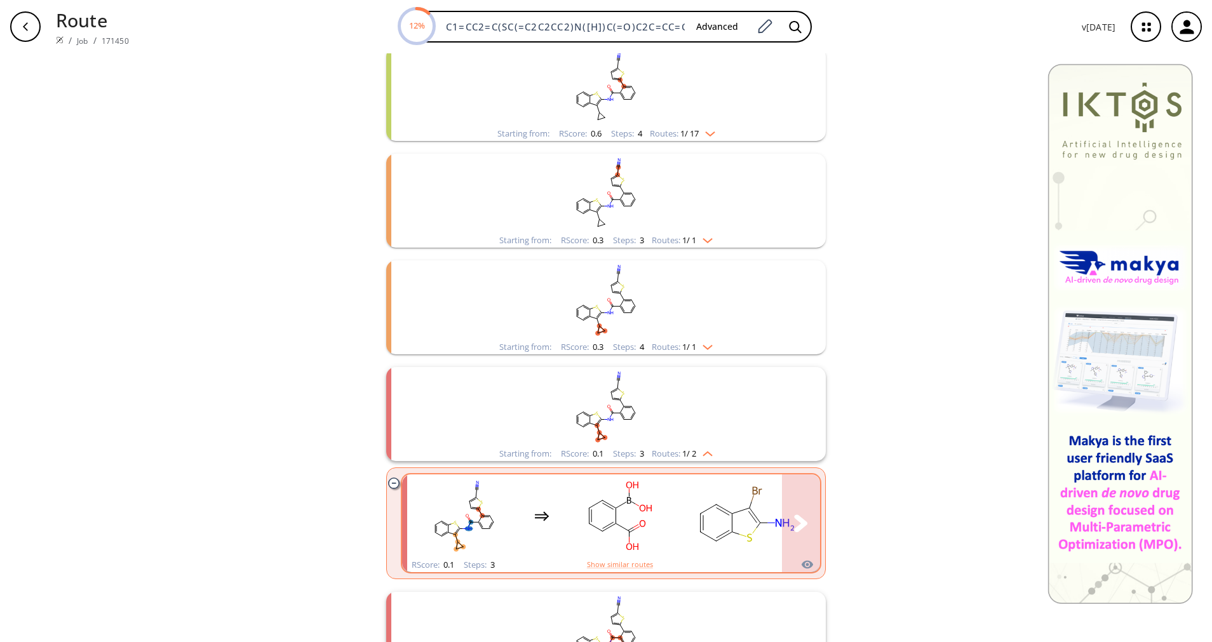
click at [745, 484] on rect "clusters" at bounding box center [746, 515] width 114 height 79
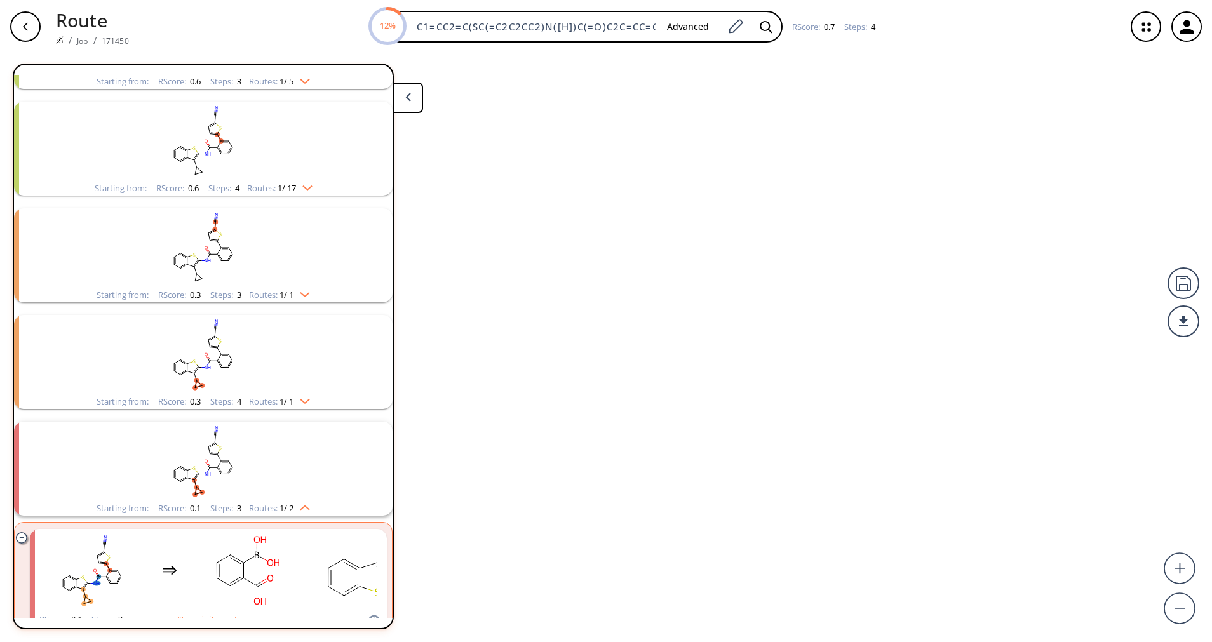
scroll to position [421, 0]
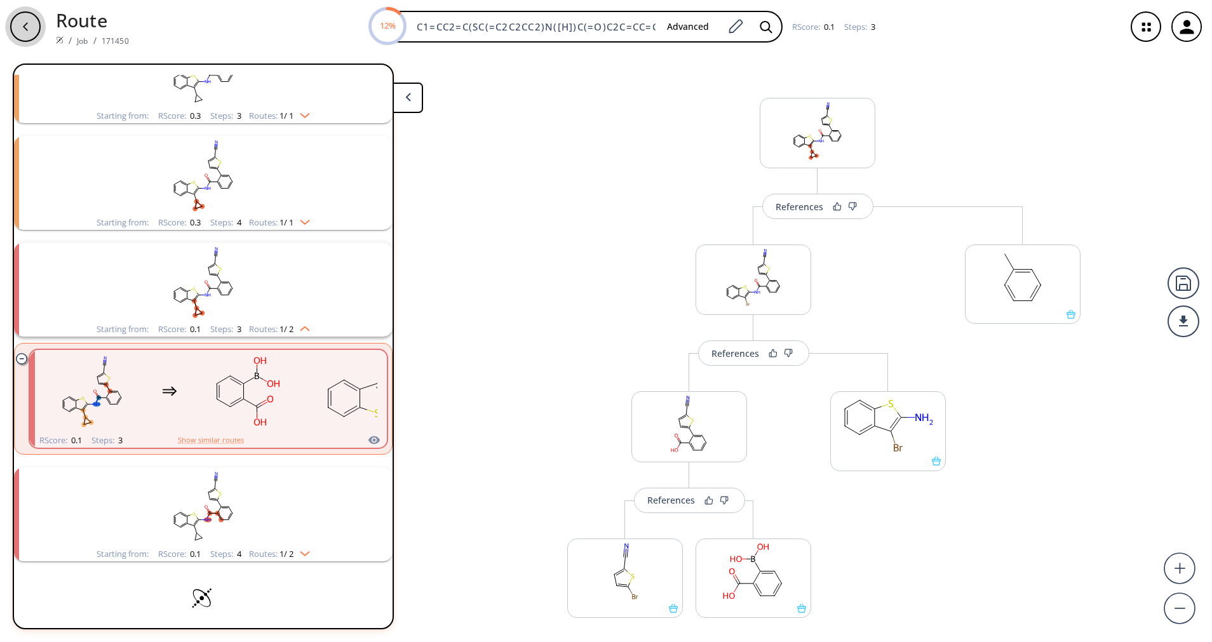
click at [25, 27] on icon "button" at bounding box center [25, 27] width 10 height 10
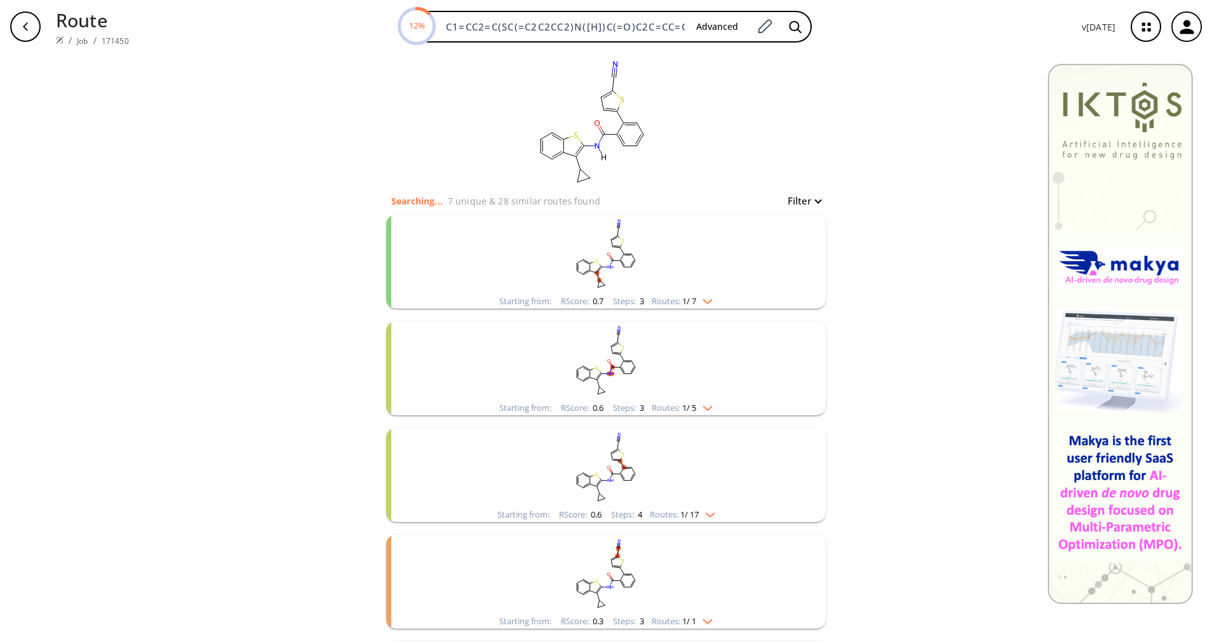
scroll to position [377, 0]
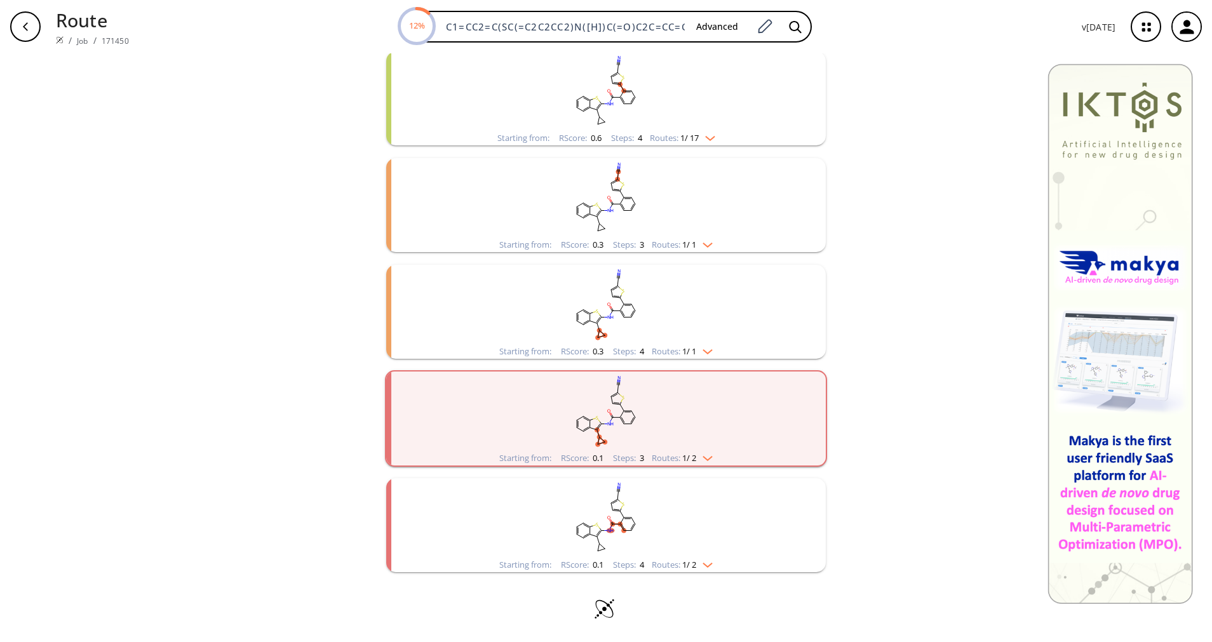
click at [716, 552] on rect "clusters" at bounding box center [606, 517] width 330 height 79
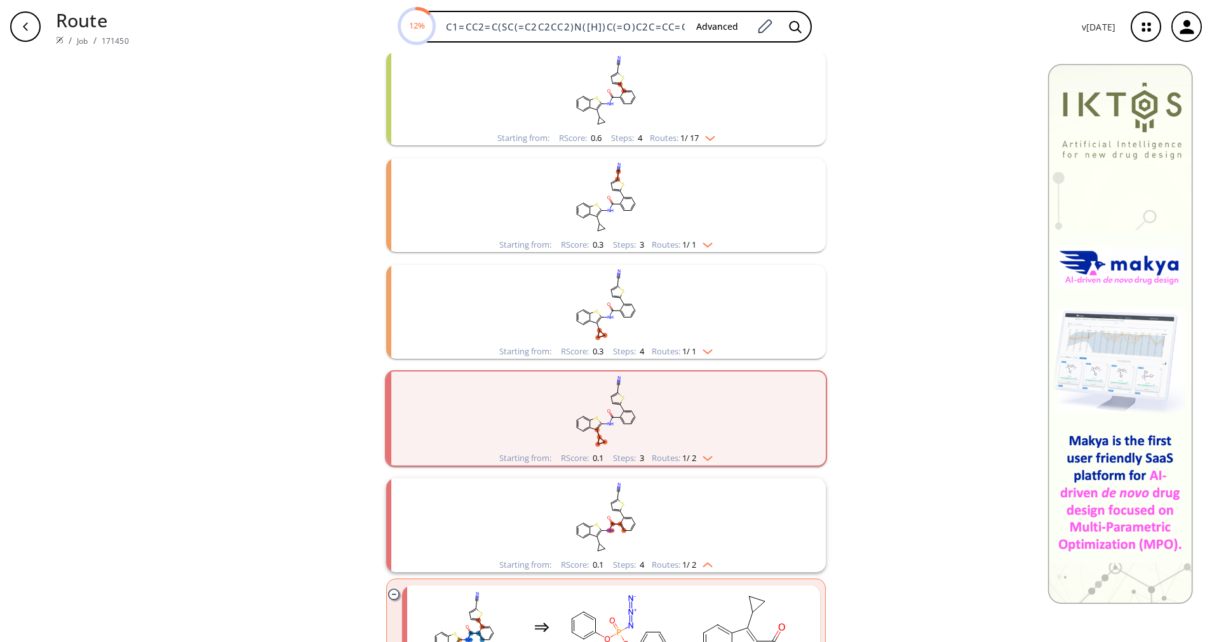
click at [716, 552] on rect "clusters" at bounding box center [606, 517] width 330 height 79
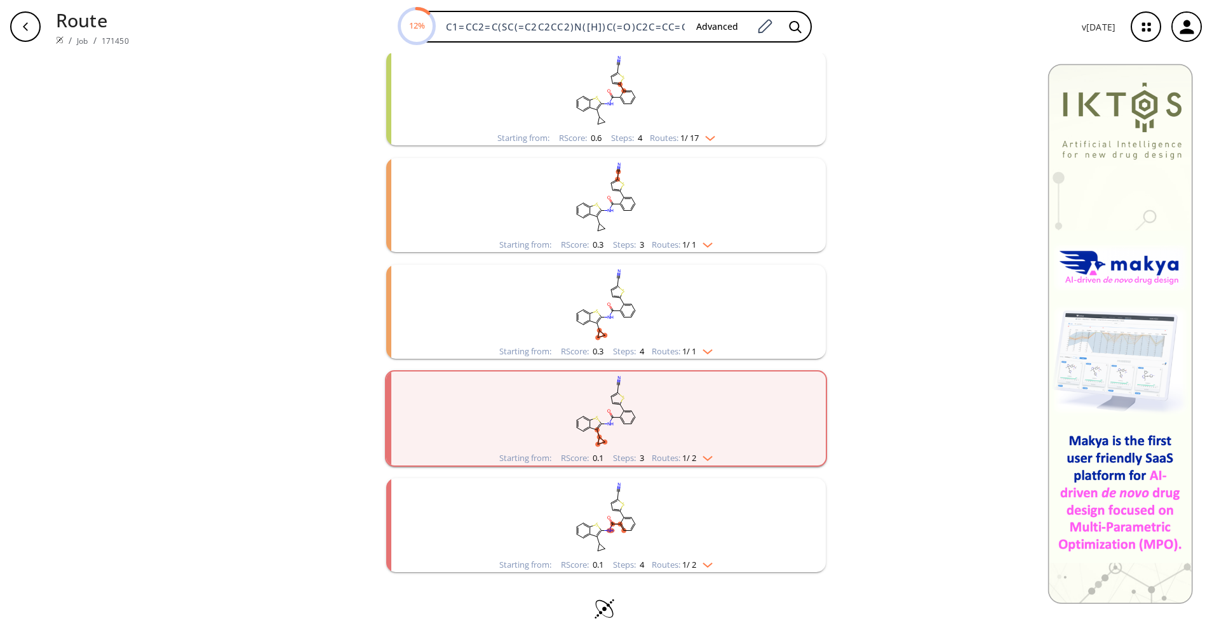
click at [710, 466] on div "Starting from: RScore : 0.1 Steps : 3 Routes: 1 / 2" at bounding box center [606, 418] width 442 height 97
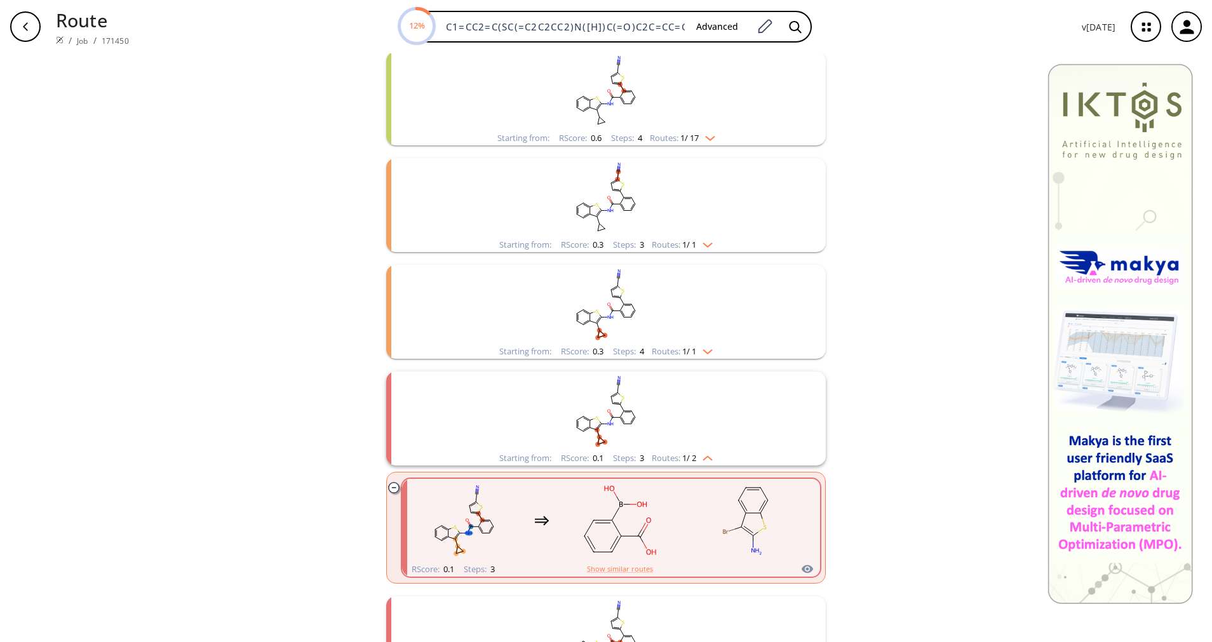
click at [710, 466] on li "Starting from: RScore : 0.1 Steps : 3 Routes: 1 / 2 RScore : 0.1 Steps : 3 Show…" at bounding box center [606, 477] width 440 height 225
click at [709, 458] on div "Starting from: RScore : 0.1 Steps : 3 Routes: 1 / 2" at bounding box center [606, 458] width 232 height 15
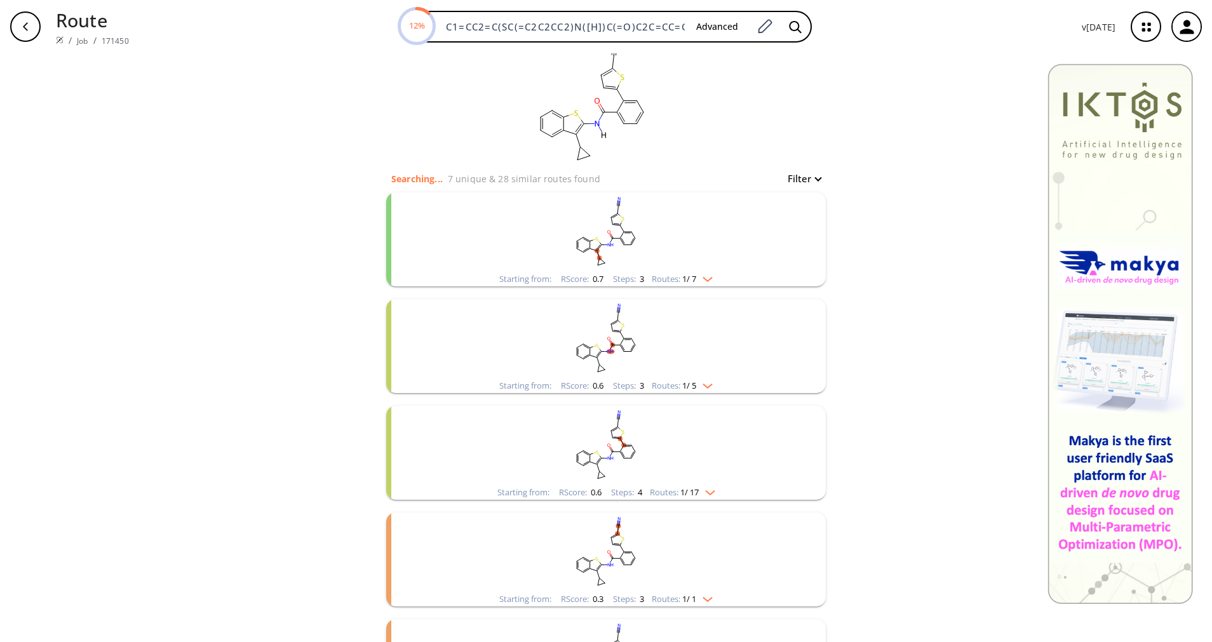
scroll to position [0, 0]
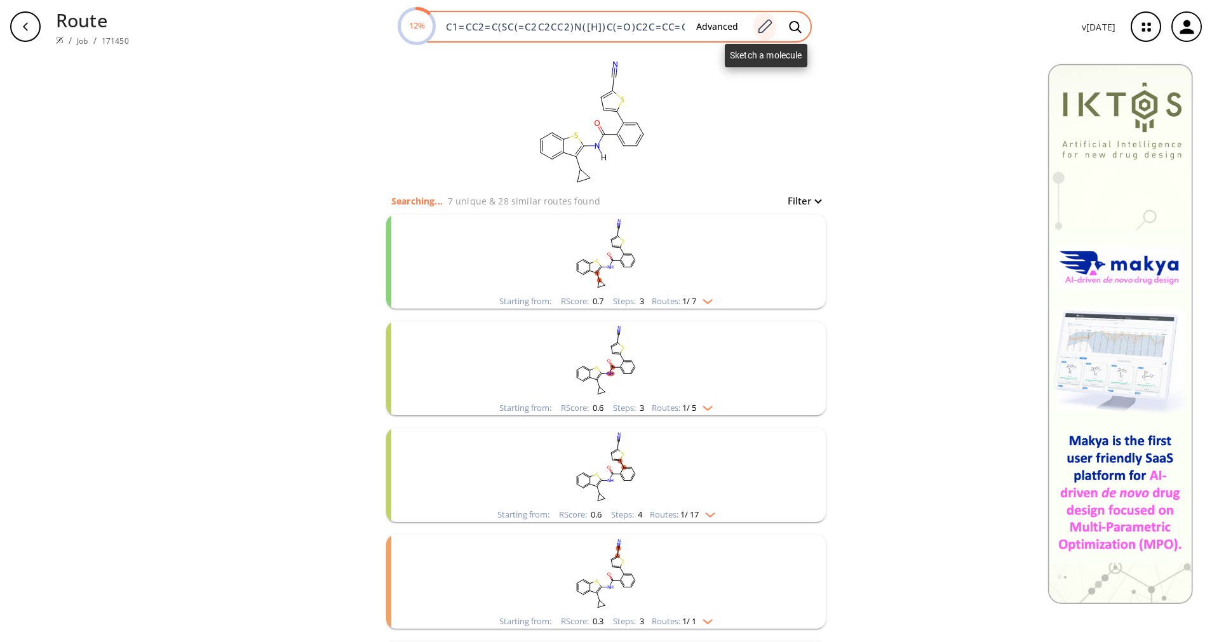
click at [764, 17] on div at bounding box center [764, 27] width 23 height 28
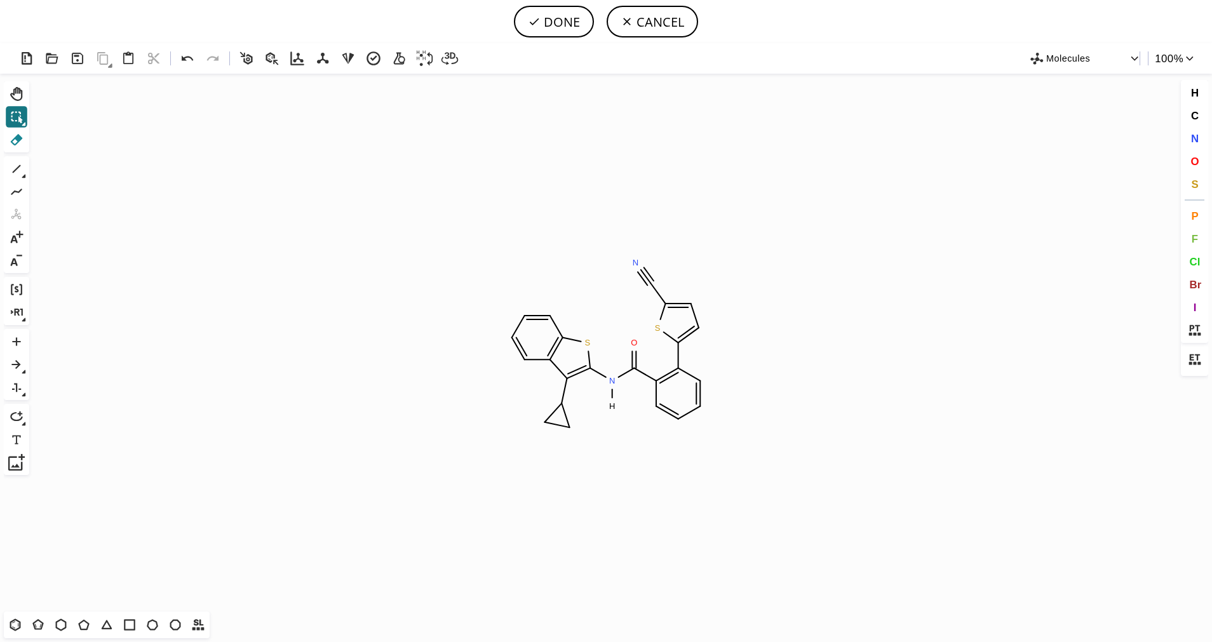
click at [24, 141] on icon at bounding box center [16, 139] width 17 height 17
click at [659, 274] on icon "Created with Raphaël 2.3.0 S N H O N S" at bounding box center [605, 343] width 1143 height 538
click at [652, 280] on circle at bounding box center [650, 283] width 17 height 17
click at [643, 260] on tspan "H" at bounding box center [641, 263] width 6 height 10
click at [543, 21] on button "DONE" at bounding box center [554, 22] width 80 height 32
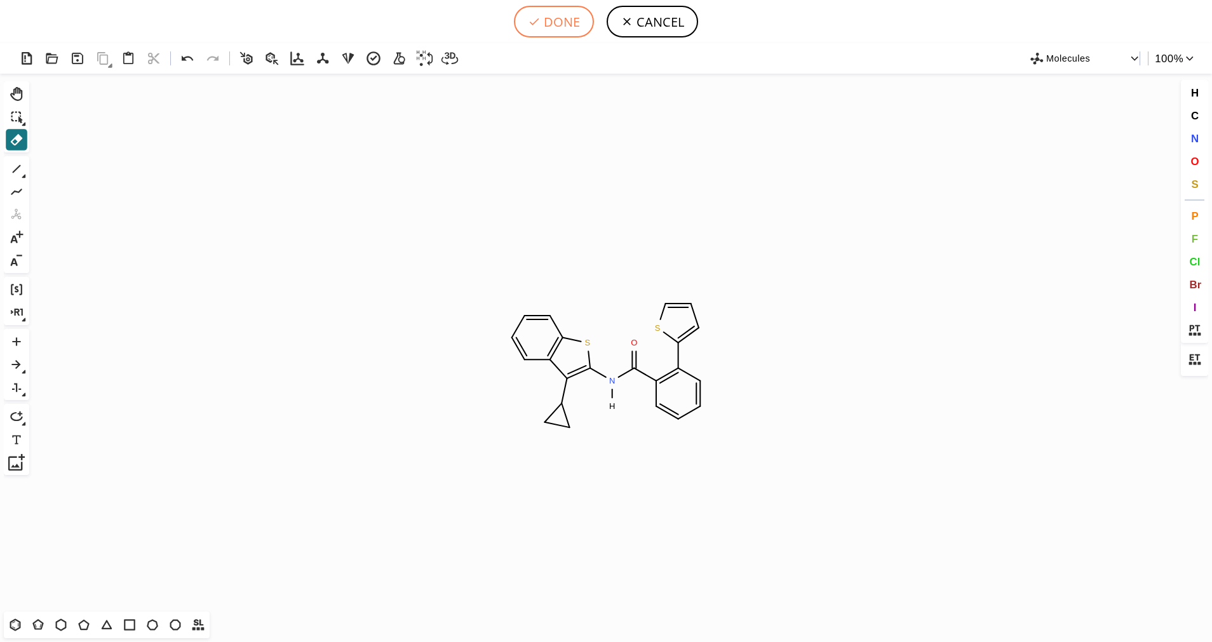
type input "C1C=CC2SC(N(C(C3=C(C4SC=CC=4)C=CC=C3)=O)[H])=C(C3CC3)C=2C=1"
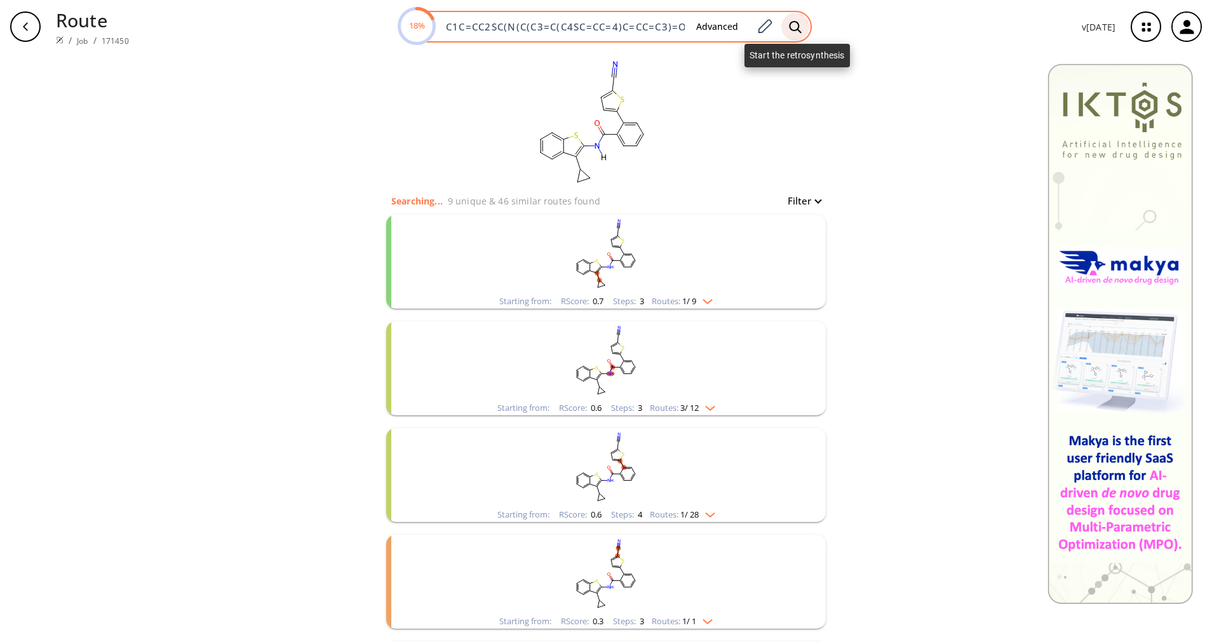
click at [796, 27] on icon at bounding box center [795, 26] width 13 height 13
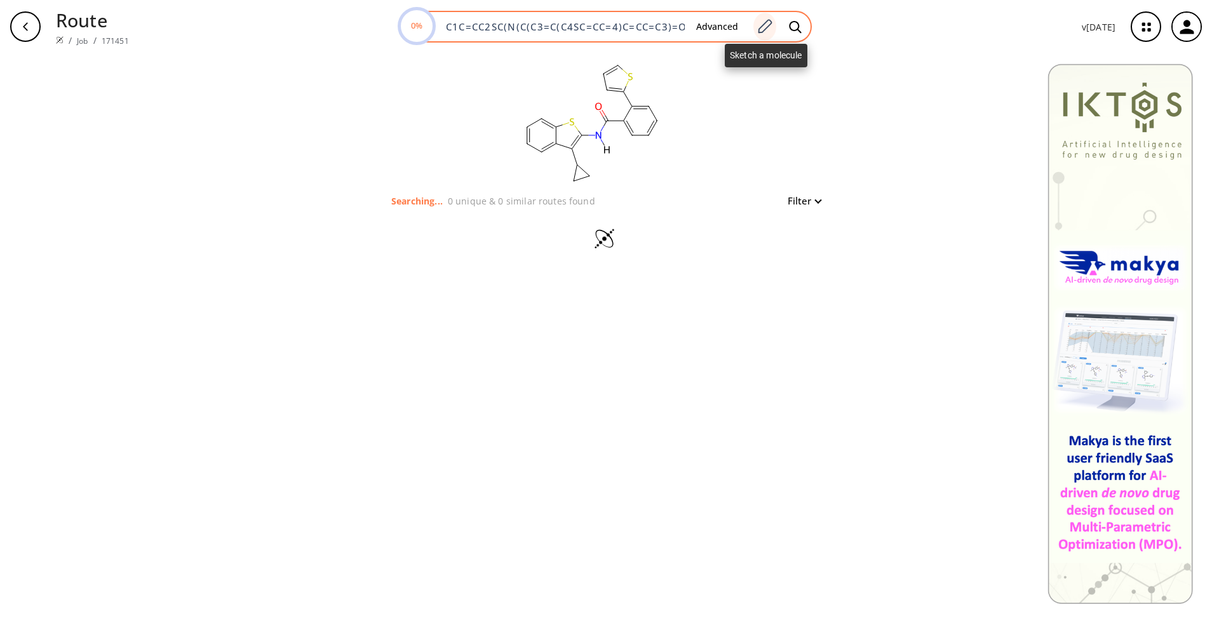
click at [762, 29] on icon at bounding box center [765, 26] width 14 height 14
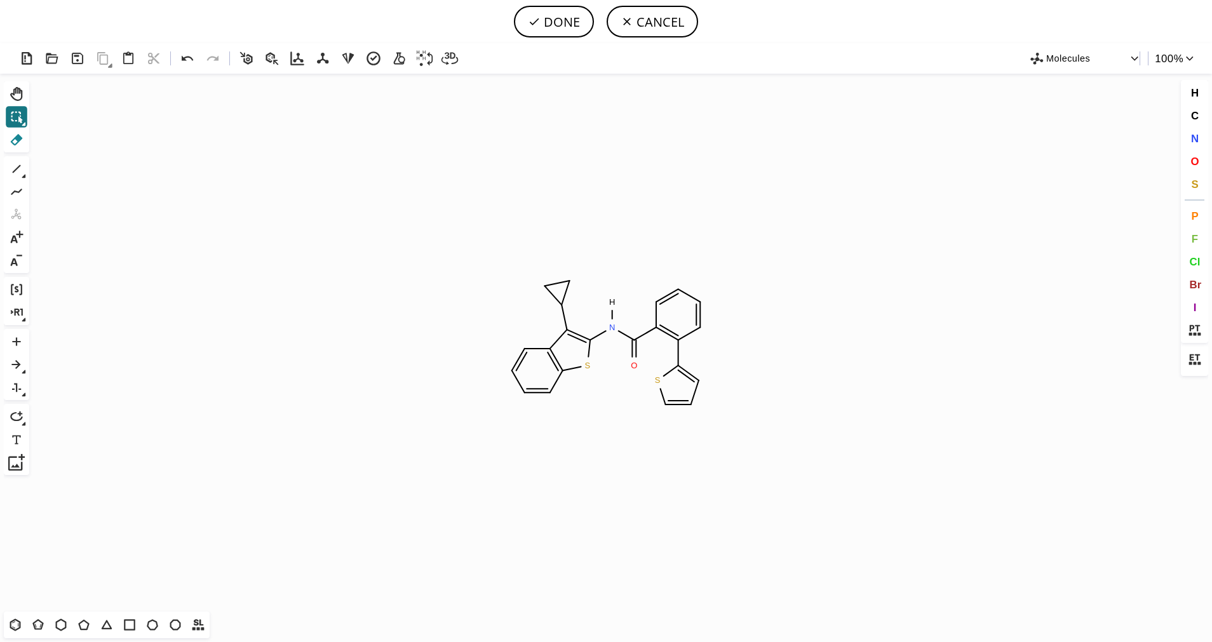
click at [19, 137] on icon at bounding box center [17, 139] width 12 height 11
click at [631, 353] on icon at bounding box center [634, 349] width 13 height 24
click at [626, 361] on rect at bounding box center [628, 366] width 24 height 17
click at [1195, 120] on span "C" at bounding box center [1194, 115] width 8 height 12
click at [610, 325] on tspan "C" at bounding box center [610, 325] width 6 height 10
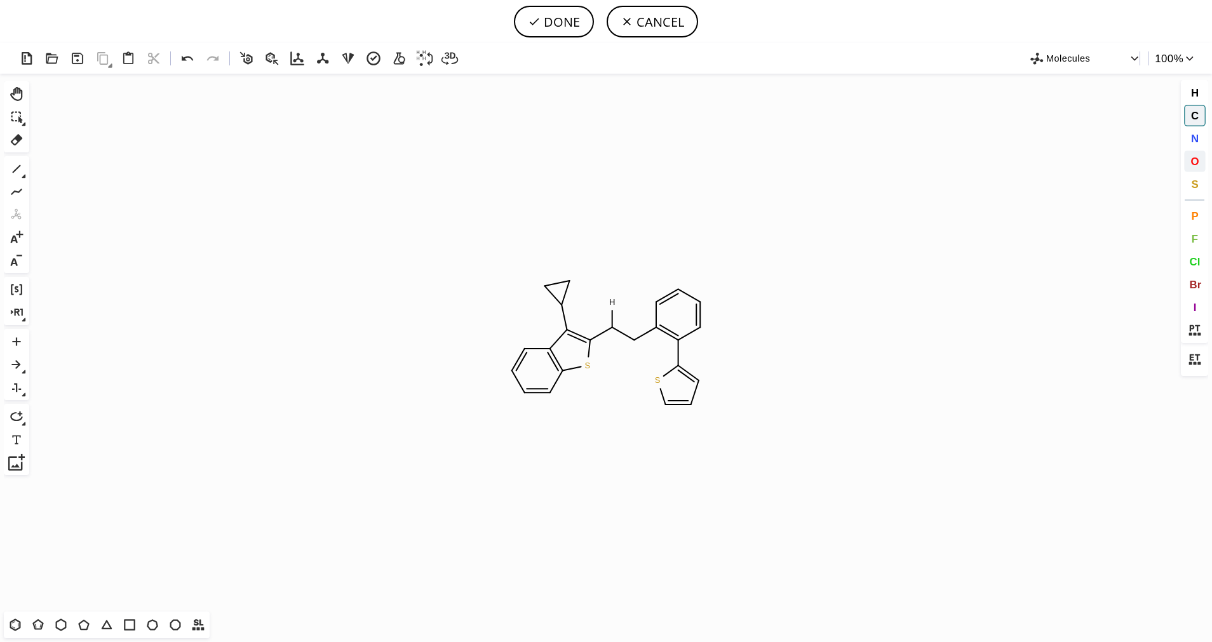
click at [1193, 155] on button "O" at bounding box center [1195, 162] width 22 height 22
click at [615, 300] on tspan "O" at bounding box center [616, 301] width 6 height 10
click at [21, 169] on icon at bounding box center [16, 169] width 17 height 17
click at [23, 176] on icon at bounding box center [24, 176] width 4 height 4
click at [65, 176] on icon at bounding box center [65, 170] width 14 height 14
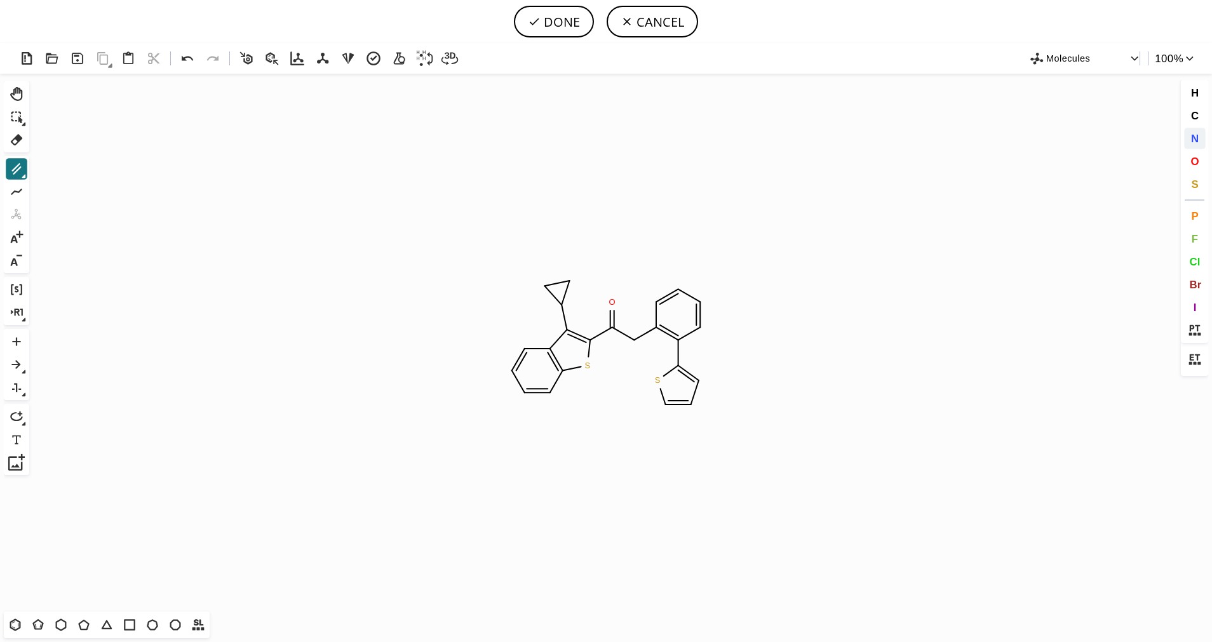
click at [1202, 137] on button "N" at bounding box center [1195, 139] width 22 height 22
click at [636, 344] on tspan "N" at bounding box center [636, 344] width 6 height 10
click at [17, 169] on icon at bounding box center [17, 169] width 8 height 8
click at [5, 134] on div "Ctrl+Alt+H Shift+Tab Del" at bounding box center [16, 116] width 25 height 71
click at [9, 149] on button "Del" at bounding box center [17, 140] width 22 height 22
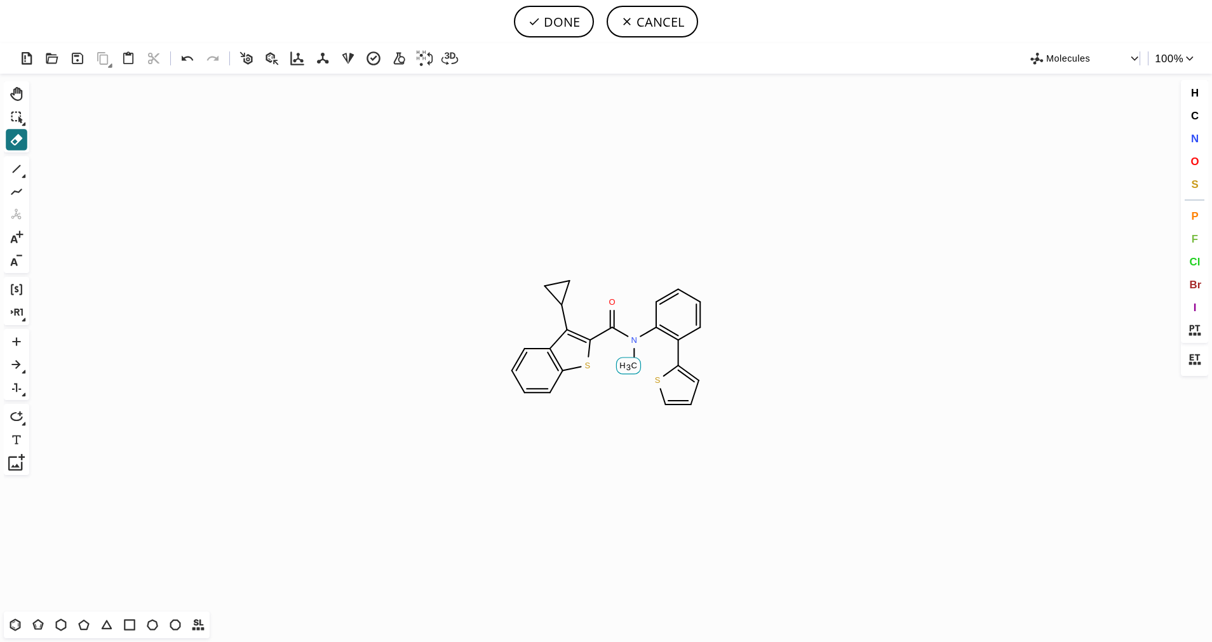
click at [629, 366] on tspan "3" at bounding box center [628, 368] width 4 height 10
click at [560, 22] on button "DONE" at bounding box center [554, 22] width 80 height 32
type input "C1=CC2=C(SC(=C2C2CC2)C(=O)NC2C=CC=CC=2C2=CC=CS2)C=C1"
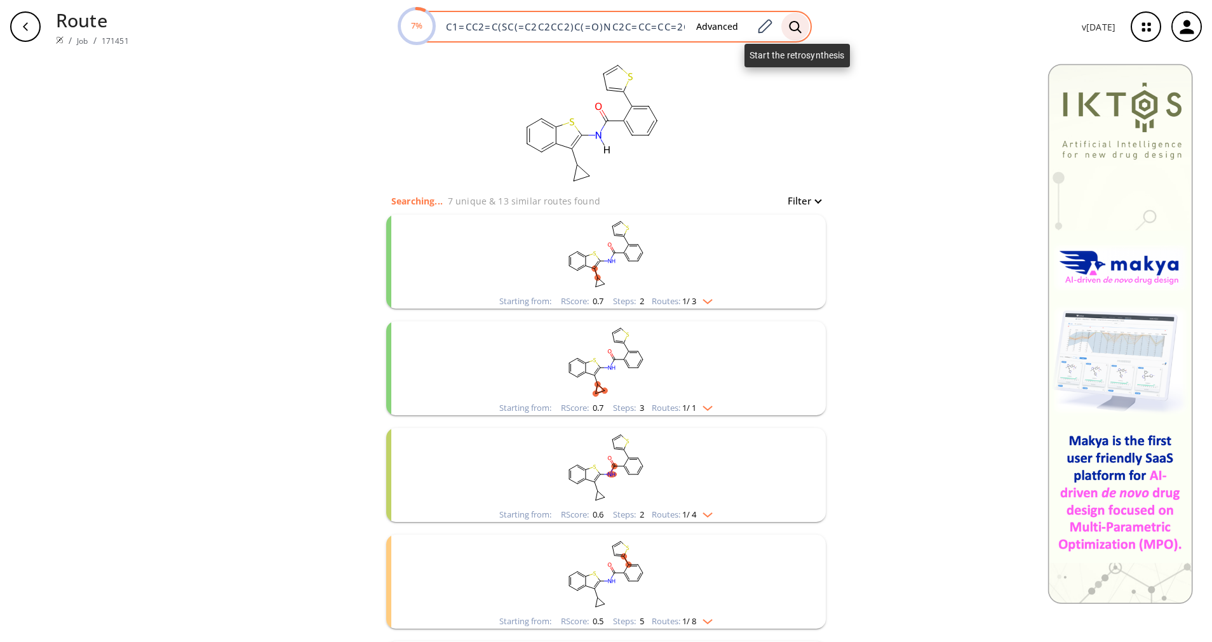
click at [800, 29] on icon at bounding box center [795, 26] width 13 height 13
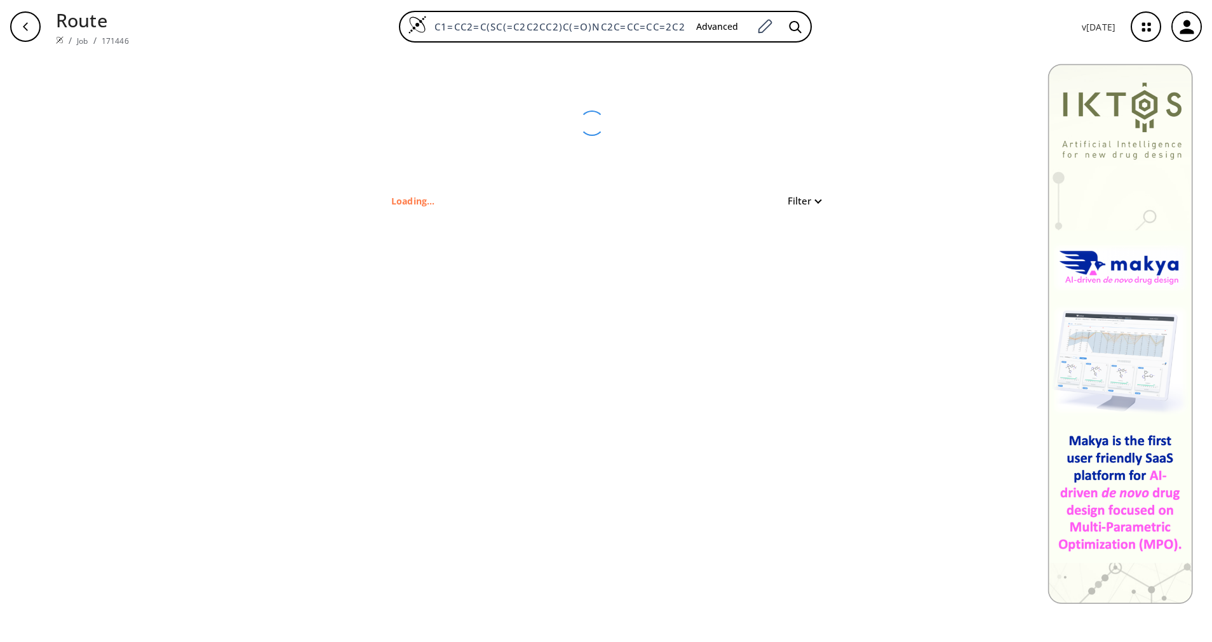
type input "O=C(C1=C(C2CC2)C2=C(C=CC=C2)S1)N(C1C(C2=CC=CS2)=CC=CC=1)[H]"
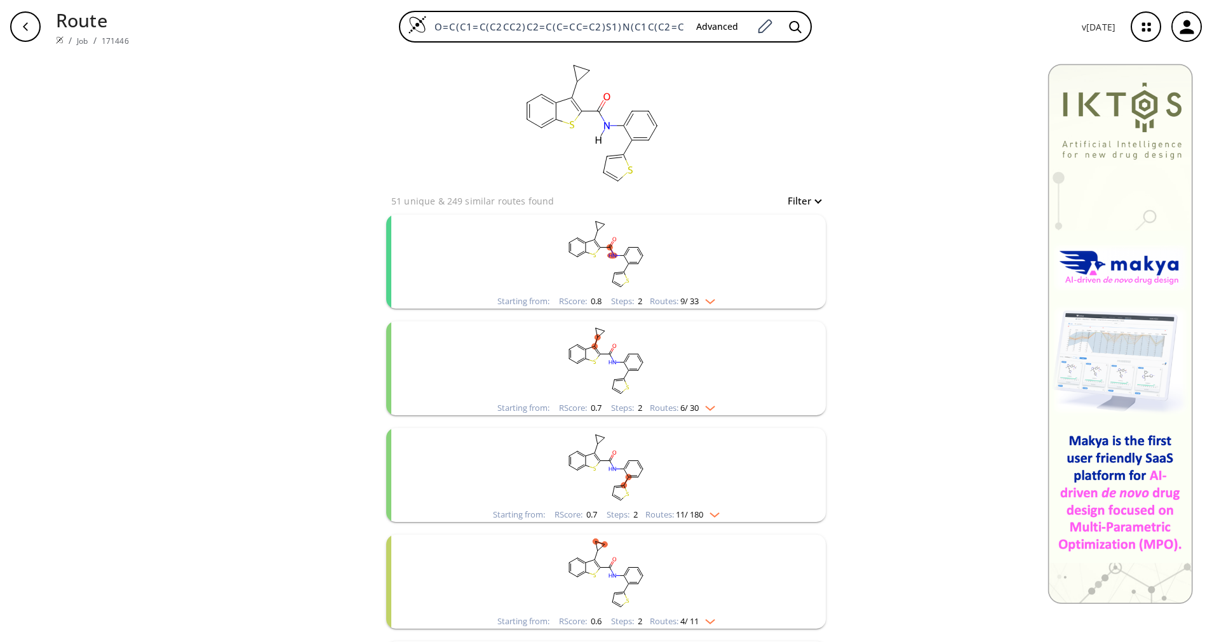
click at [674, 293] on rect "clusters" at bounding box center [606, 254] width 330 height 79
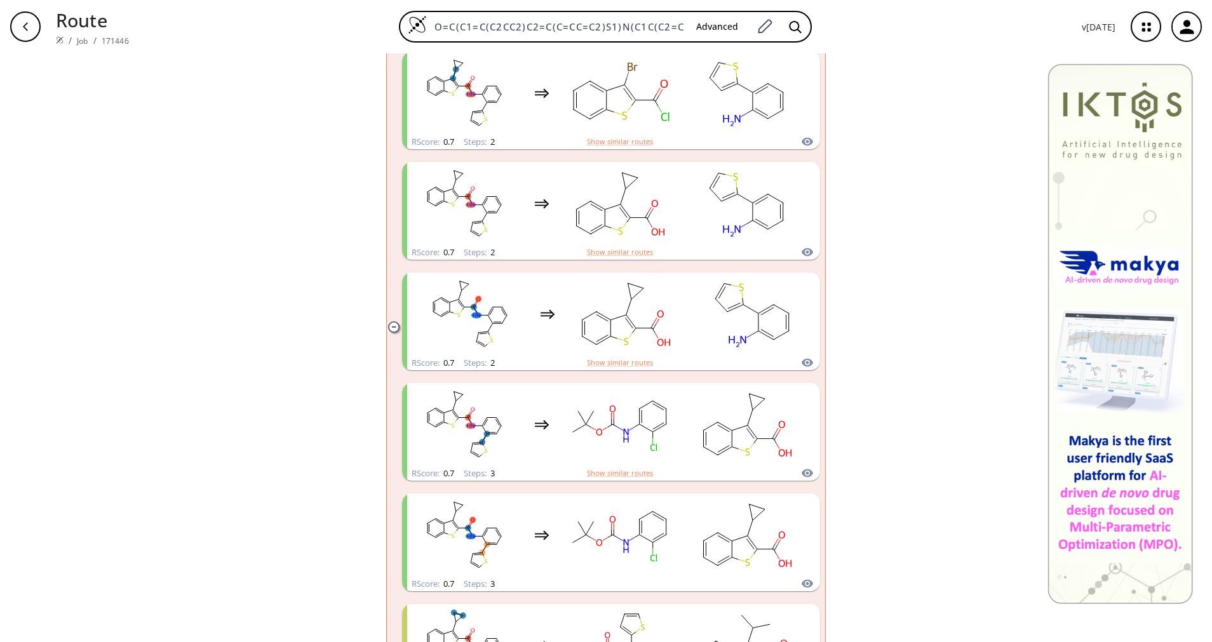
scroll to position [476, 0]
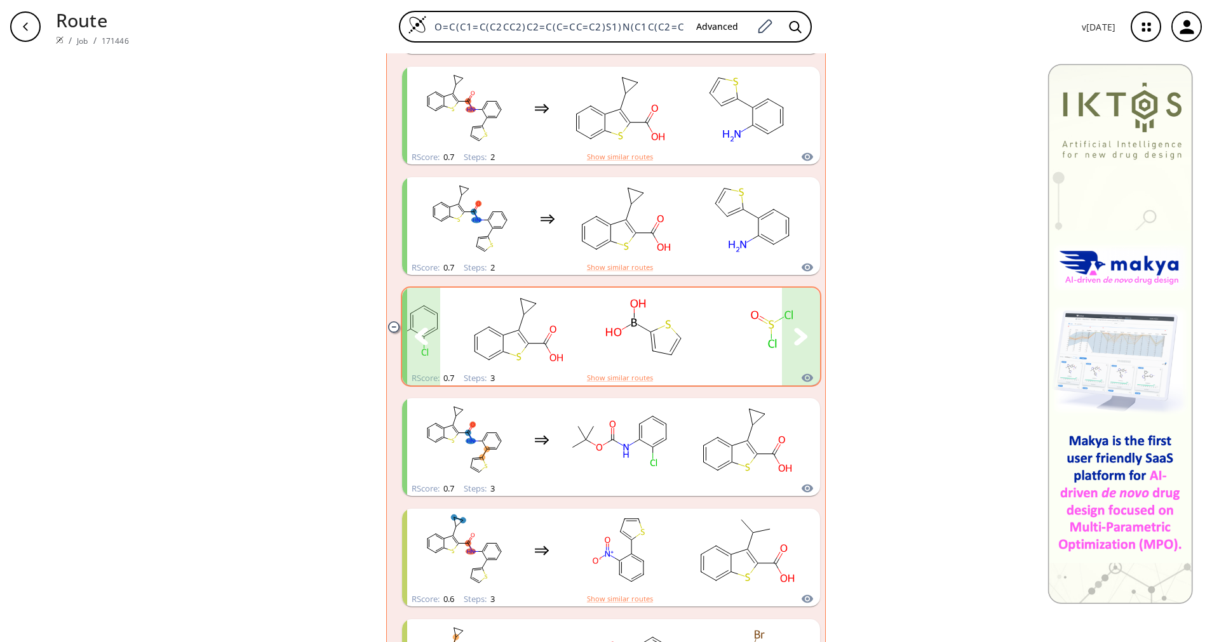
click at [754, 333] on rect "clusters" at bounding box center [772, 329] width 114 height 79
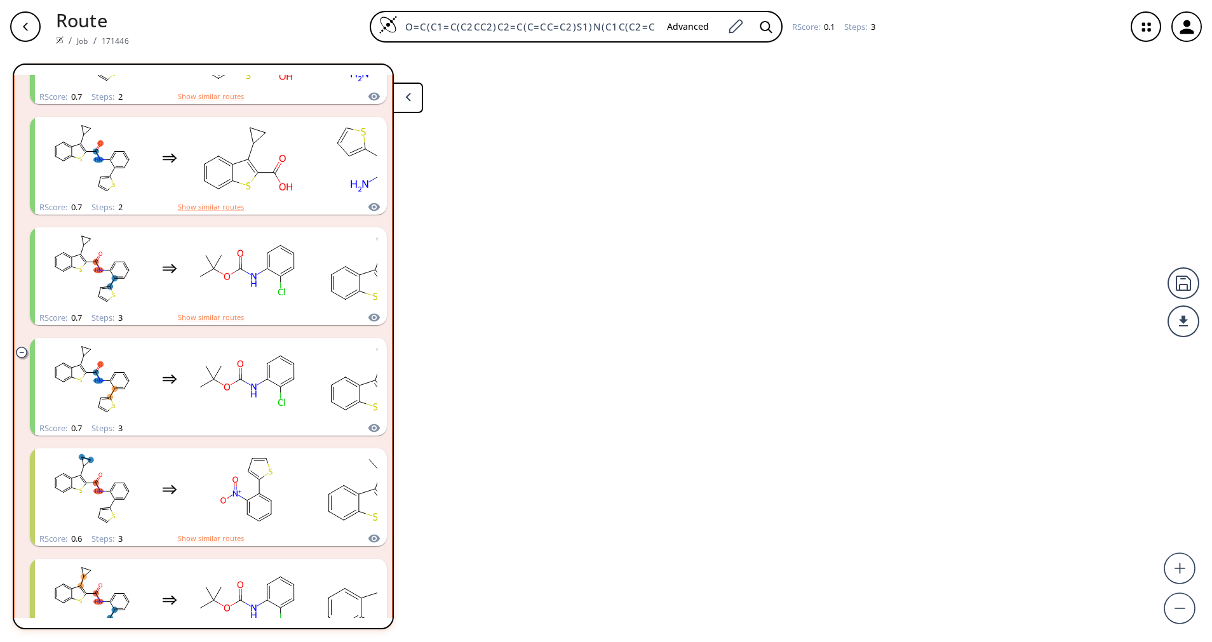
scroll to position [456, 0]
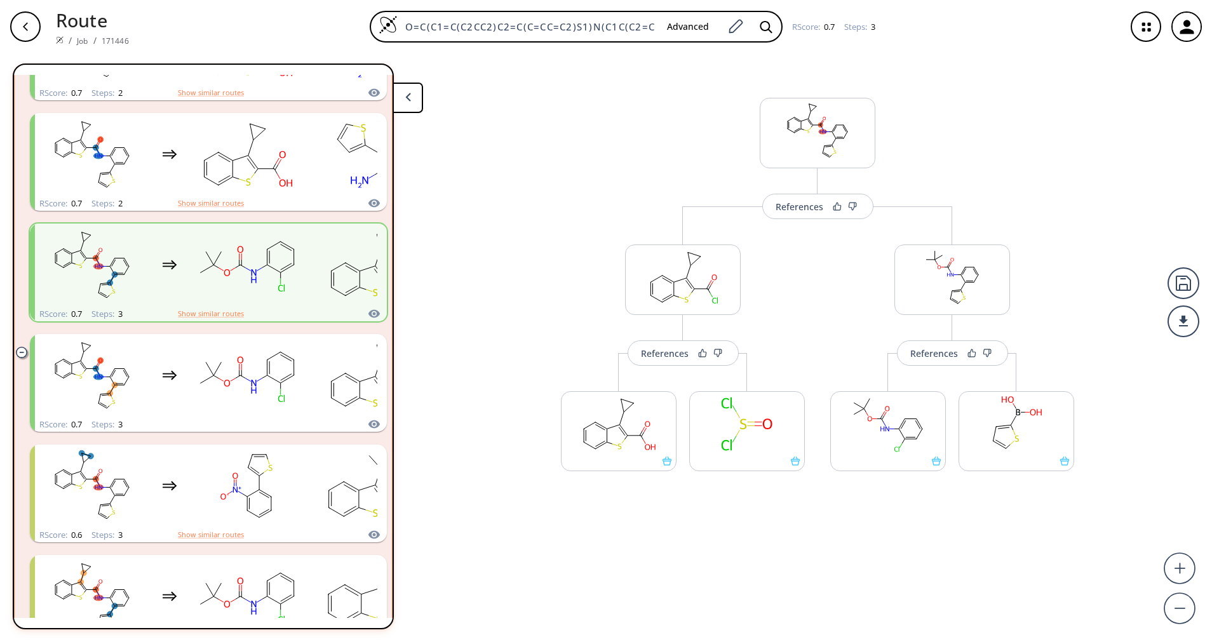
click at [27, 29] on icon "button" at bounding box center [25, 26] width 5 height 8
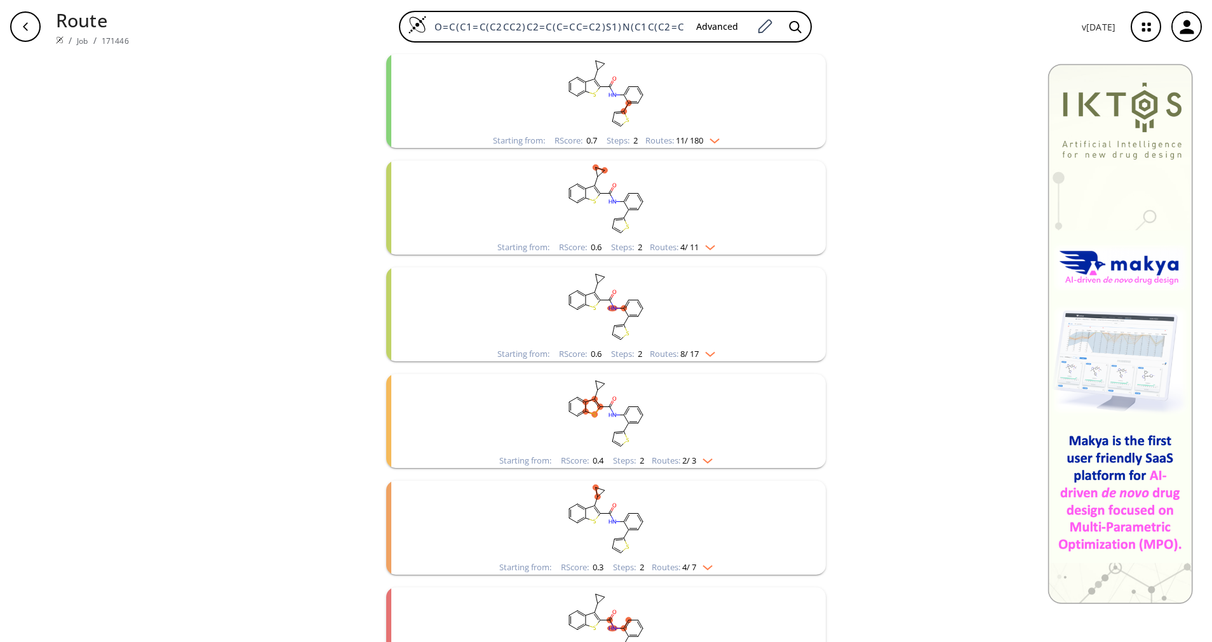
scroll to position [381, 0]
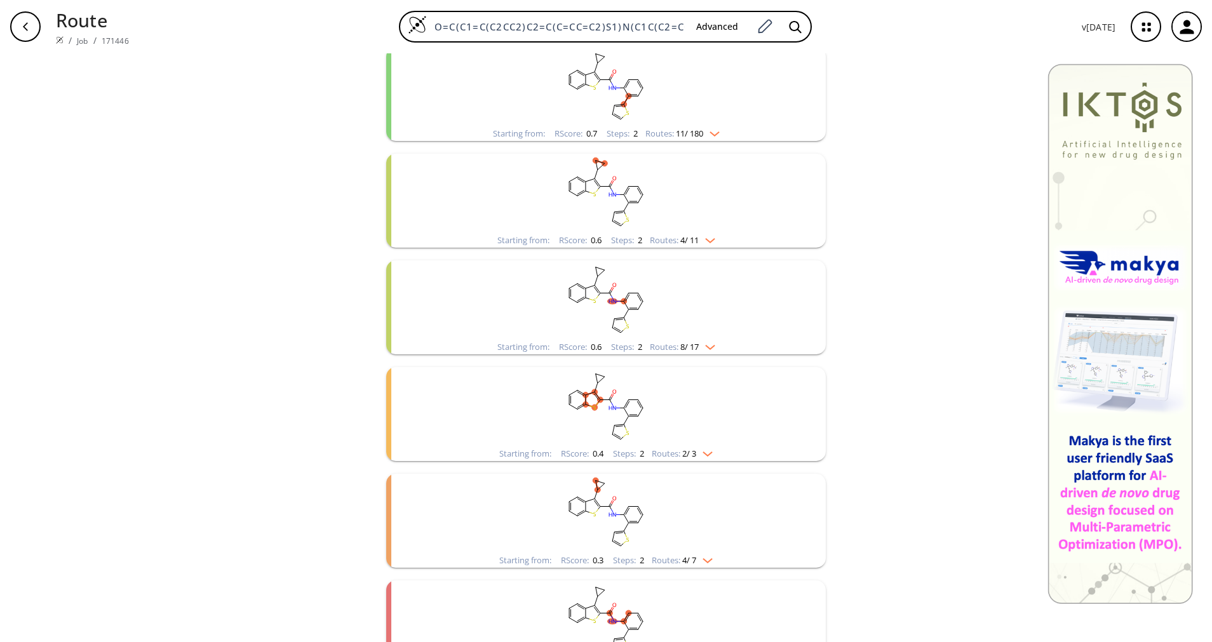
click at [699, 343] on img "clusters" at bounding box center [707, 345] width 17 height 10
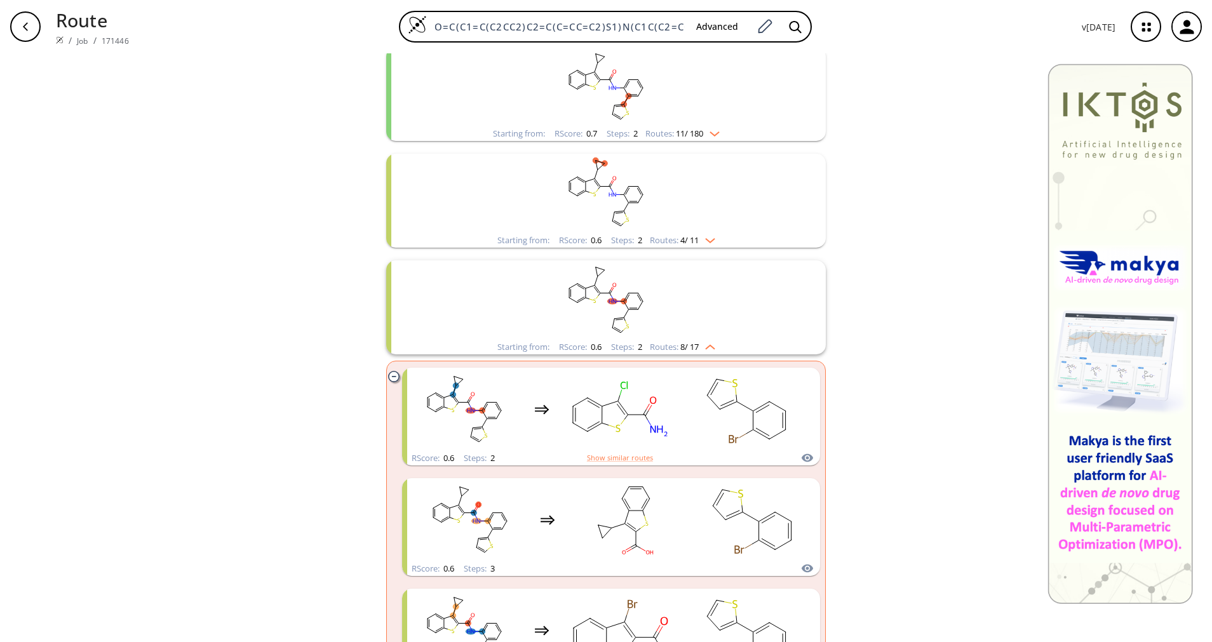
click at [699, 343] on img "clusters" at bounding box center [707, 345] width 17 height 10
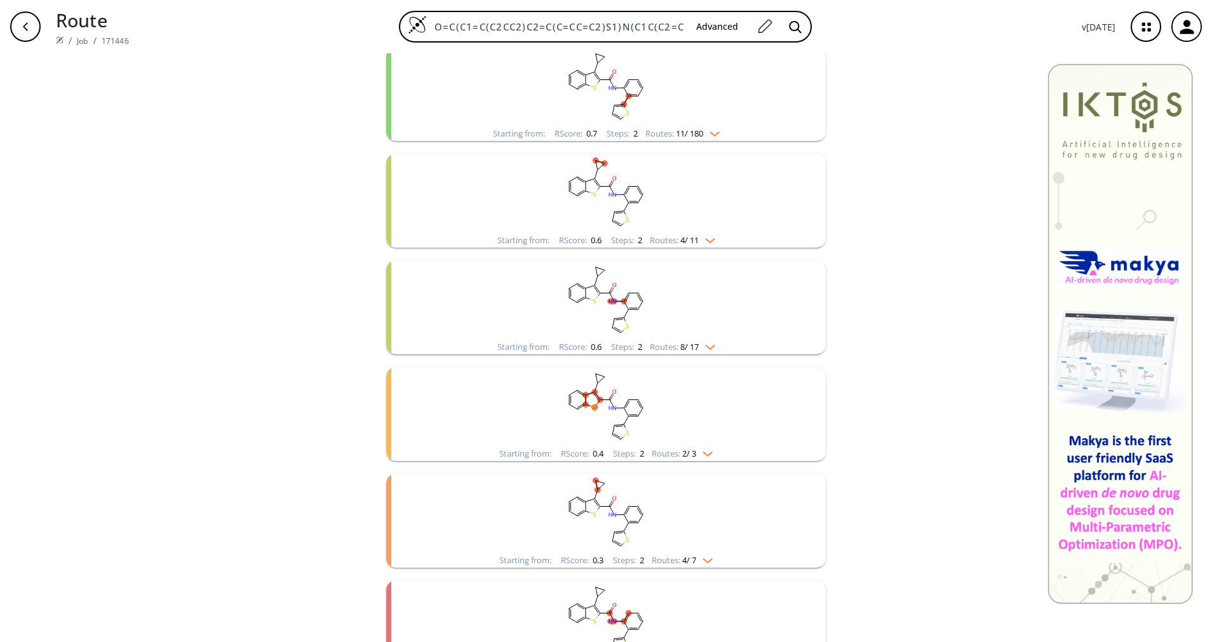
click at [689, 233] on div "clusters" at bounding box center [606, 193] width 330 height 79
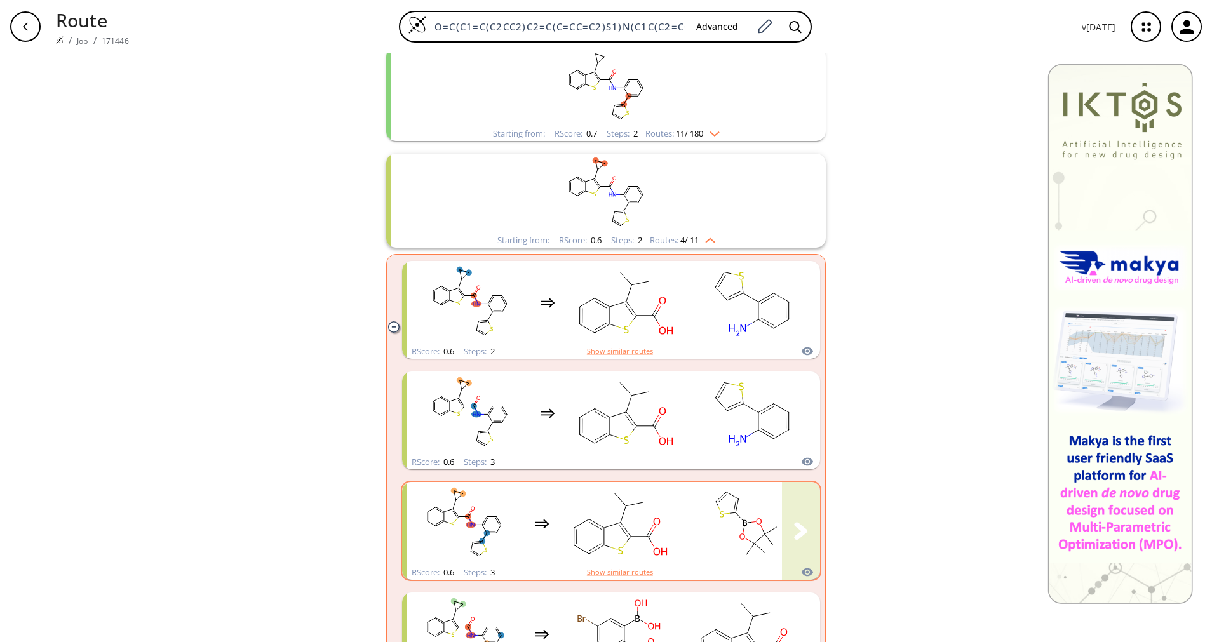
click at [708, 537] on rect "clusters" at bounding box center [746, 523] width 114 height 79
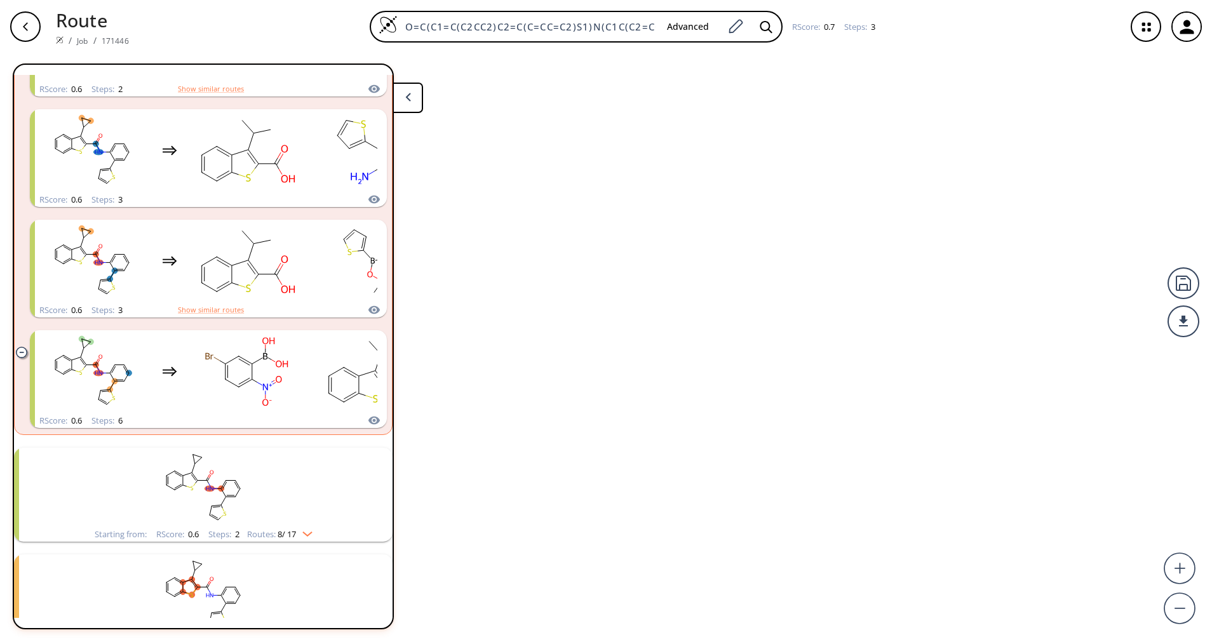
scroll to position [563, 0]
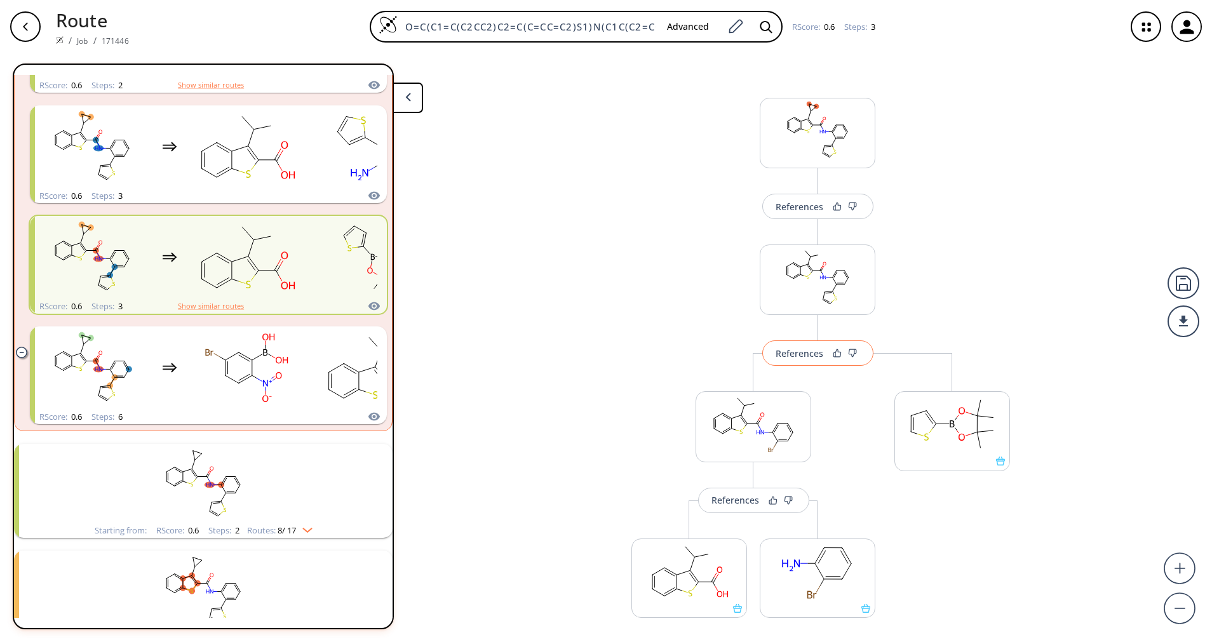
click at [795, 358] on div "References" at bounding box center [800, 353] width 48 height 8
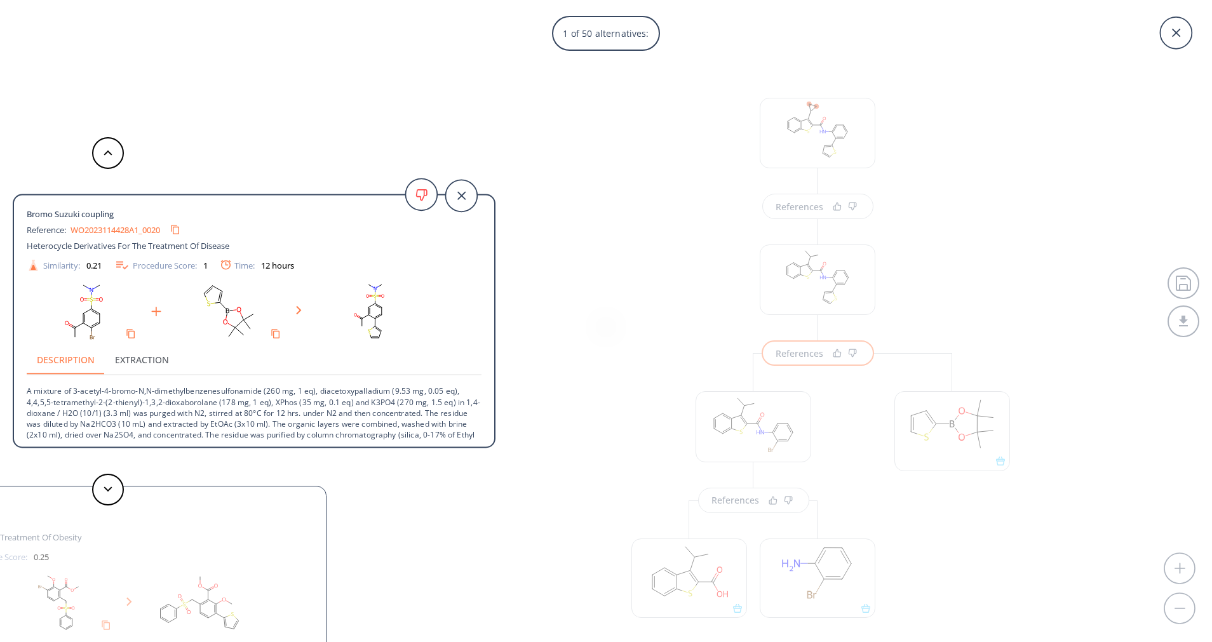
click at [344, 409] on p "A mixture of 3-acetyl-4-bromo-N,N-dimethylbenzenesulfonamide (260 mg, 1 eq), di…" at bounding box center [254, 413] width 455 height 76
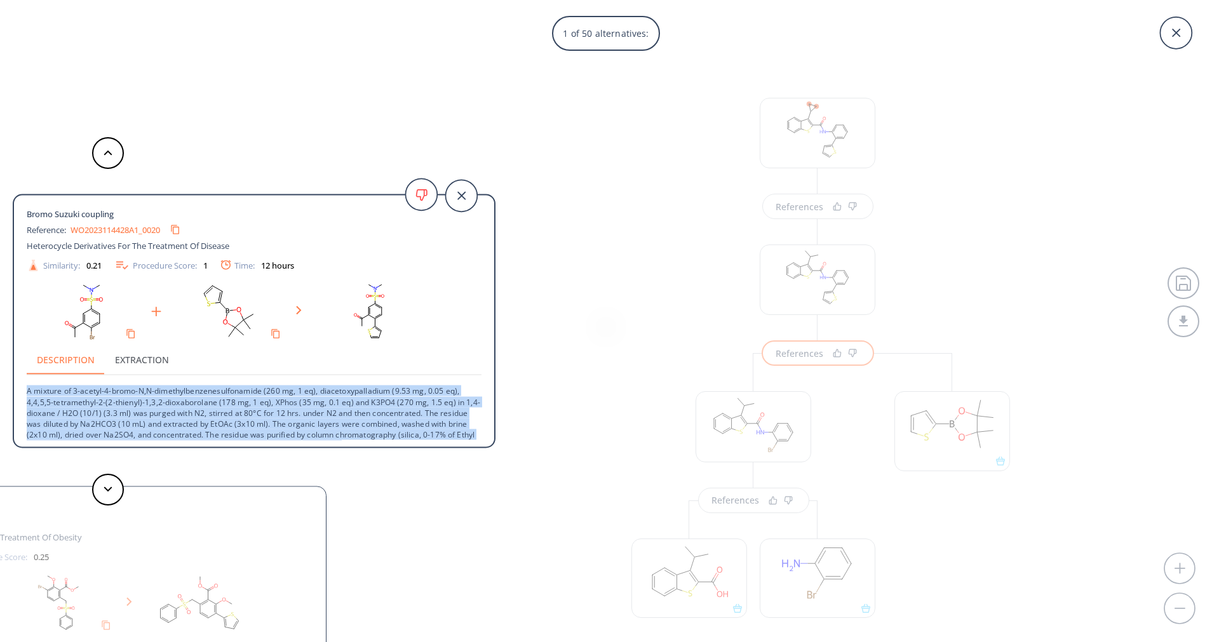
click at [344, 409] on p "A mixture of 3-acetyl-4-bromo-N,N-dimethylbenzenesulfonamide (260 mg, 1 eq), di…" at bounding box center [254, 413] width 455 height 76
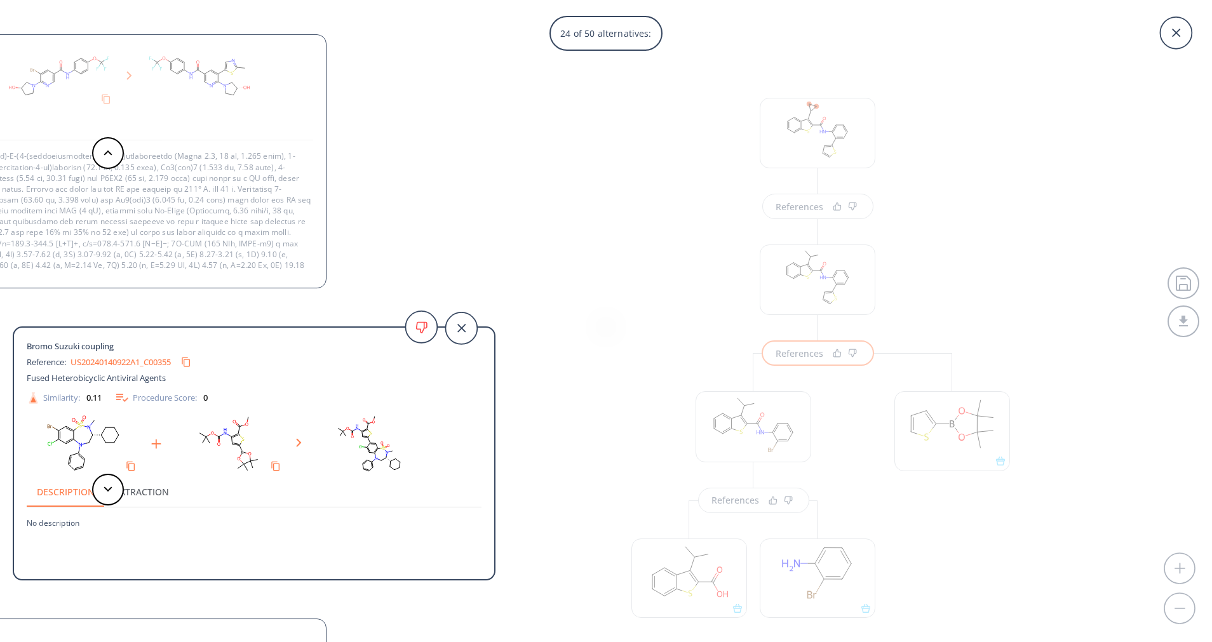
scroll to position [78, 0]
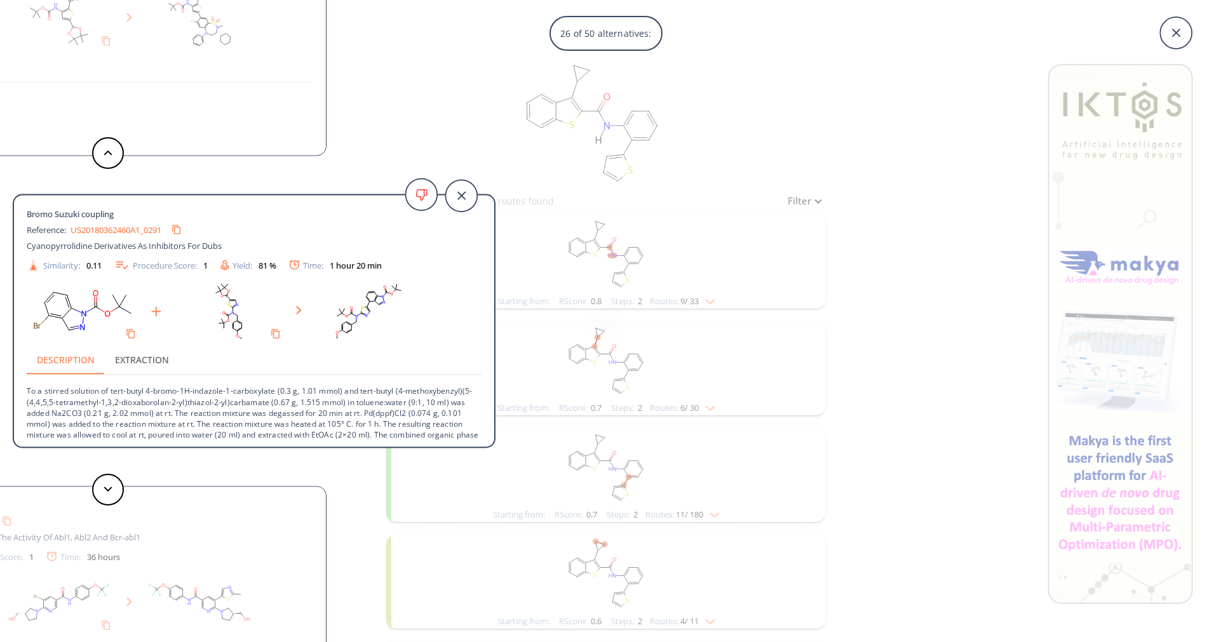
click at [478, 116] on div "Bromo Suzuki coupling Reference: WO2023114428A1_0020 Heterocycle Derivatives Fo…" at bounding box center [247, 175] width 495 height 14608
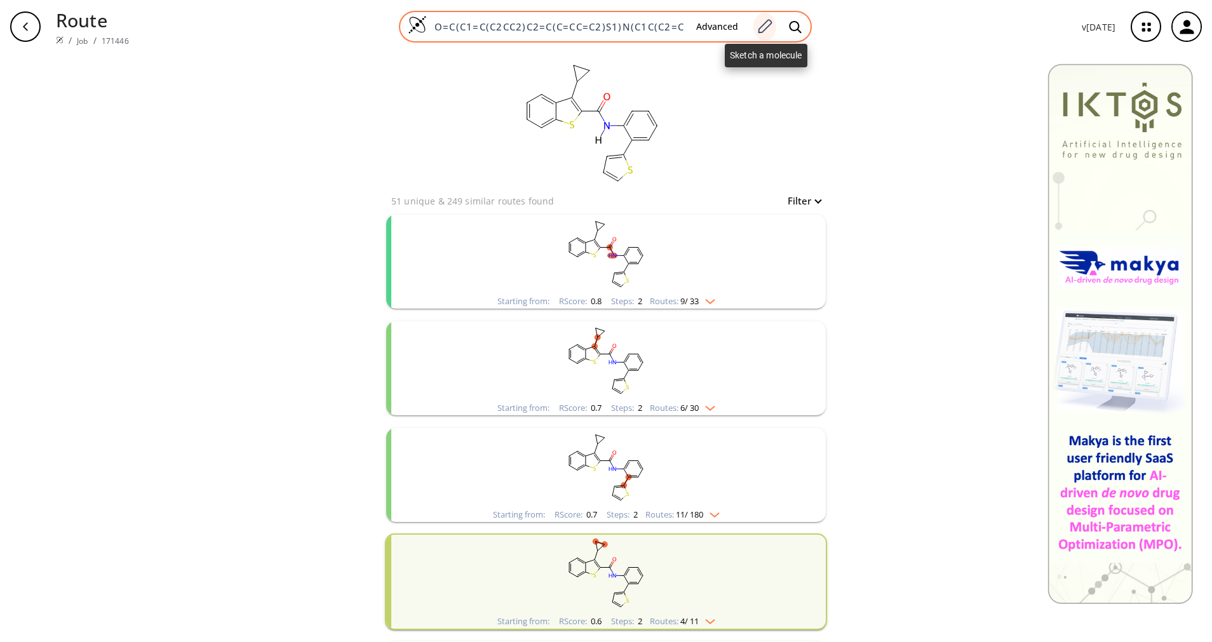
click at [768, 27] on icon at bounding box center [764, 26] width 17 height 17
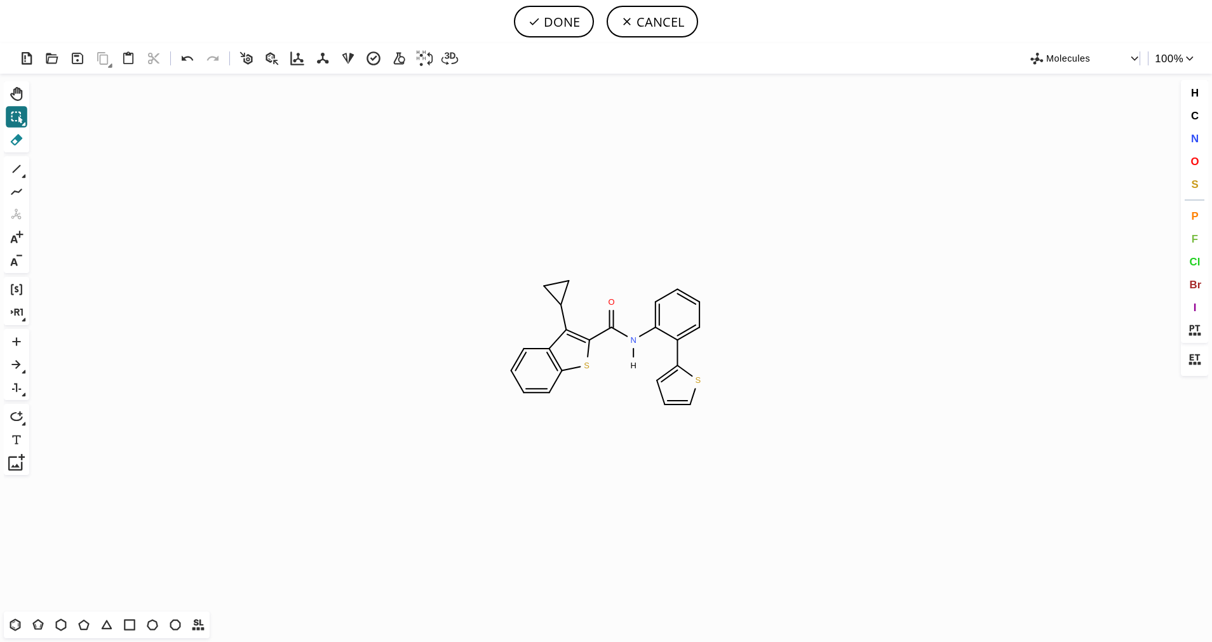
click at [22, 142] on icon at bounding box center [16, 139] width 17 height 17
click at [560, 297] on icon at bounding box center [564, 293] width 20 height 32
click at [556, 283] on icon at bounding box center [553, 284] width 26 height 17
click at [556, 297] on icon at bounding box center [555, 299] width 22 height 22
click at [574, 272] on icon "Created with Raphaël 2.3.0 C H 4 C H 3 C H 4 O S N S H" at bounding box center [605, 343] width 1143 height 538
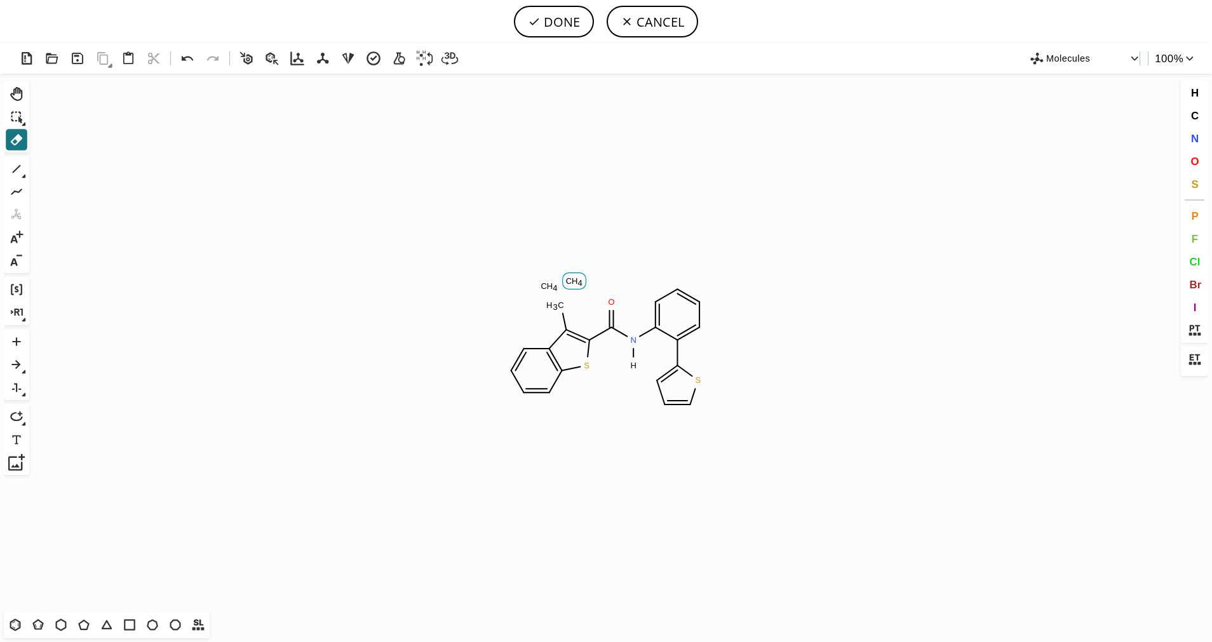
click at [561, 283] on icon "Created with Raphaël 2.3.0 C H 4 C H 3 C H 4 O S N S H" at bounding box center [605, 343] width 1143 height 538
click at [542, 284] on tspan "C" at bounding box center [544, 286] width 6 height 10
click at [668, 370] on icon at bounding box center [667, 373] width 30 height 26
click at [659, 393] on icon at bounding box center [663, 397] width 18 height 24
click at [666, 400] on tspan "C" at bounding box center [665, 405] width 6 height 10
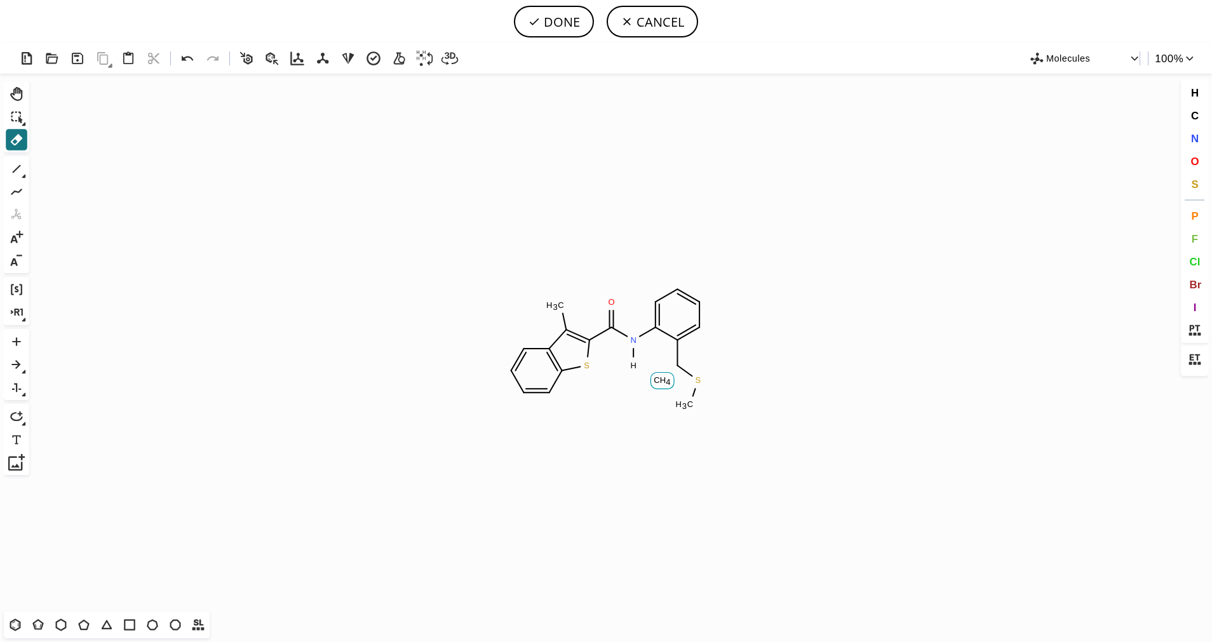
click at [662, 376] on tspan "H" at bounding box center [663, 380] width 6 height 10
click at [688, 398] on rect at bounding box center [685, 405] width 24 height 17
click at [691, 386] on icon "Created with Raphaël 2.3.0 S H O C H 3 S N H" at bounding box center [605, 343] width 1143 height 538
click at [10, 631] on icon at bounding box center [15, 625] width 17 height 17
click at [564, 10] on button "DONE" at bounding box center [554, 22] width 80 height 32
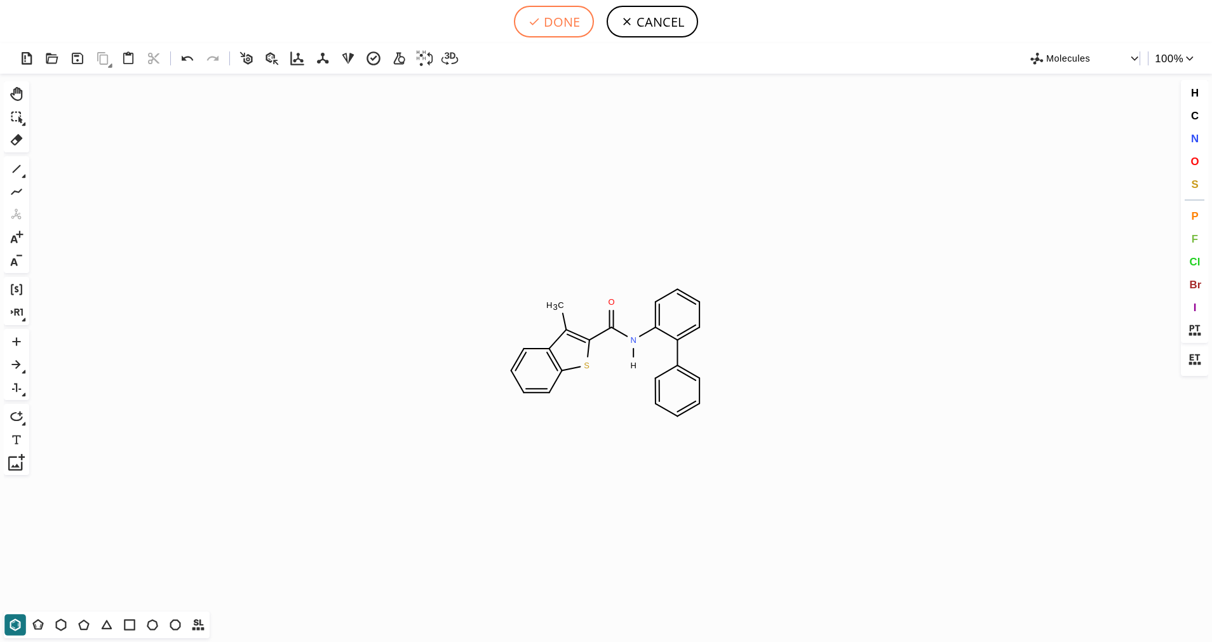
type input "O=C(N([H])C1=CC=CC=C1C1C=CC=CC=1)C1SC2C=CC=CC=2C=1C"
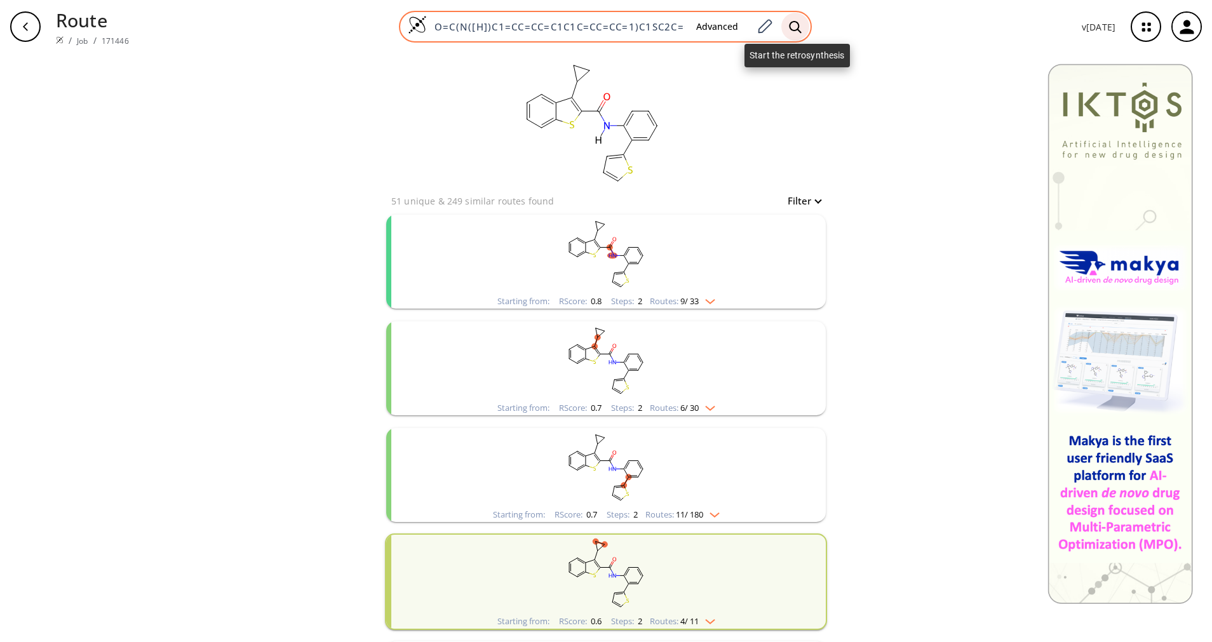
click at [796, 29] on icon at bounding box center [795, 26] width 13 height 13
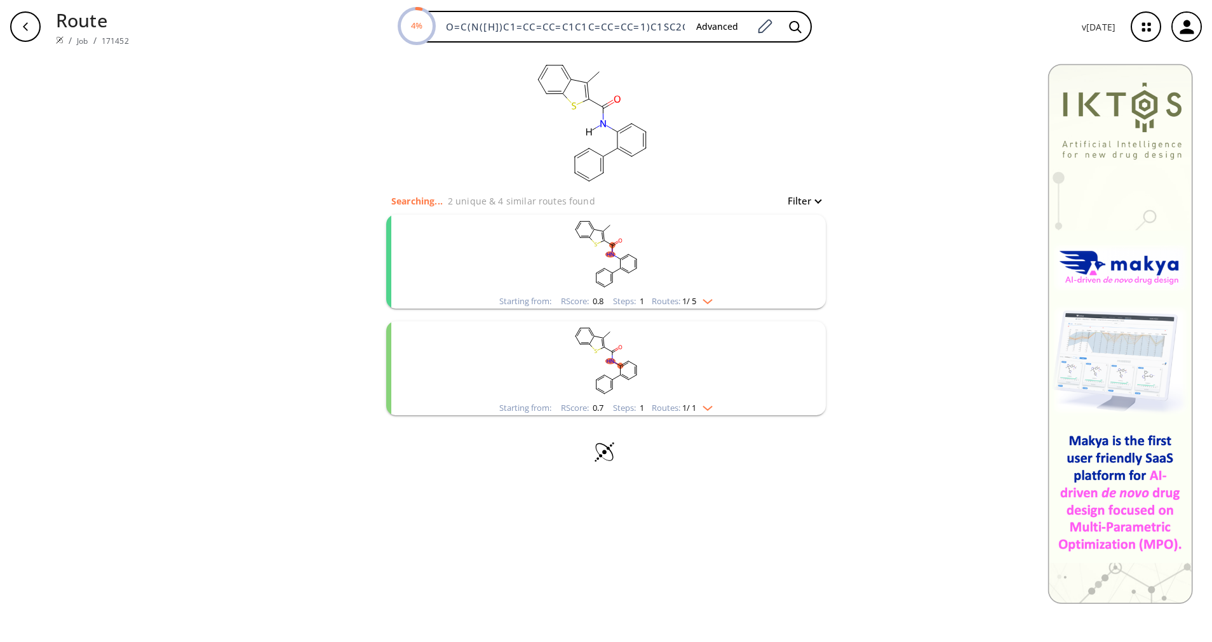
click at [702, 296] on img "clusters" at bounding box center [704, 299] width 17 height 10
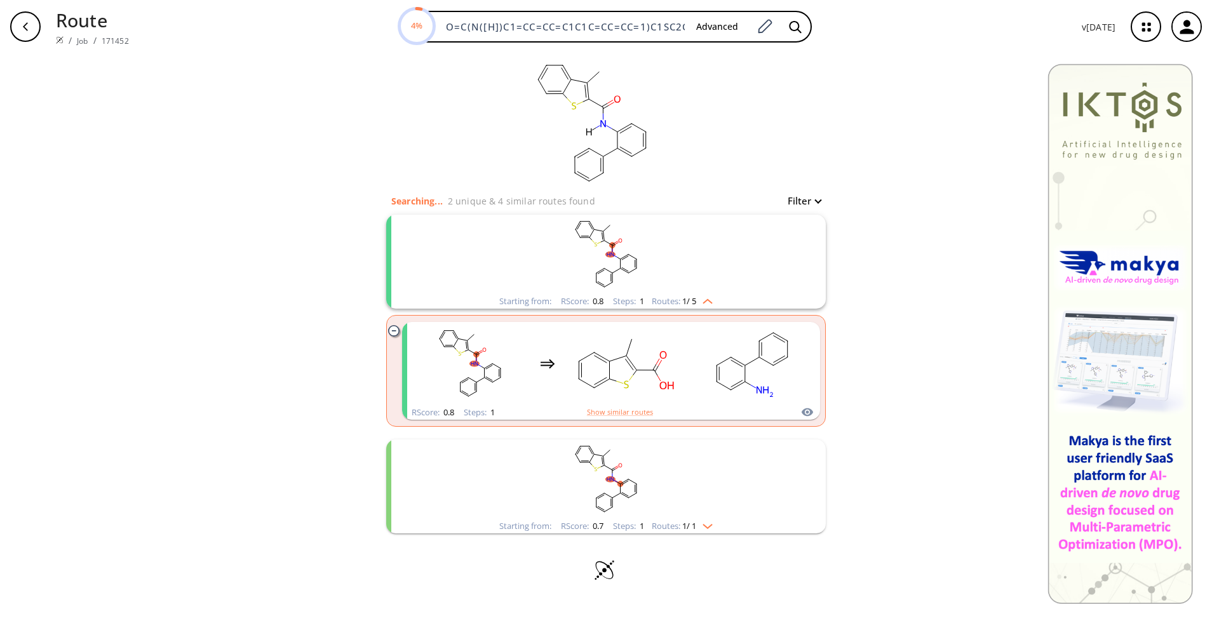
click at [701, 299] on img "clusters" at bounding box center [704, 299] width 17 height 10
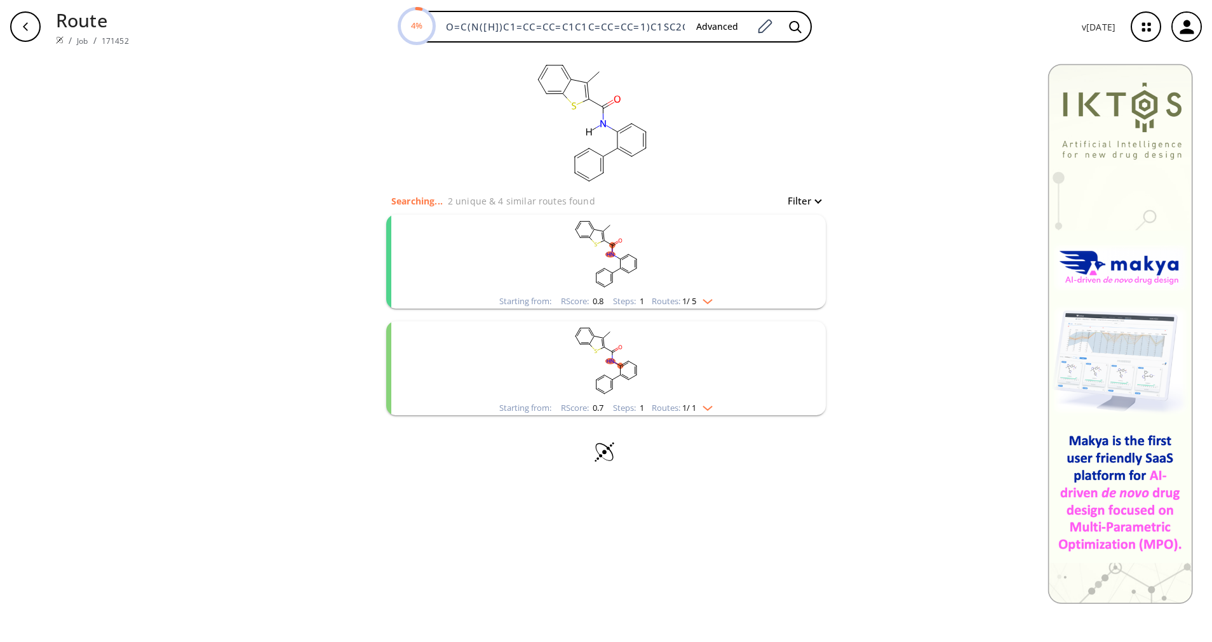
click at [709, 420] on li "Starting from: RScore : 0.7 Steps : 1 Routes: 1 / 1" at bounding box center [606, 368] width 440 height 107
click at [712, 413] on div "Starting from: RScore : 0.7 Steps : 1 Routes: 1 / 1" at bounding box center [606, 408] width 232 height 15
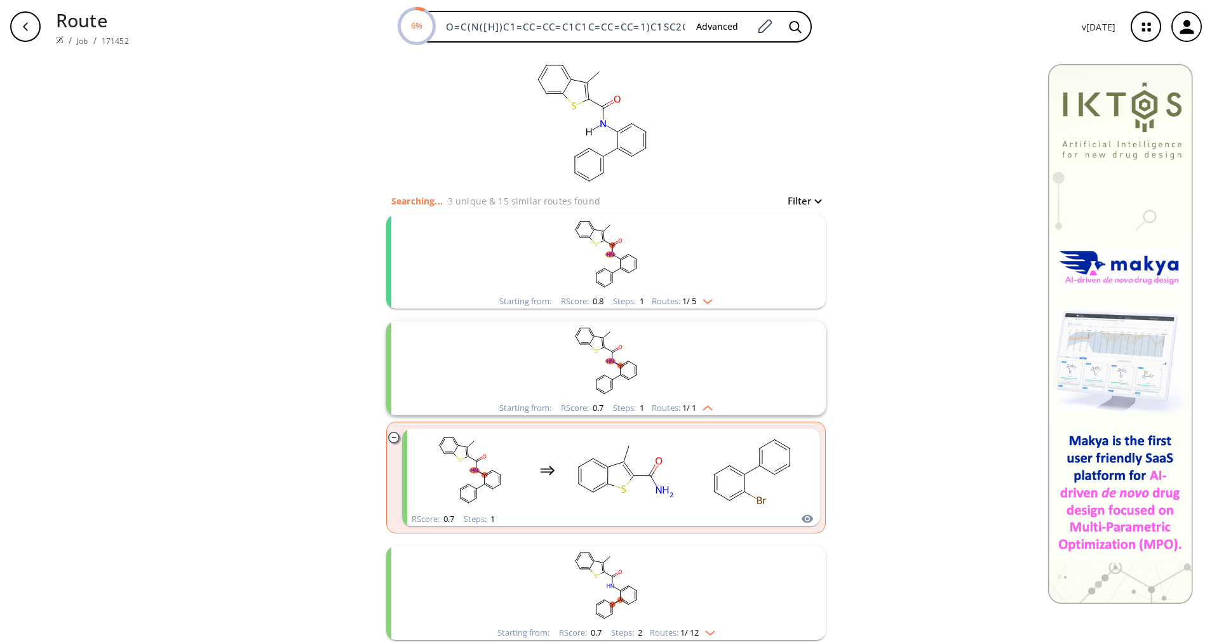
click at [712, 413] on div "Starting from: RScore : 0.7 Steps : 1 Routes: 1 / 1" at bounding box center [606, 408] width 232 height 15
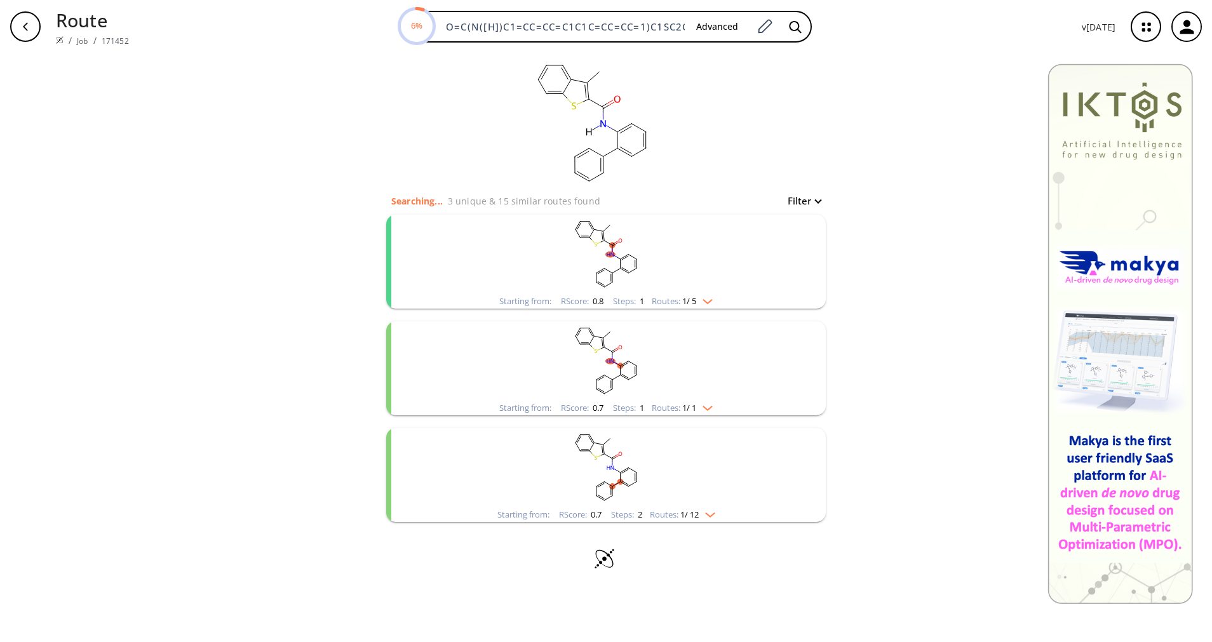
click at [696, 508] on div "Starting from: RScore : 0.7 Steps : 2 Routes: 1 / 12" at bounding box center [606, 514] width 237 height 15
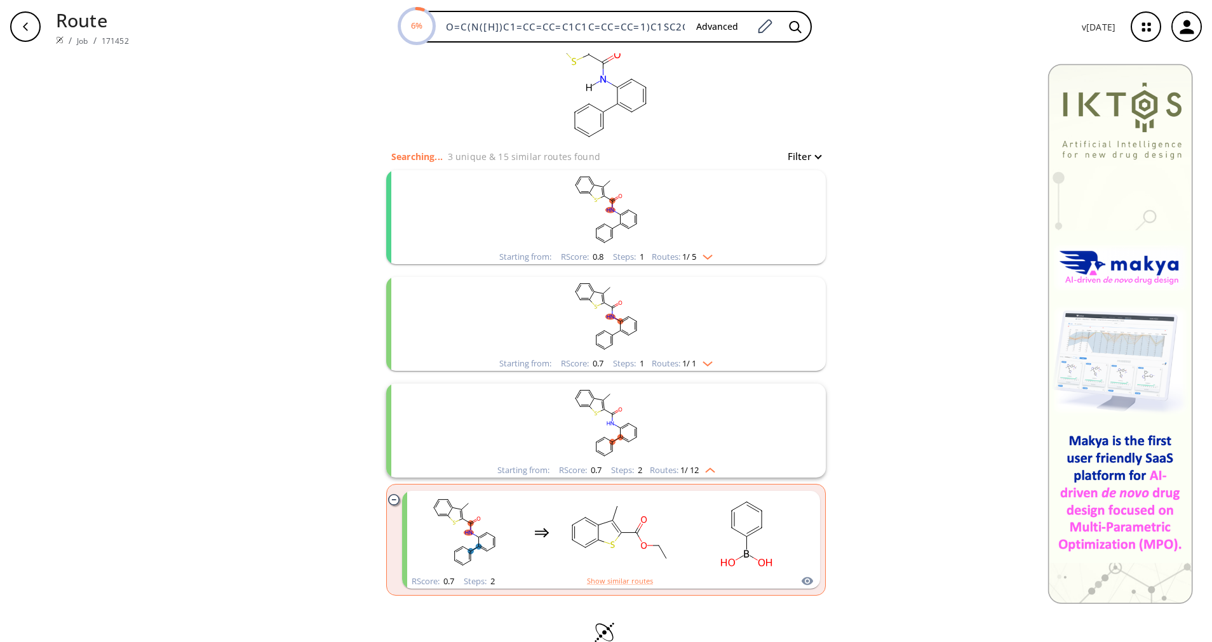
scroll to position [68, 0]
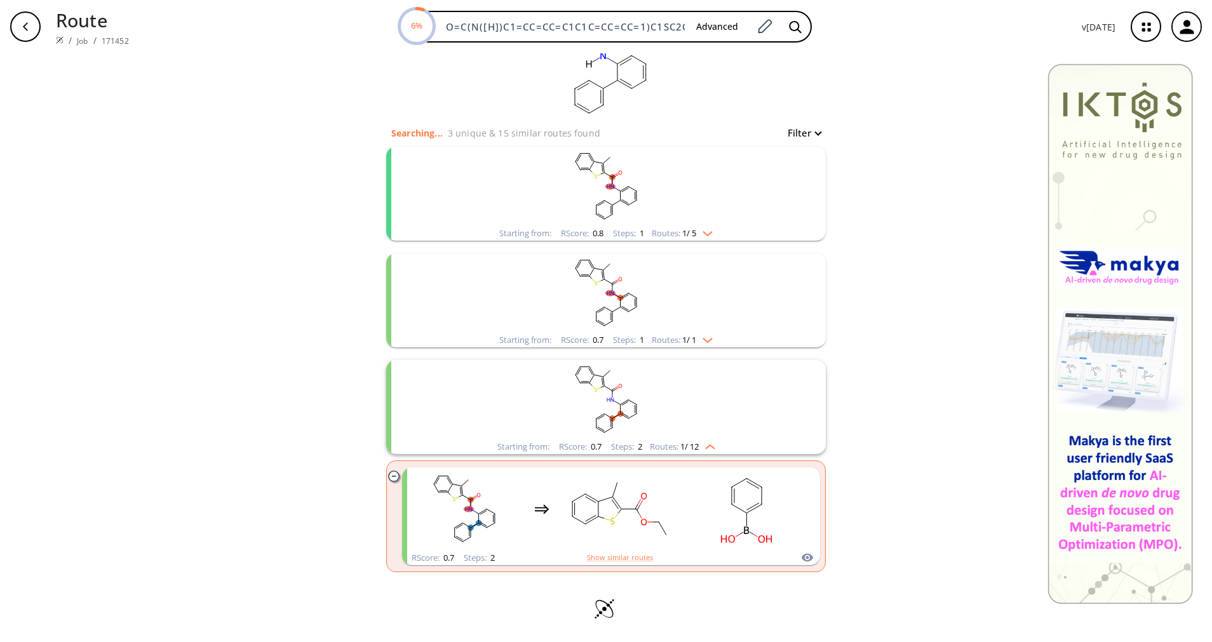
click at [695, 451] on div "Starting from: RScore : 0.7 Steps : 2 Routes: 1 / 12" at bounding box center [606, 447] width 237 height 15
